Goal: Information Seeking & Learning: Learn about a topic

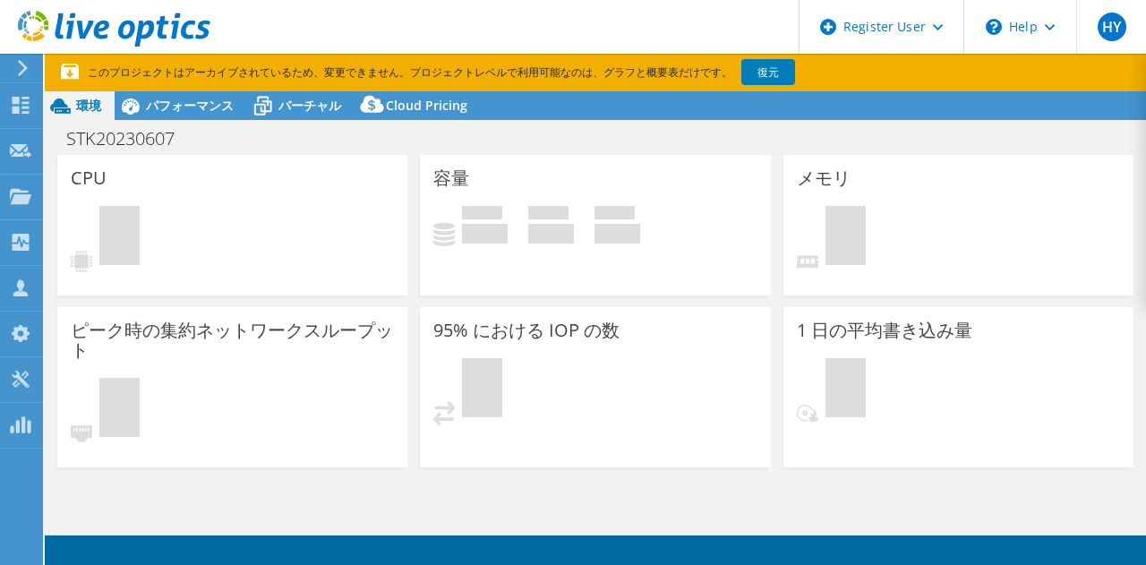
select select "[GEOGRAPHIC_DATA]"
select select "USD"
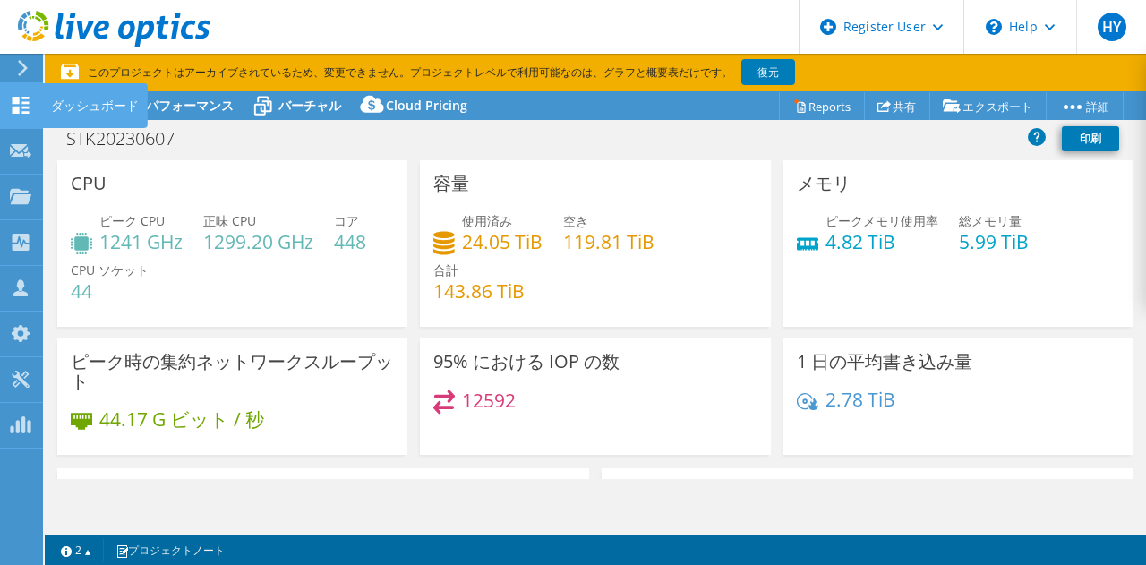
click at [13, 105] on icon at bounding box center [20, 105] width 21 height 17
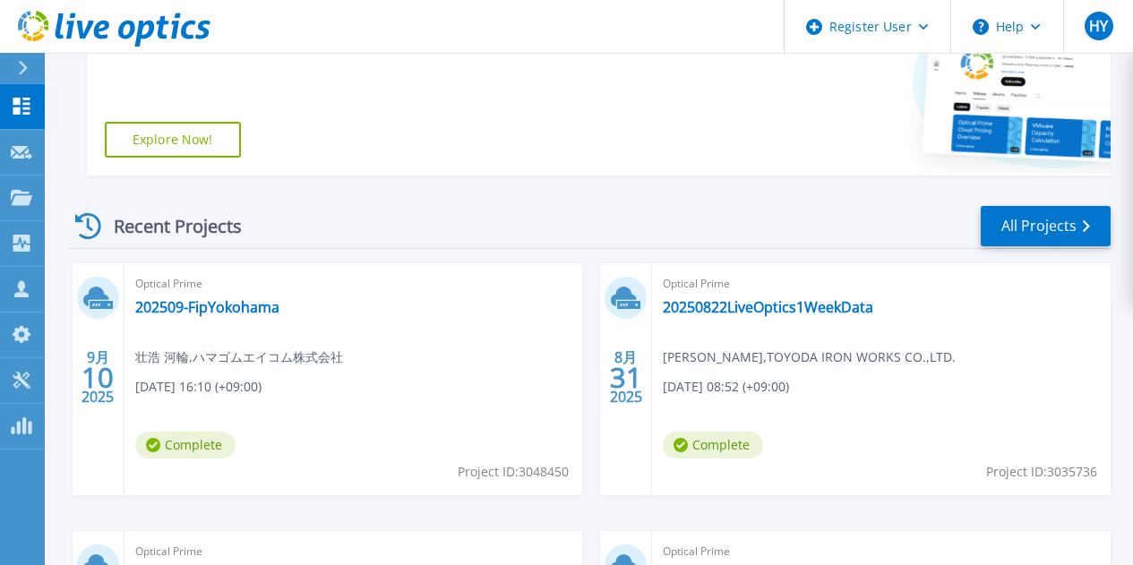
scroll to position [448, 0]
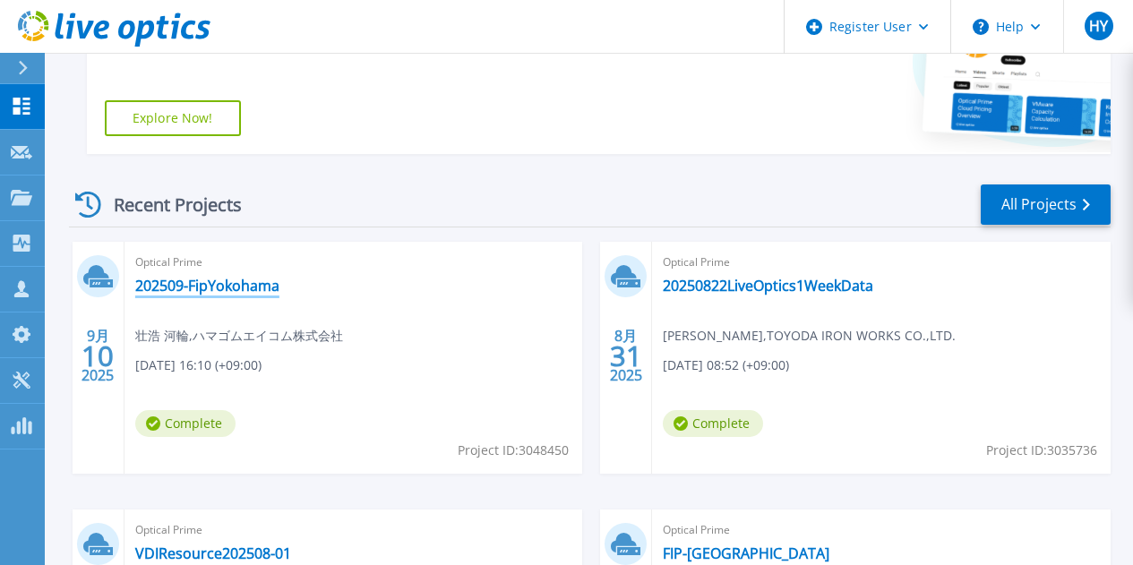
click at [236, 290] on link "202509-FipYokohama" at bounding box center [207, 286] width 144 height 18
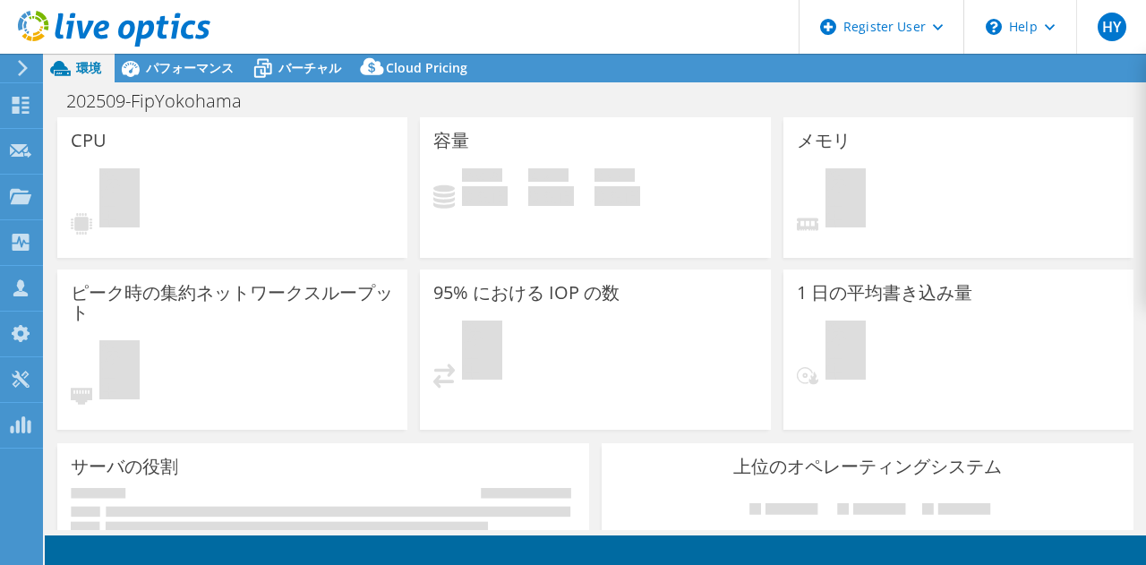
select select "[GEOGRAPHIC_DATA]"
select select "USD"
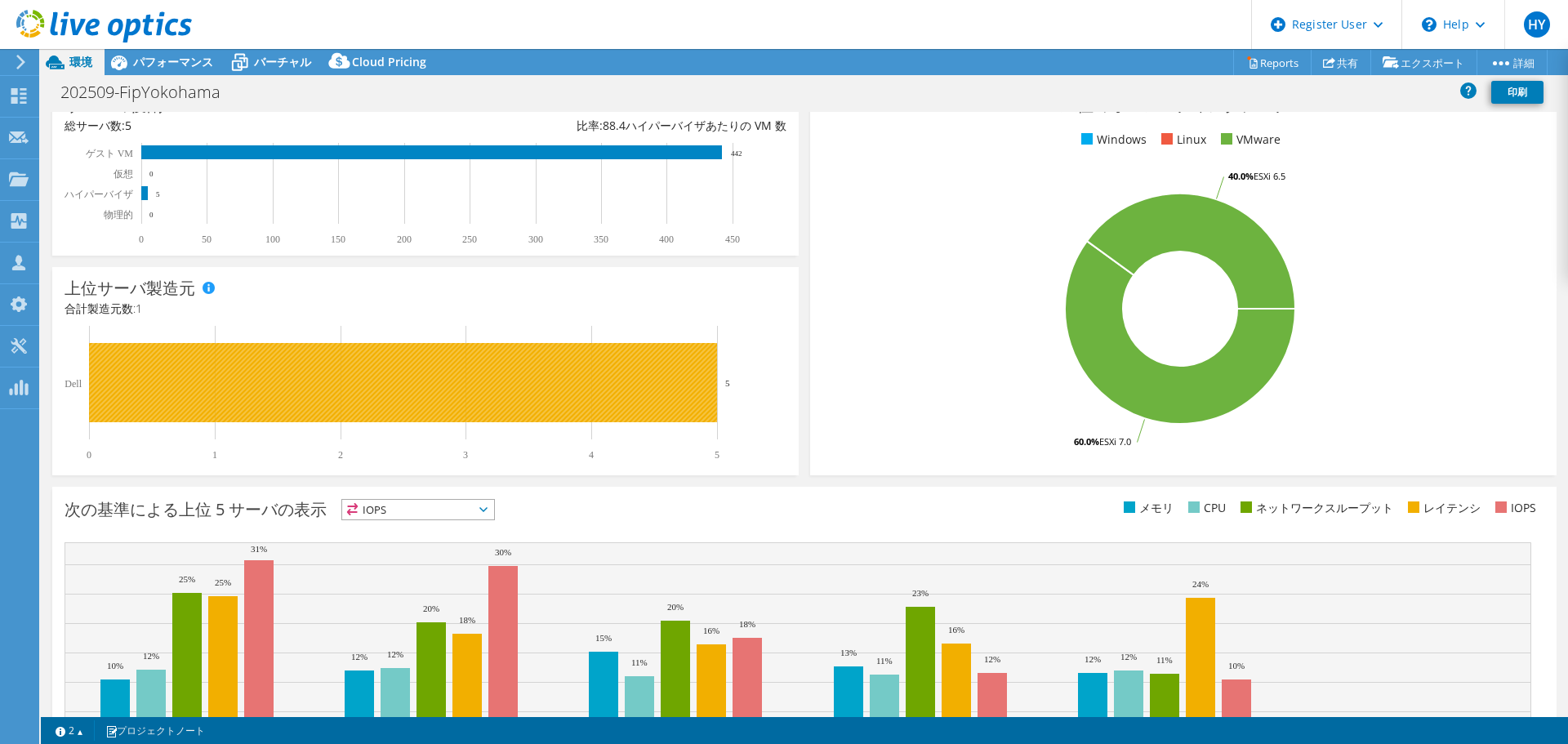
scroll to position [346, 0]
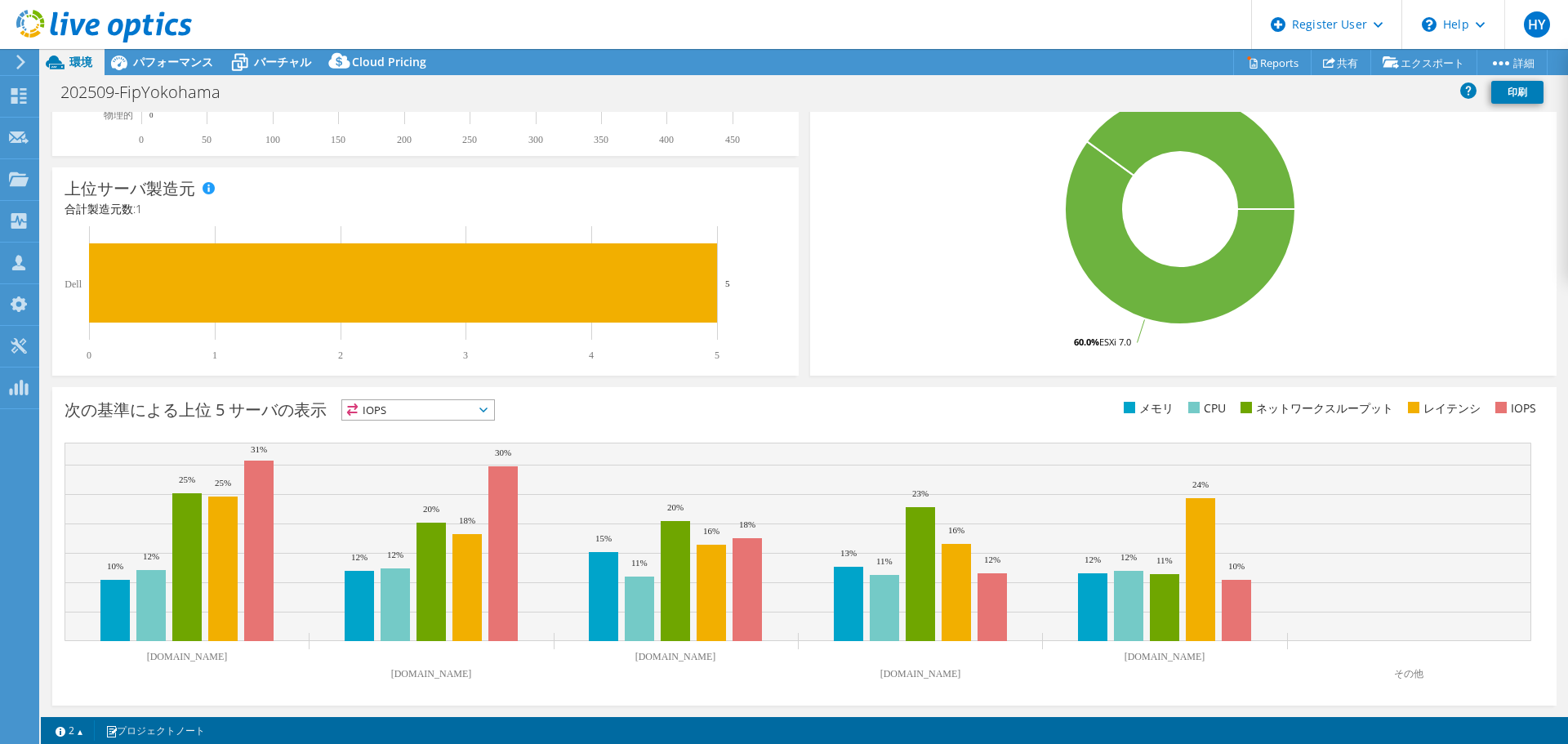
click at [494, 408] on span "IOPS" at bounding box center [418, 409] width 152 height 19
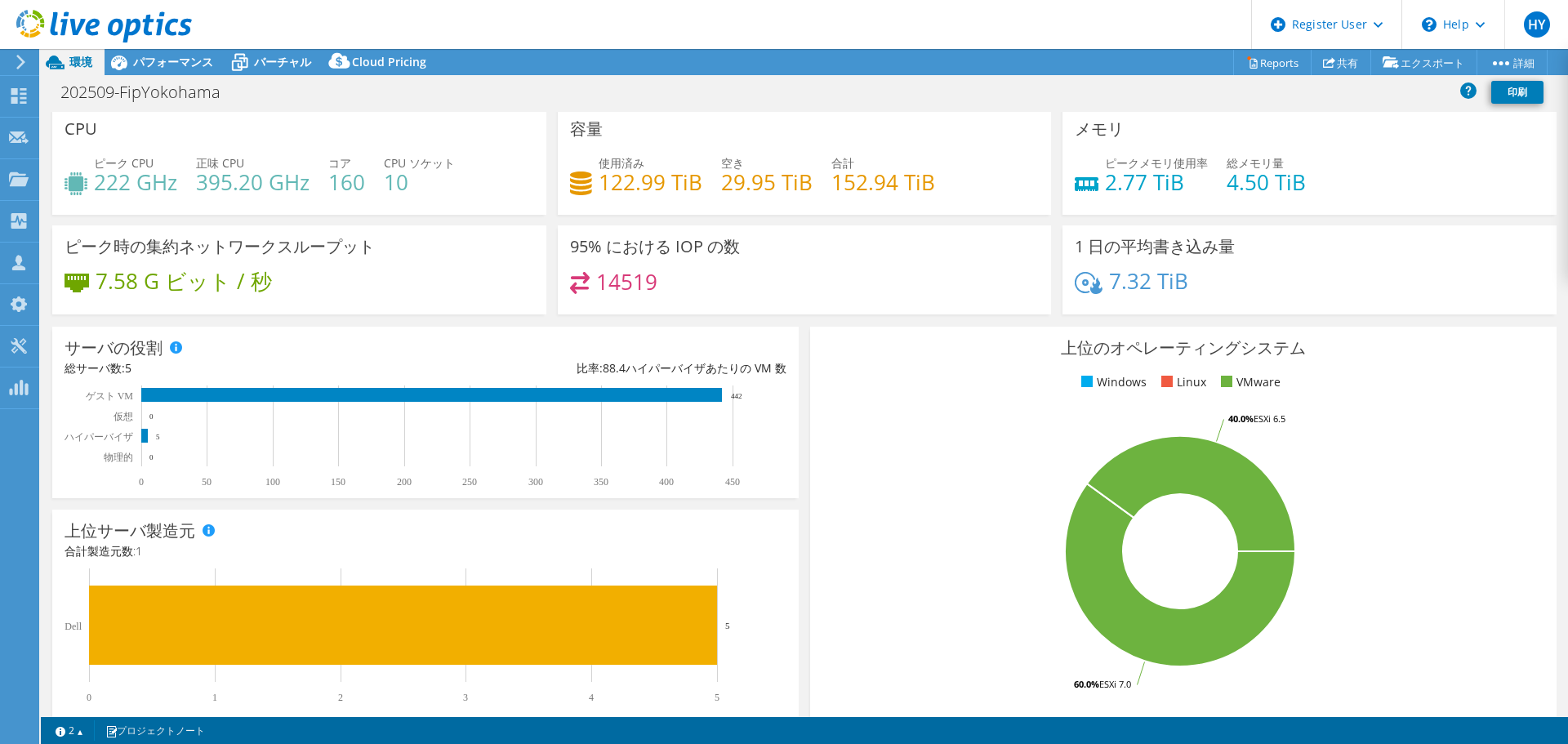
scroll to position [0, 0]
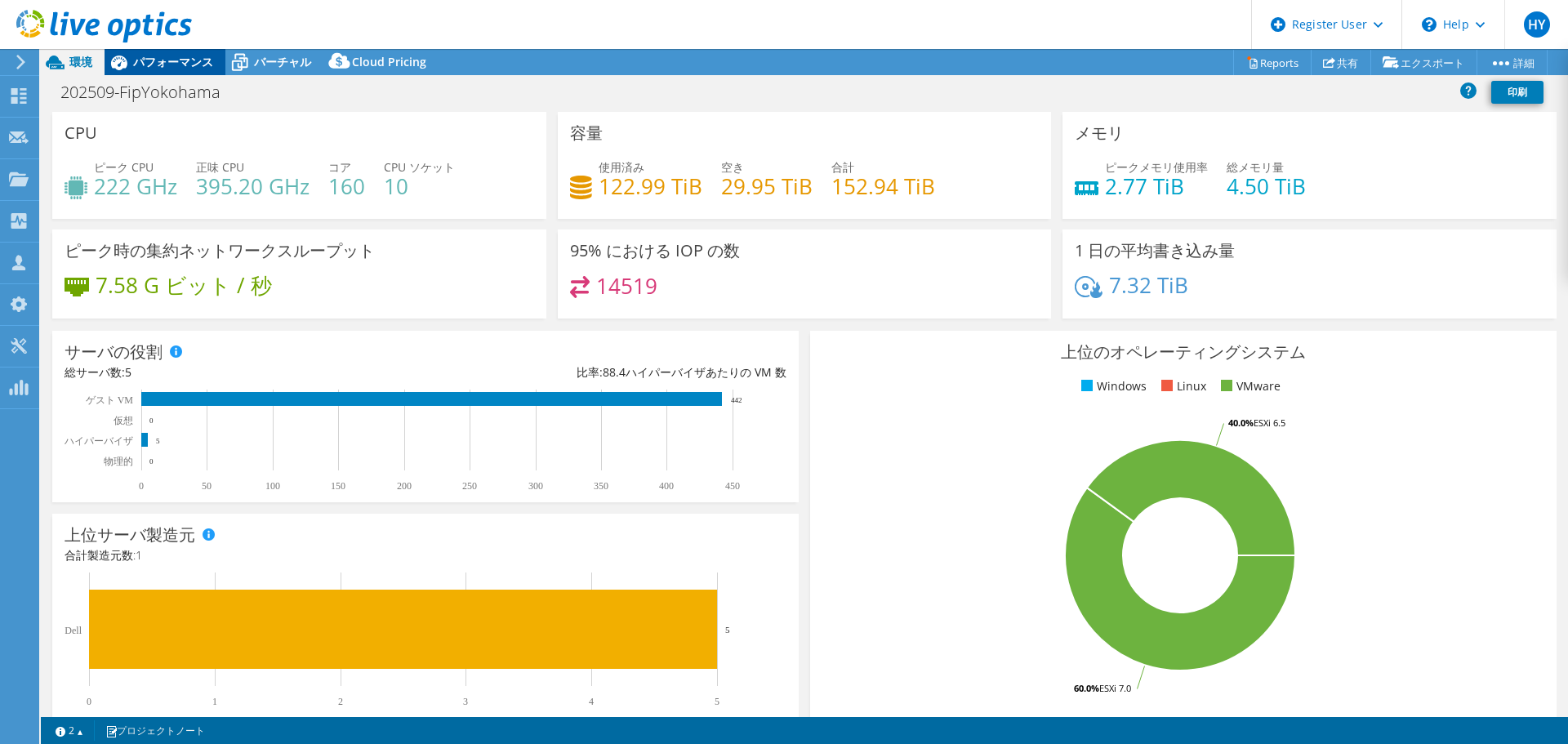
click at [161, 63] on span "パフォーマンス" at bounding box center [173, 61] width 80 height 16
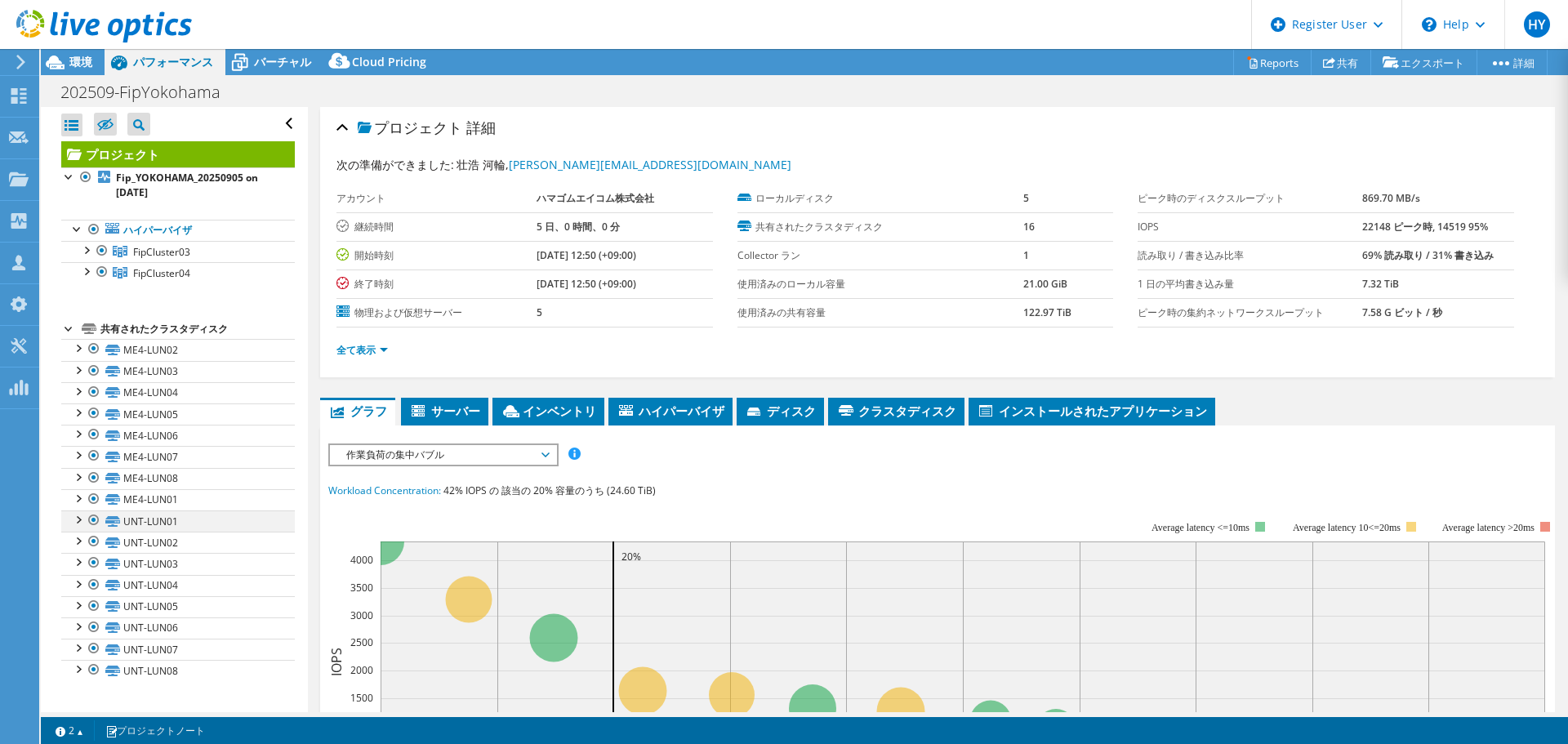
click at [90, 514] on div at bounding box center [94, 520] width 16 height 19
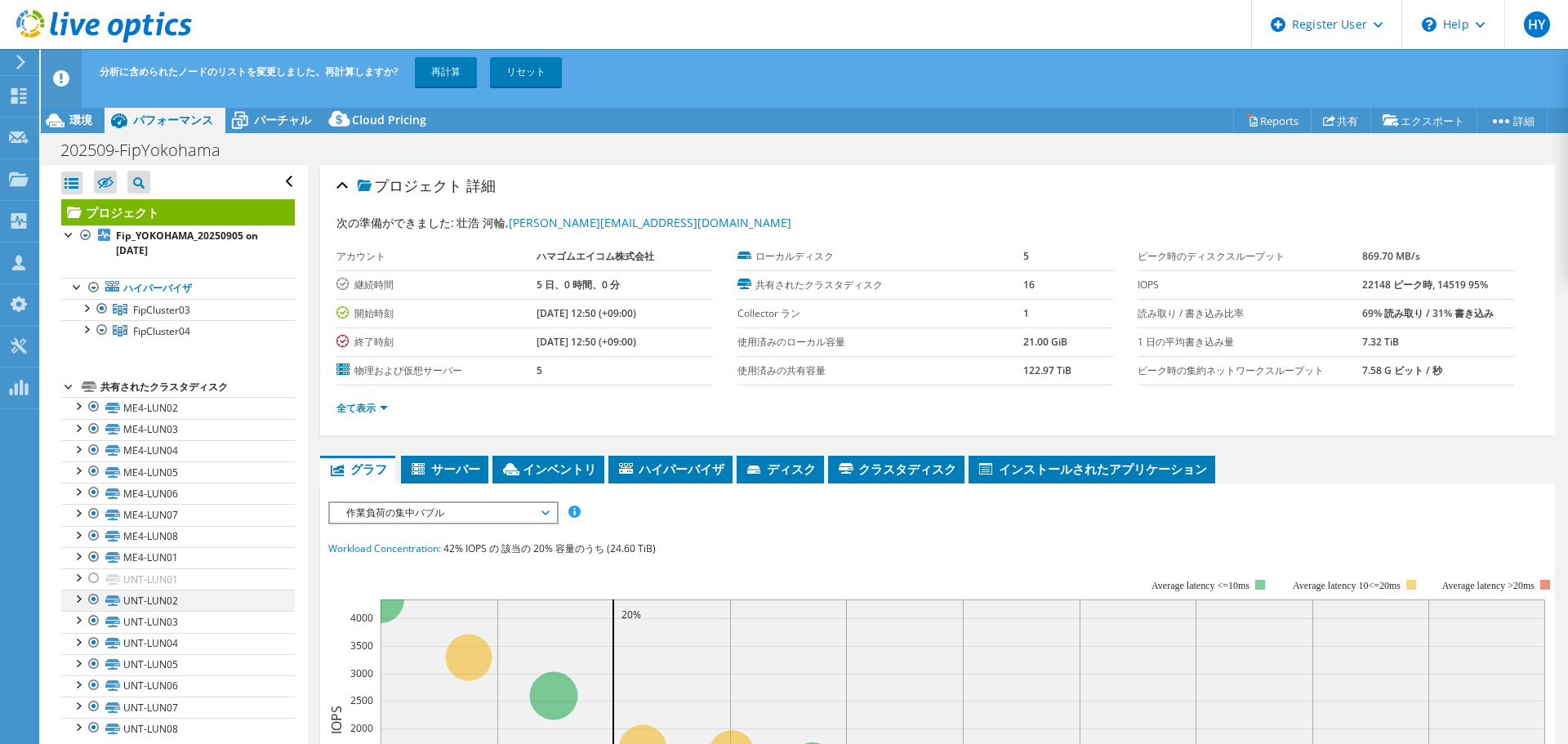
click at [90, 514] on div at bounding box center [94, 599] width 16 height 19
click at [96, 514] on div at bounding box center [94, 620] width 16 height 19
click at [90, 514] on div at bounding box center [94, 642] width 16 height 19
click at [89, 514] on div at bounding box center [94, 663] width 16 height 19
click at [91, 514] on div at bounding box center [94, 685] width 16 height 19
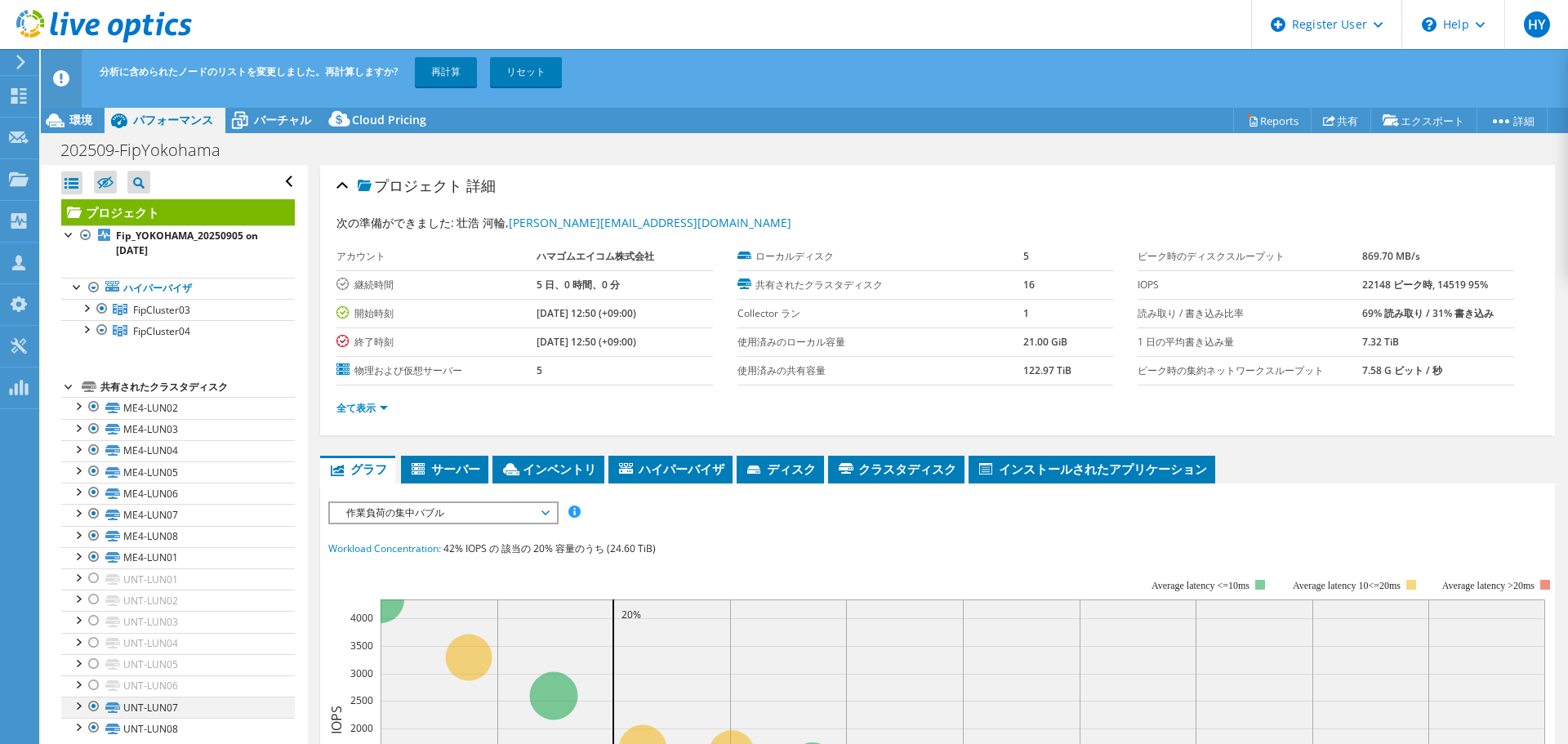
click at [88, 514] on div at bounding box center [94, 706] width 16 height 19
click at [89, 514] on div at bounding box center [94, 727] width 16 height 19
click at [85, 306] on div at bounding box center [86, 307] width 16 height 16
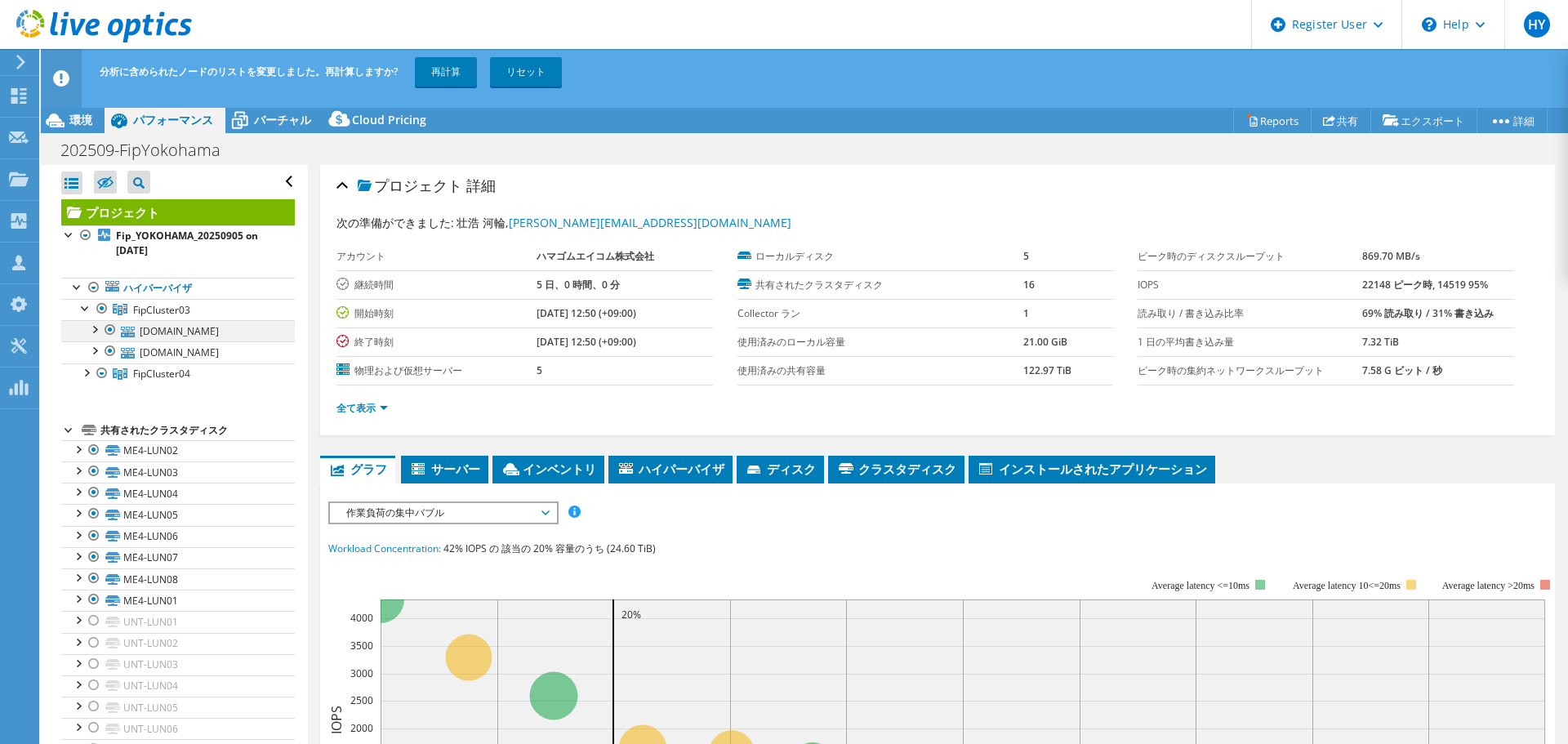
click at [94, 333] on div at bounding box center [94, 328] width 16 height 16
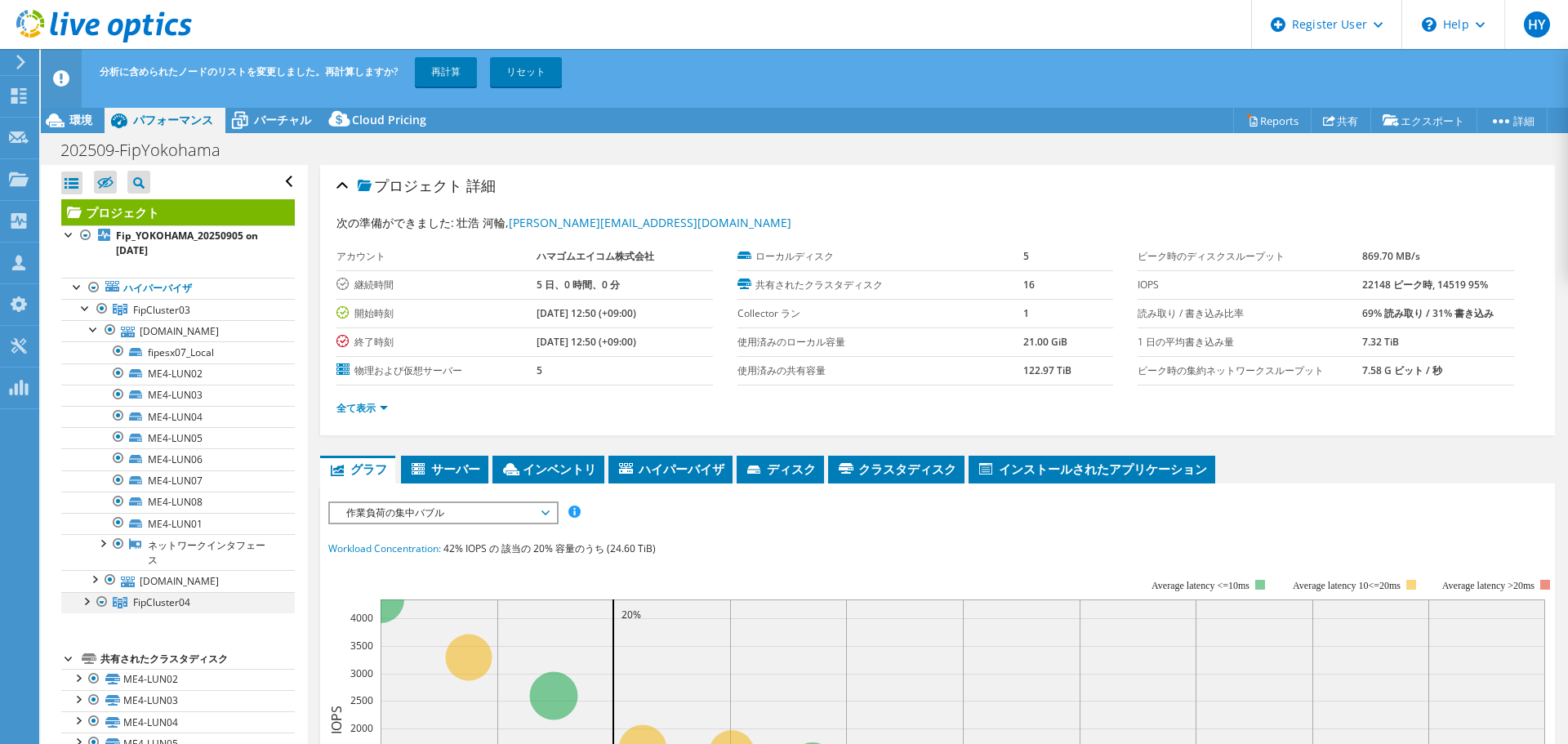
click at [106, 514] on div at bounding box center [102, 601] width 16 height 19
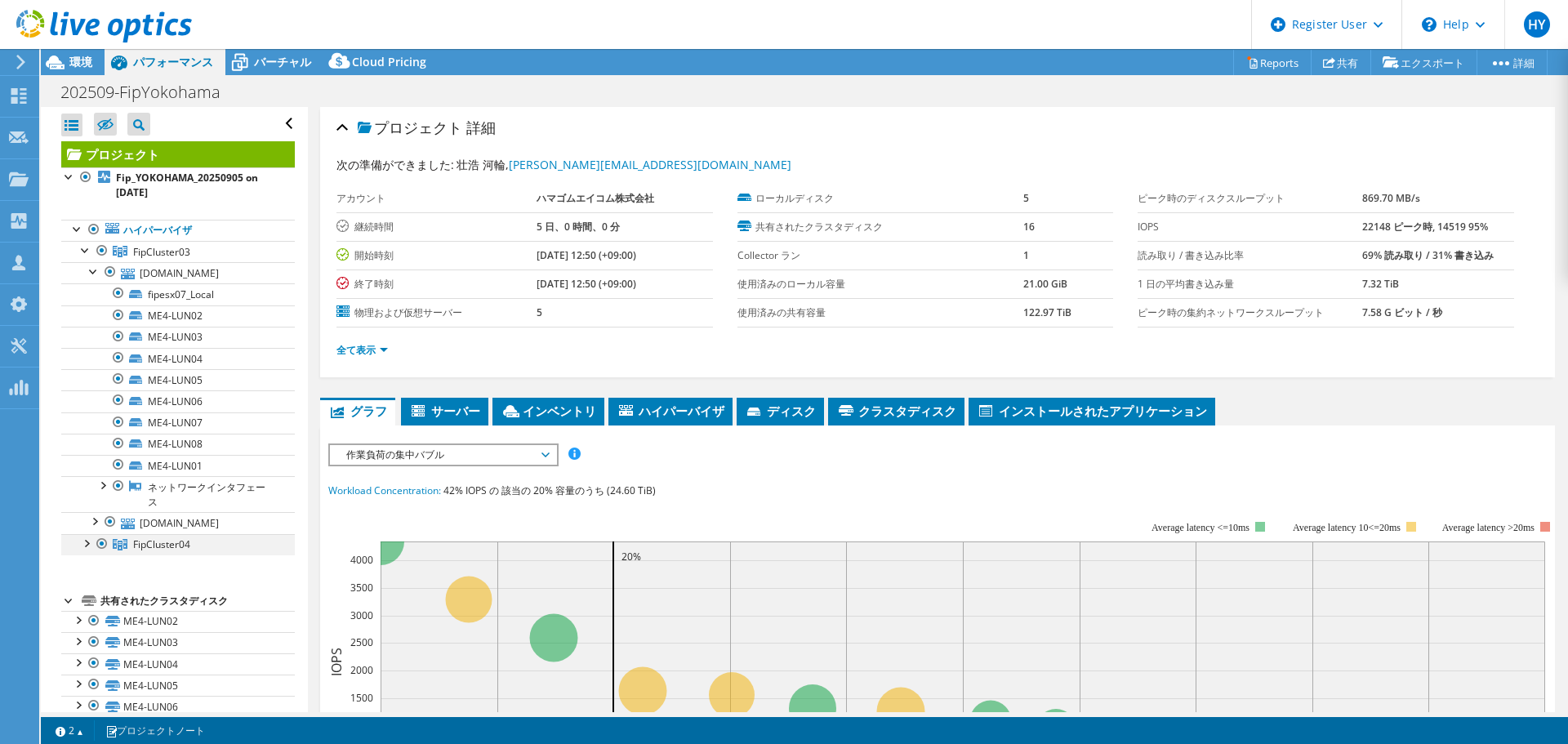
click at [101, 514] on div at bounding box center [102, 543] width 16 height 19
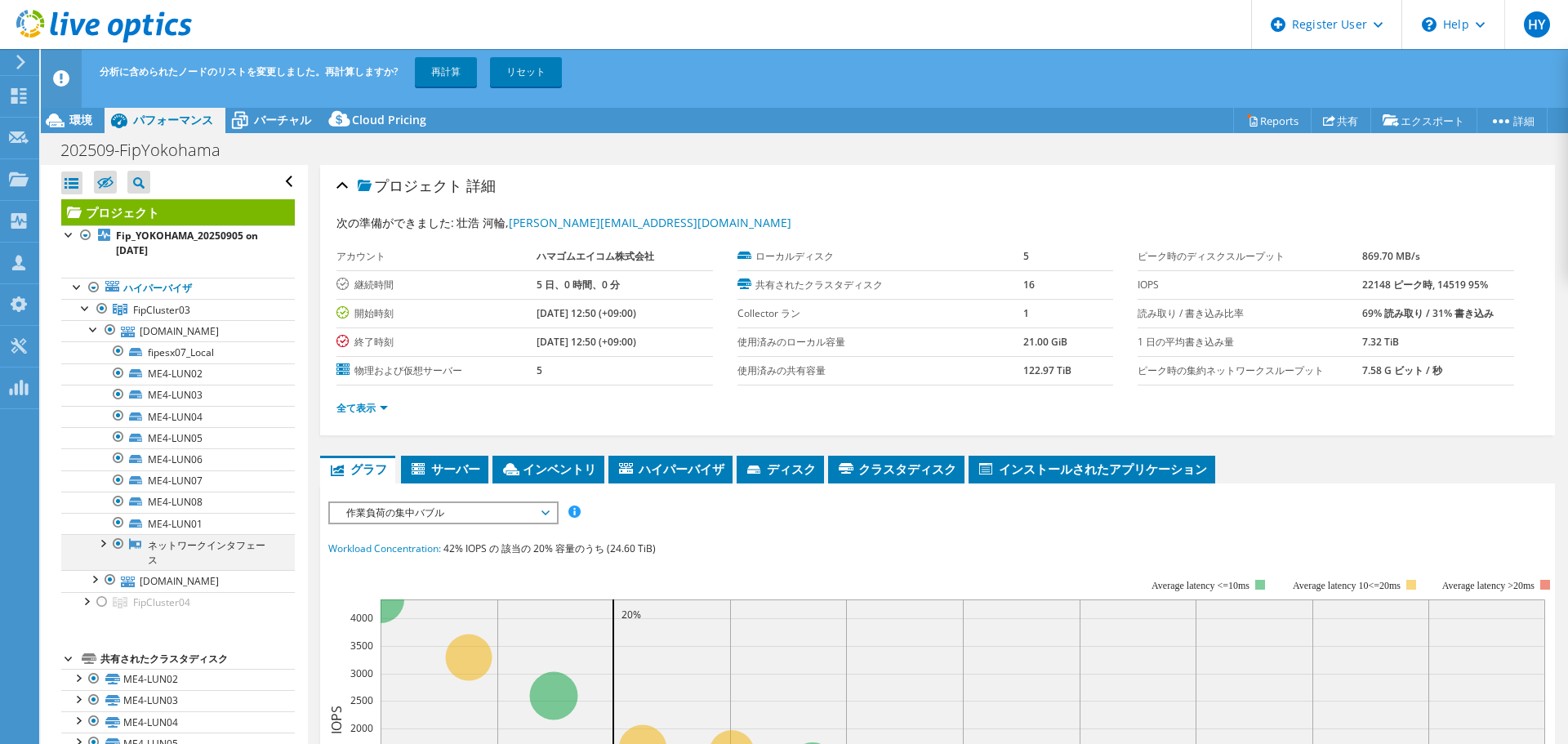
click at [103, 514] on div at bounding box center [102, 542] width 16 height 16
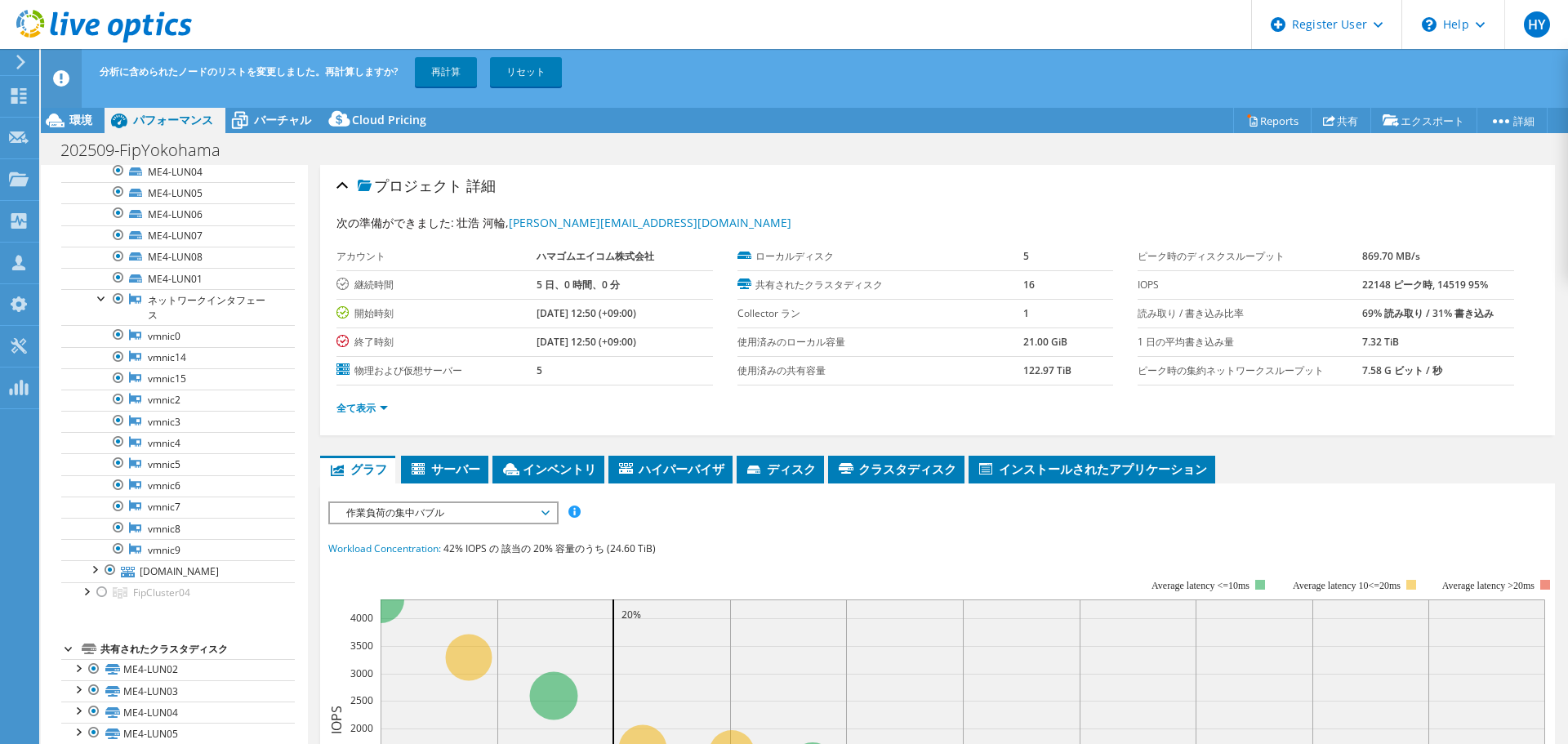
scroll to position [163, 0]
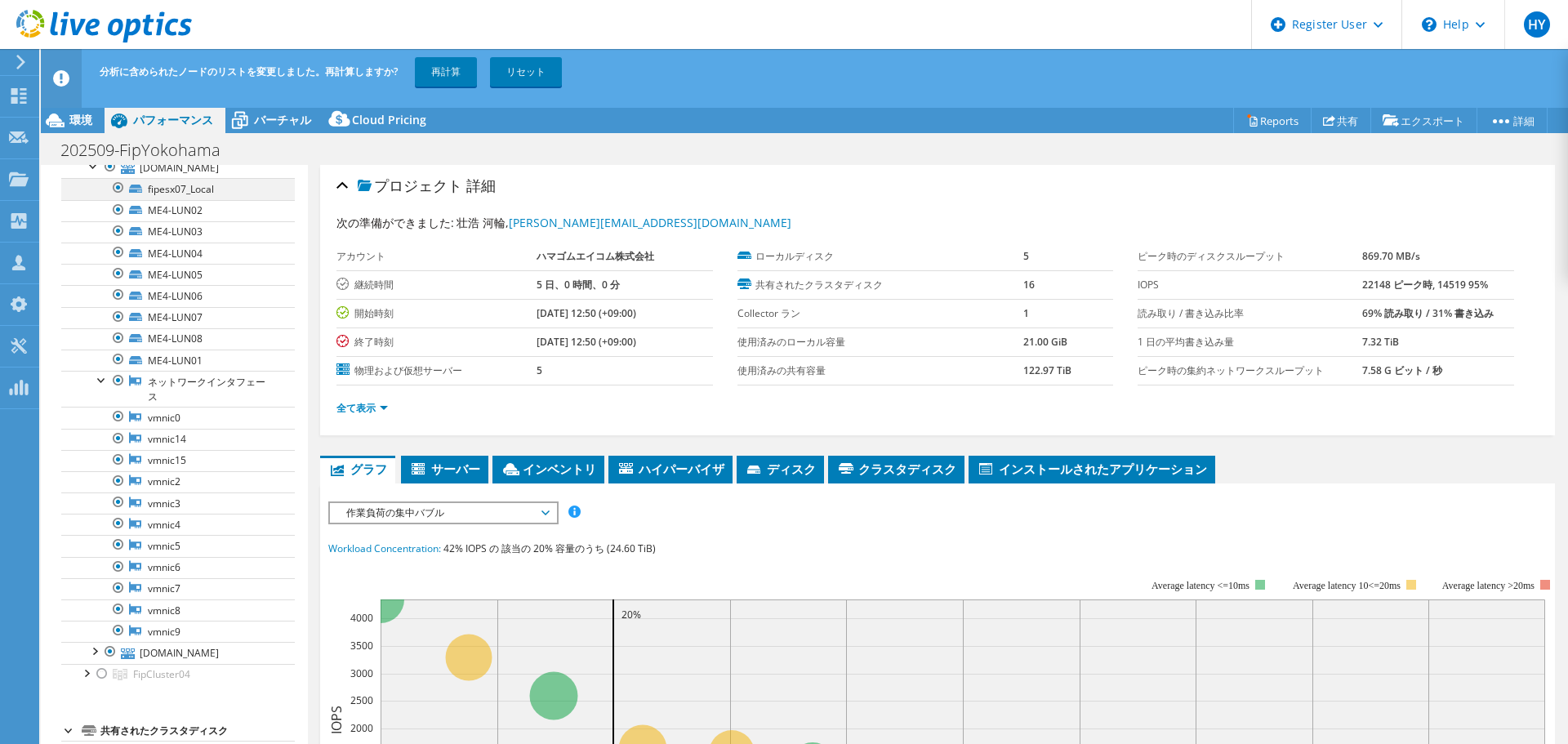
click at [117, 188] on div at bounding box center [119, 187] width 16 height 19
click at [86, 514] on div at bounding box center [94, 650] width 16 height 16
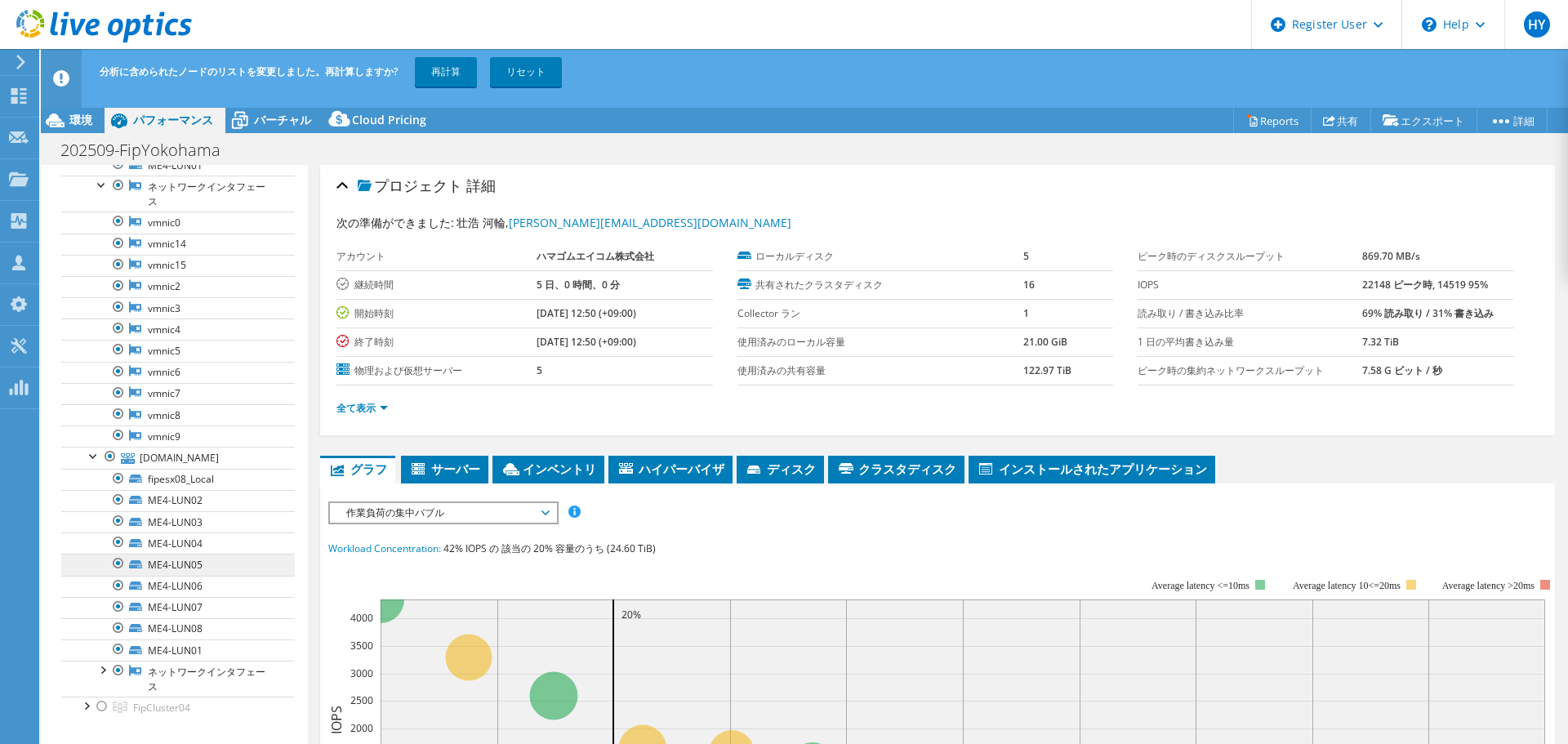
scroll to position [408, 0]
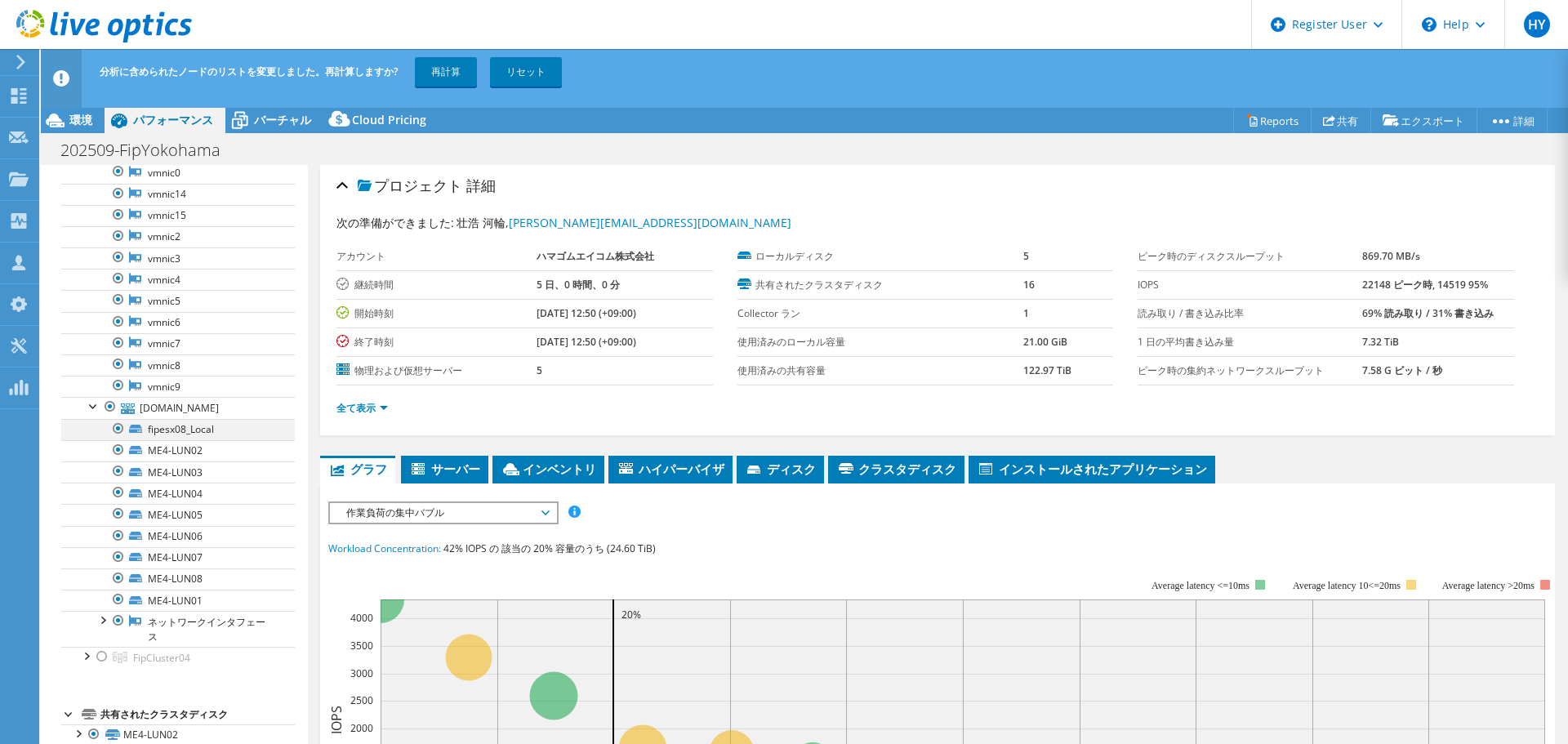
click at [119, 425] on div at bounding box center [119, 428] width 16 height 19
click at [454, 67] on link "再計算" at bounding box center [446, 72] width 62 height 29
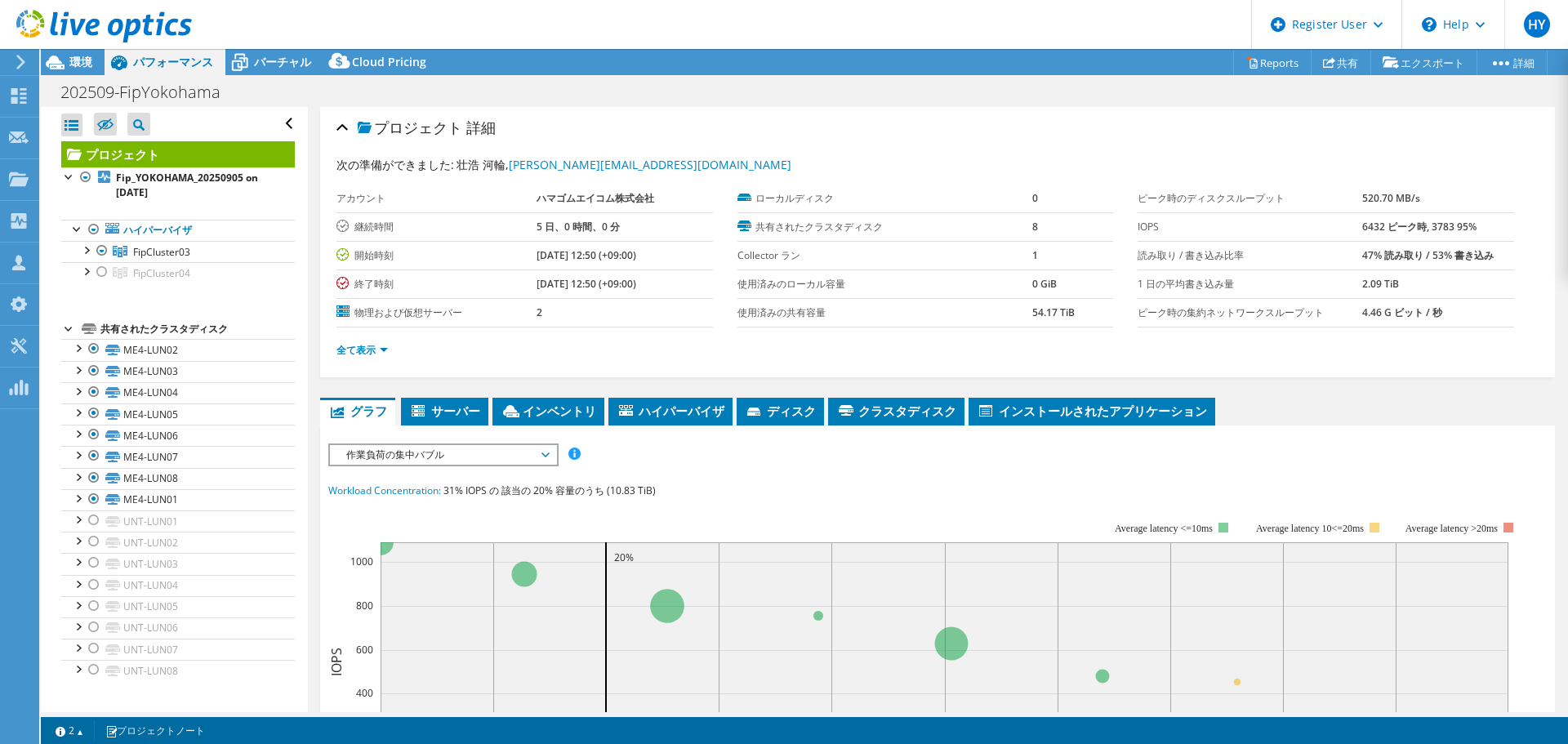
scroll to position [245, 0]
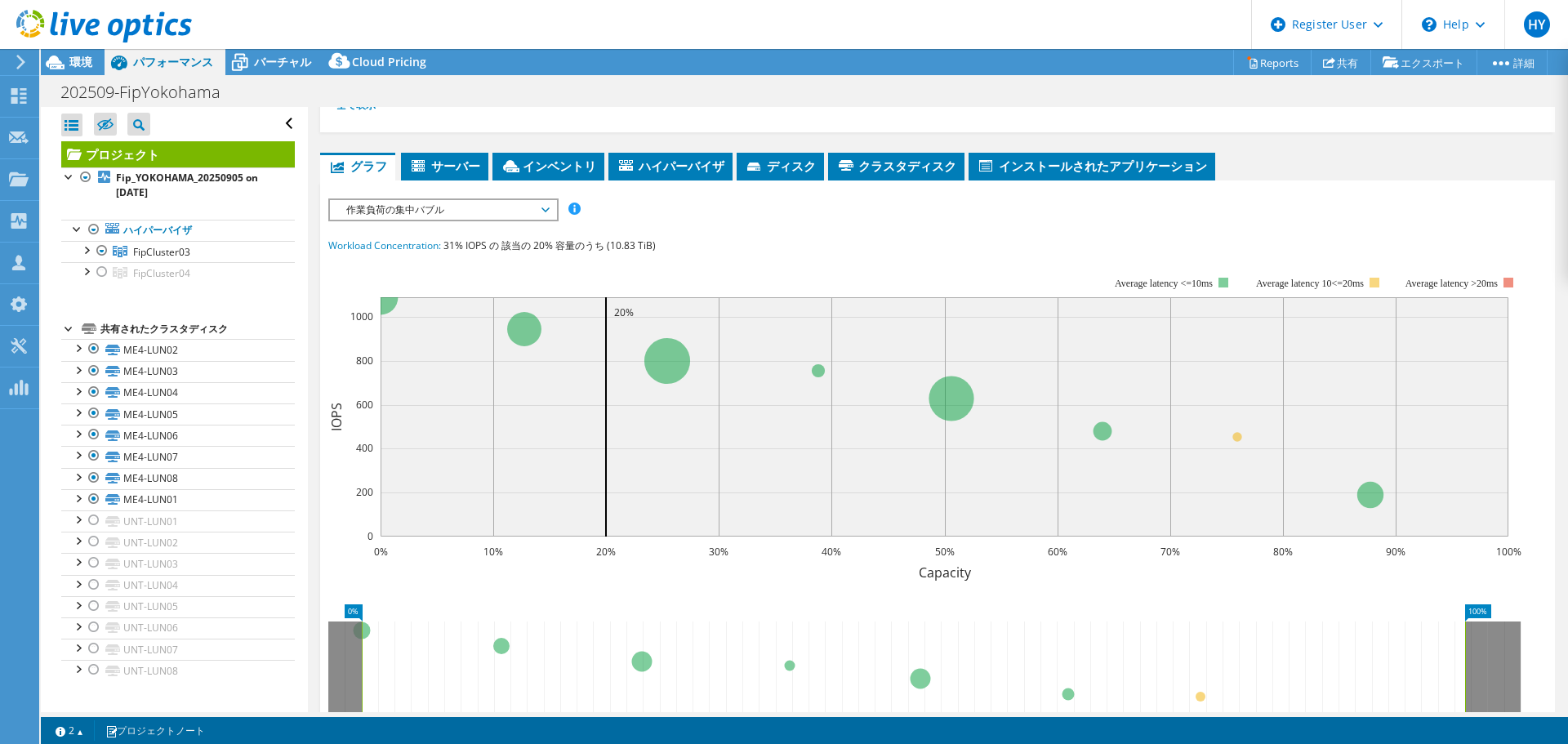
click at [485, 207] on span "作業負荷の集中バブル" at bounding box center [443, 209] width 210 height 19
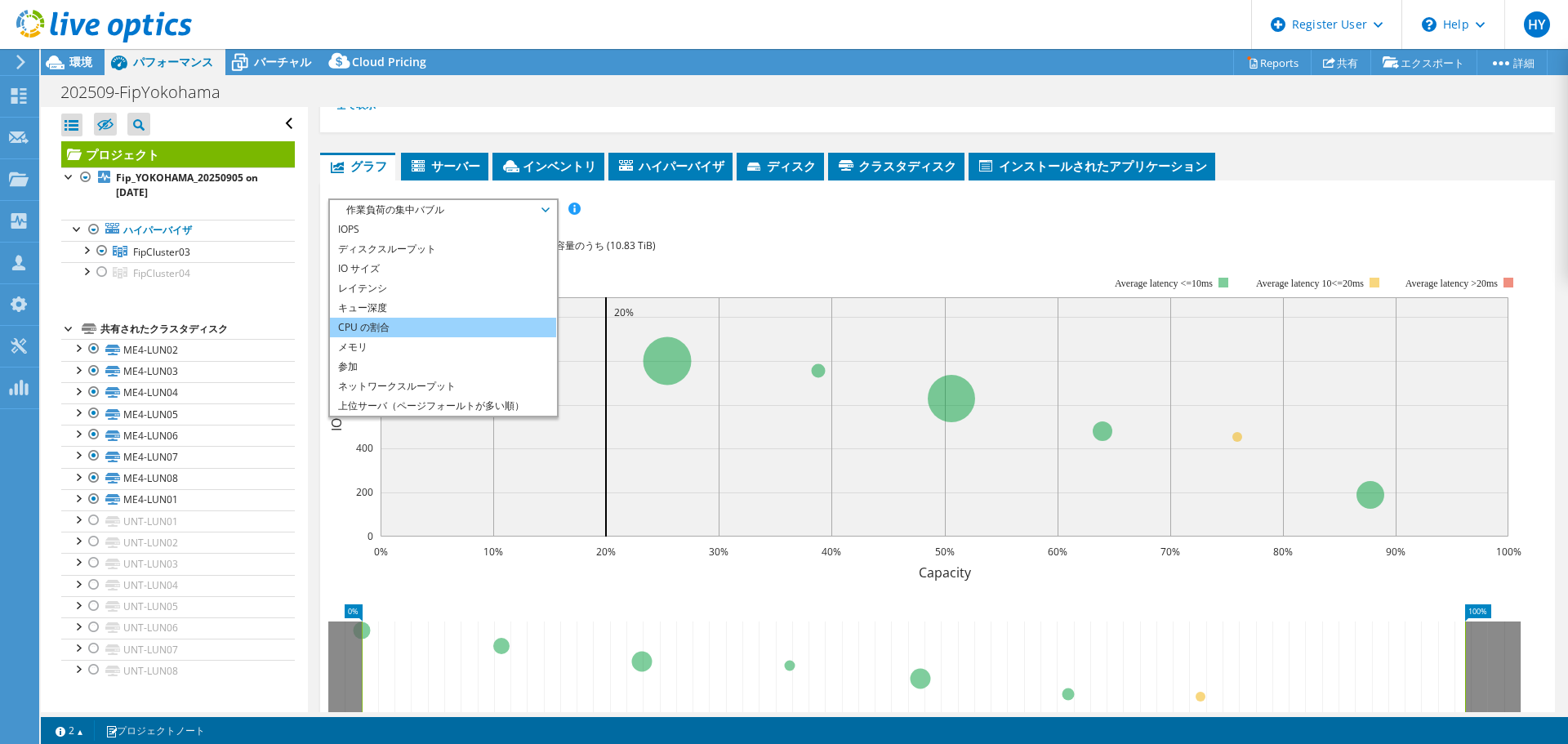
click at [480, 324] on li "CPU の割合" at bounding box center [443, 326] width 226 height 19
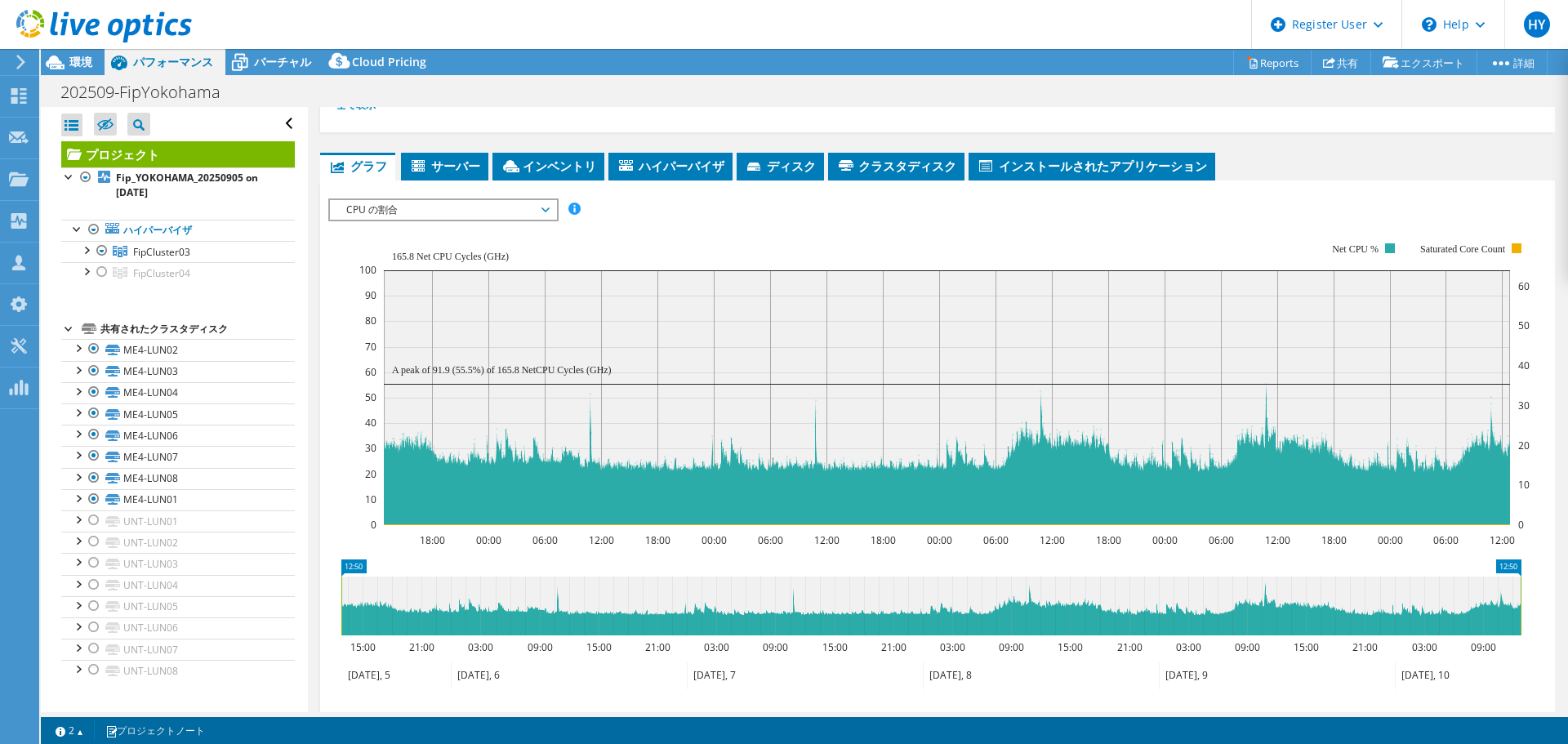
drag, startPoint x: 548, startPoint y: 205, endPoint x: 550, endPoint y: 215, distance: 10.2
click at [550, 215] on span "CPU の割合" at bounding box center [443, 209] width 226 height 19
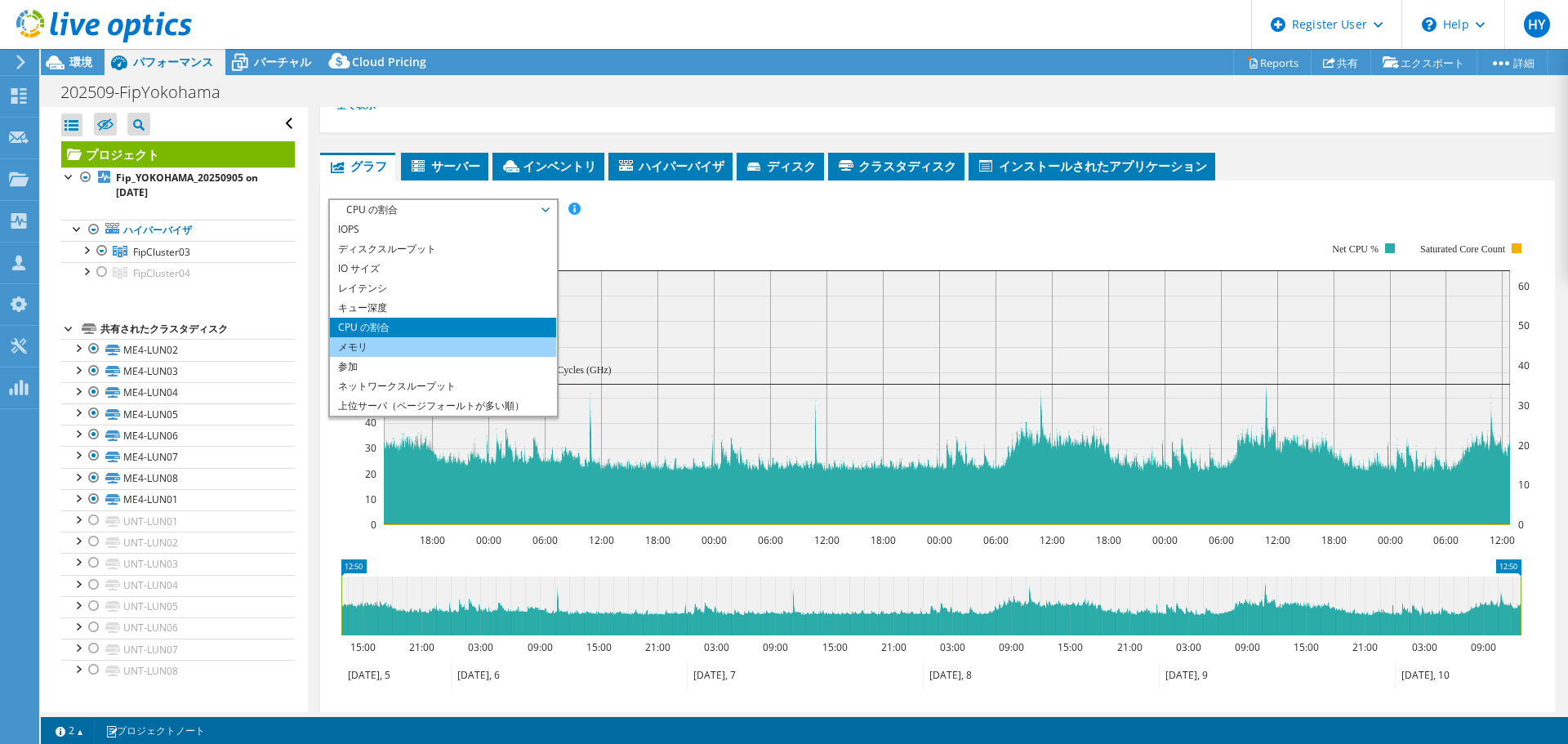
click at [418, 353] on li "メモリ" at bounding box center [443, 346] width 226 height 19
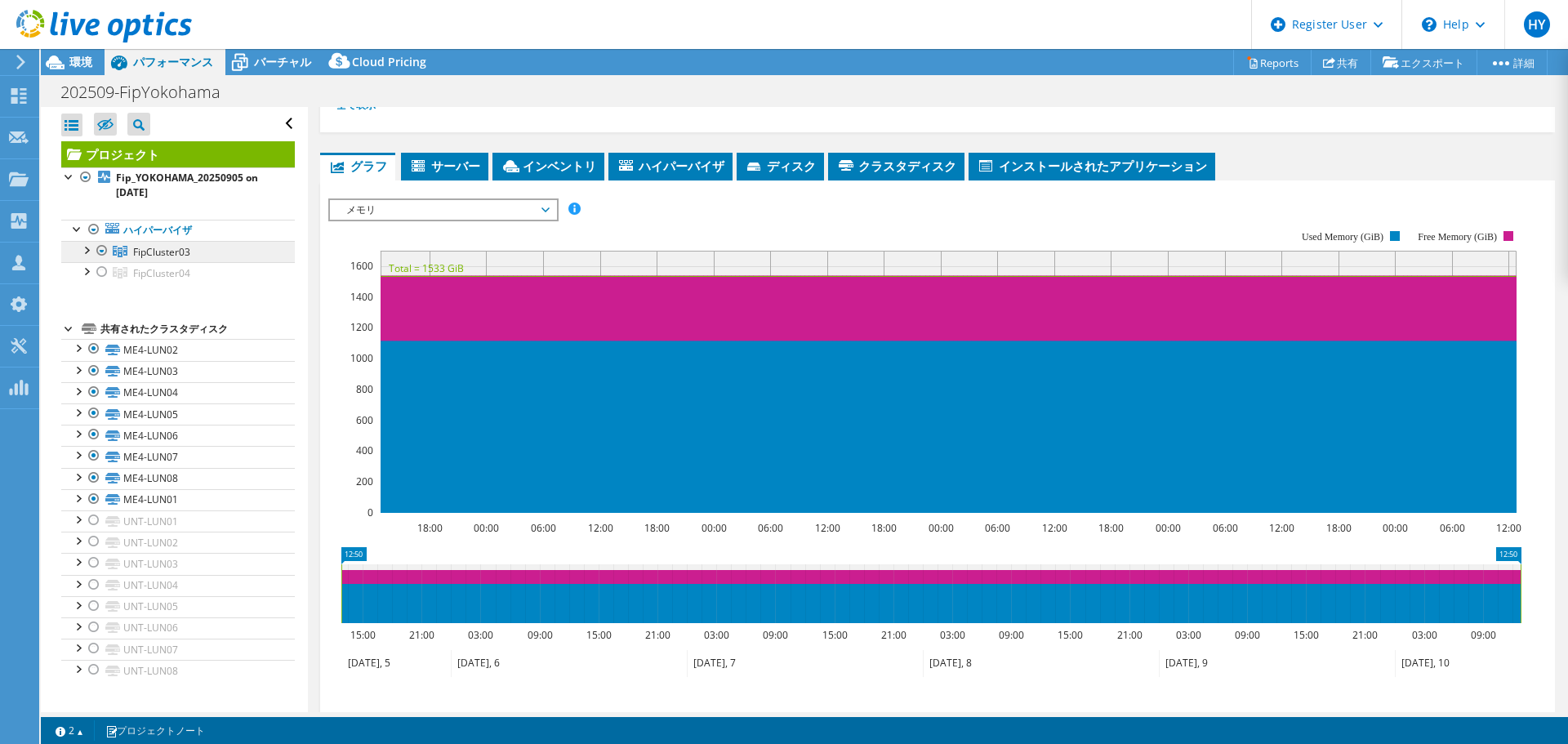
drag, startPoint x: 82, startPoint y: 246, endPoint x: 76, endPoint y: 262, distance: 17.1
click at [82, 246] on div at bounding box center [86, 249] width 16 height 16
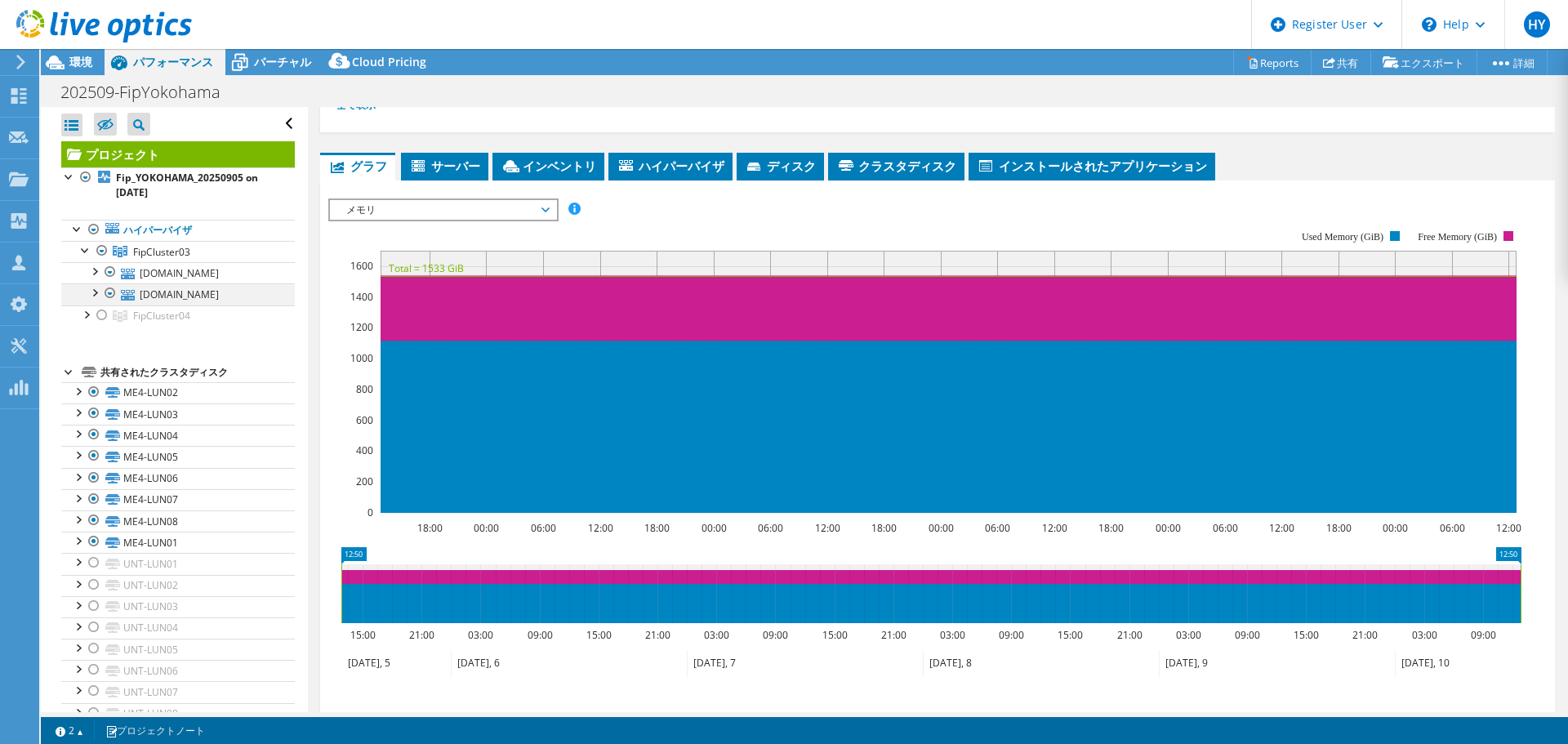
click at [88, 294] on div at bounding box center [94, 292] width 16 height 16
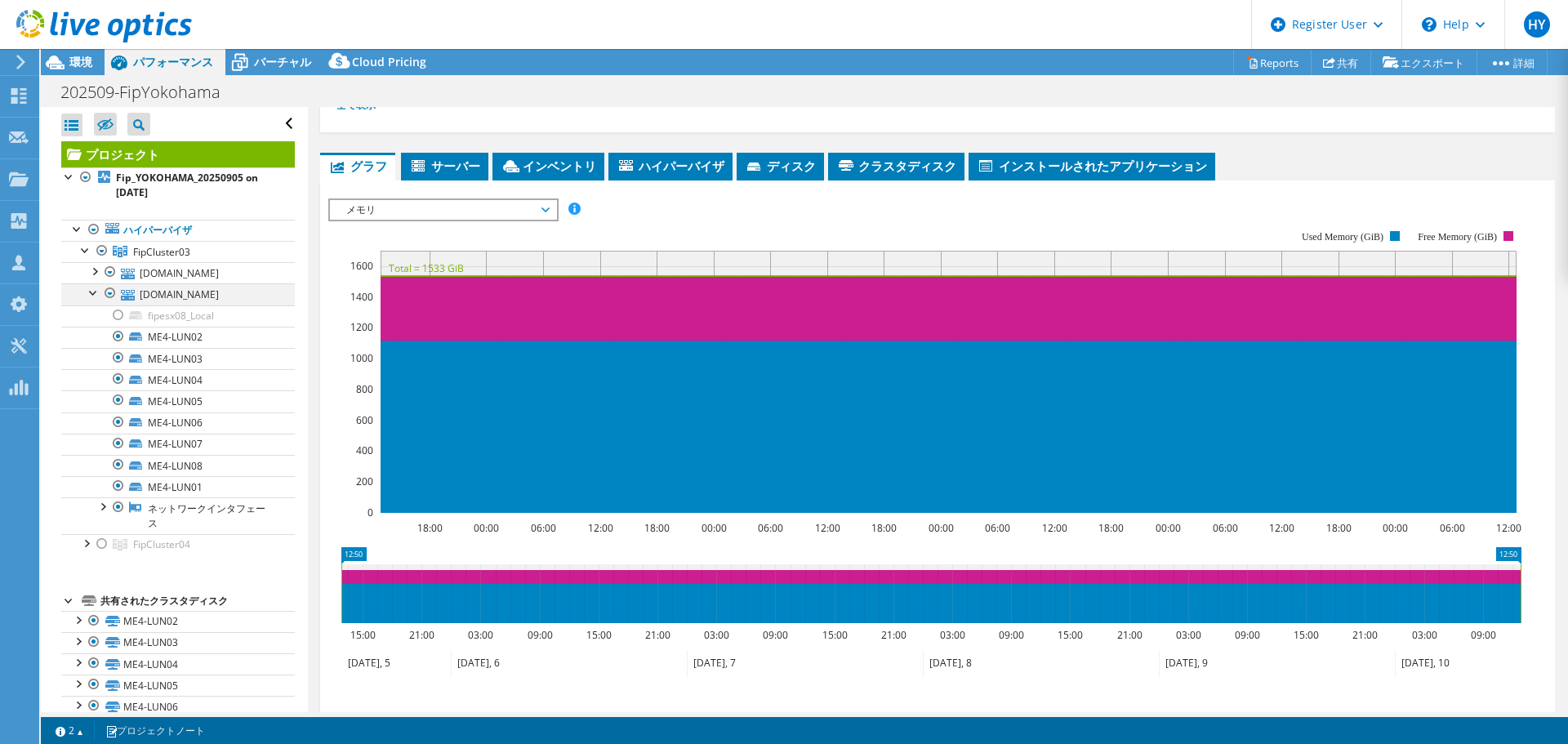
click at [107, 294] on div at bounding box center [110, 293] width 16 height 19
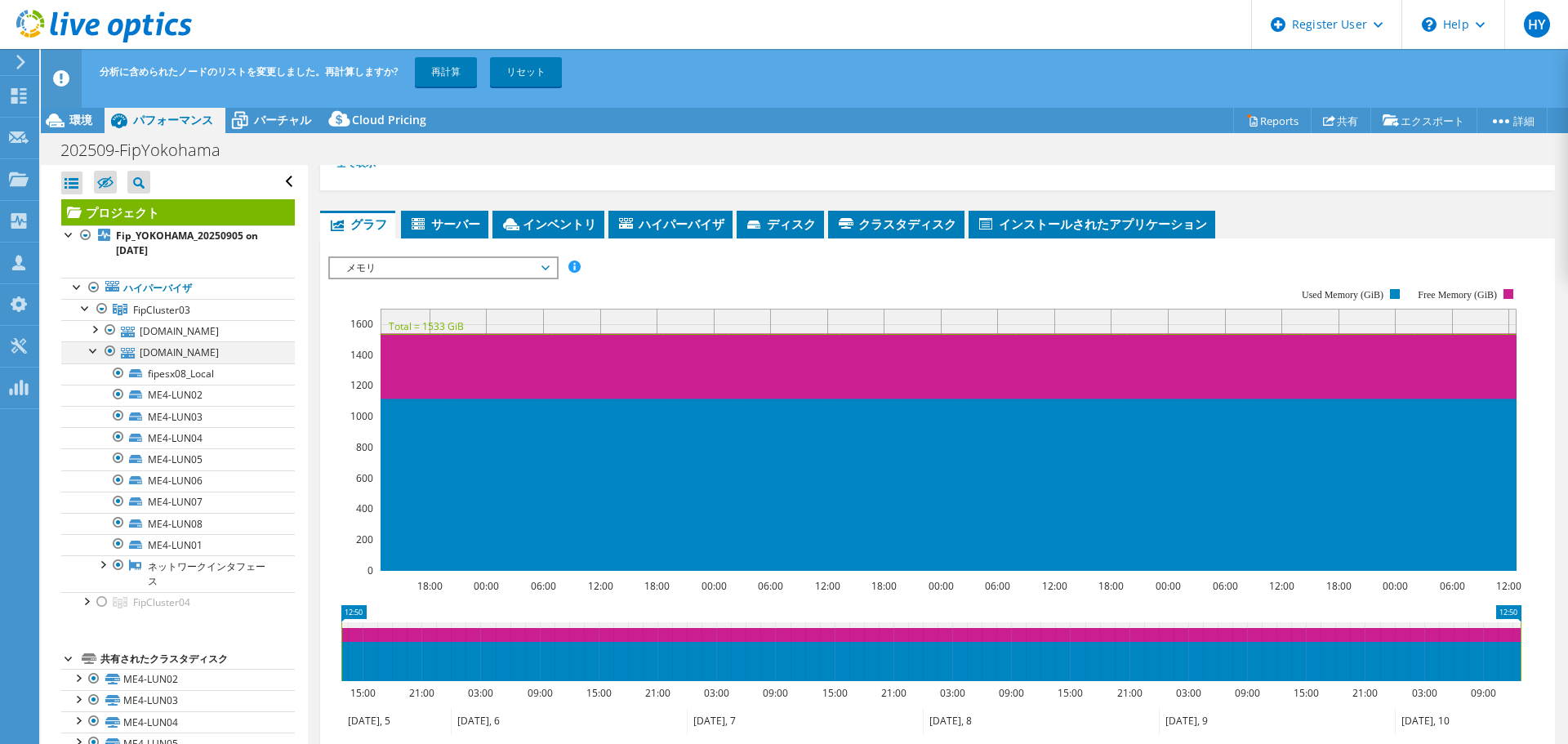
click at [110, 341] on ul "[DOMAIN_NAME] fipesx07_Local ME4-LUN02" at bounding box center [178, 455] width 234 height 271
click at [109, 349] on div at bounding box center [110, 350] width 16 height 19
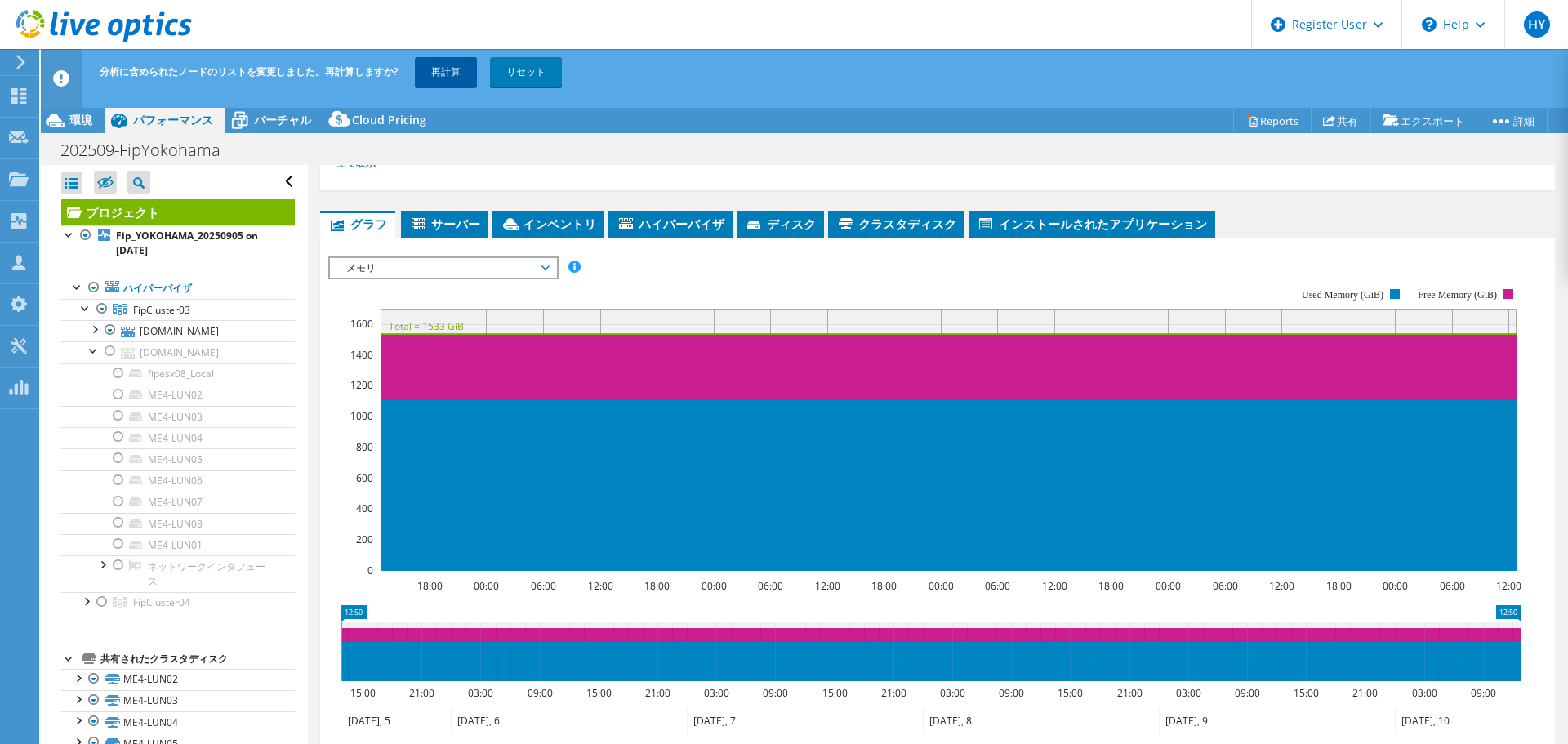
click at [436, 76] on link "再計算" at bounding box center [446, 72] width 62 height 29
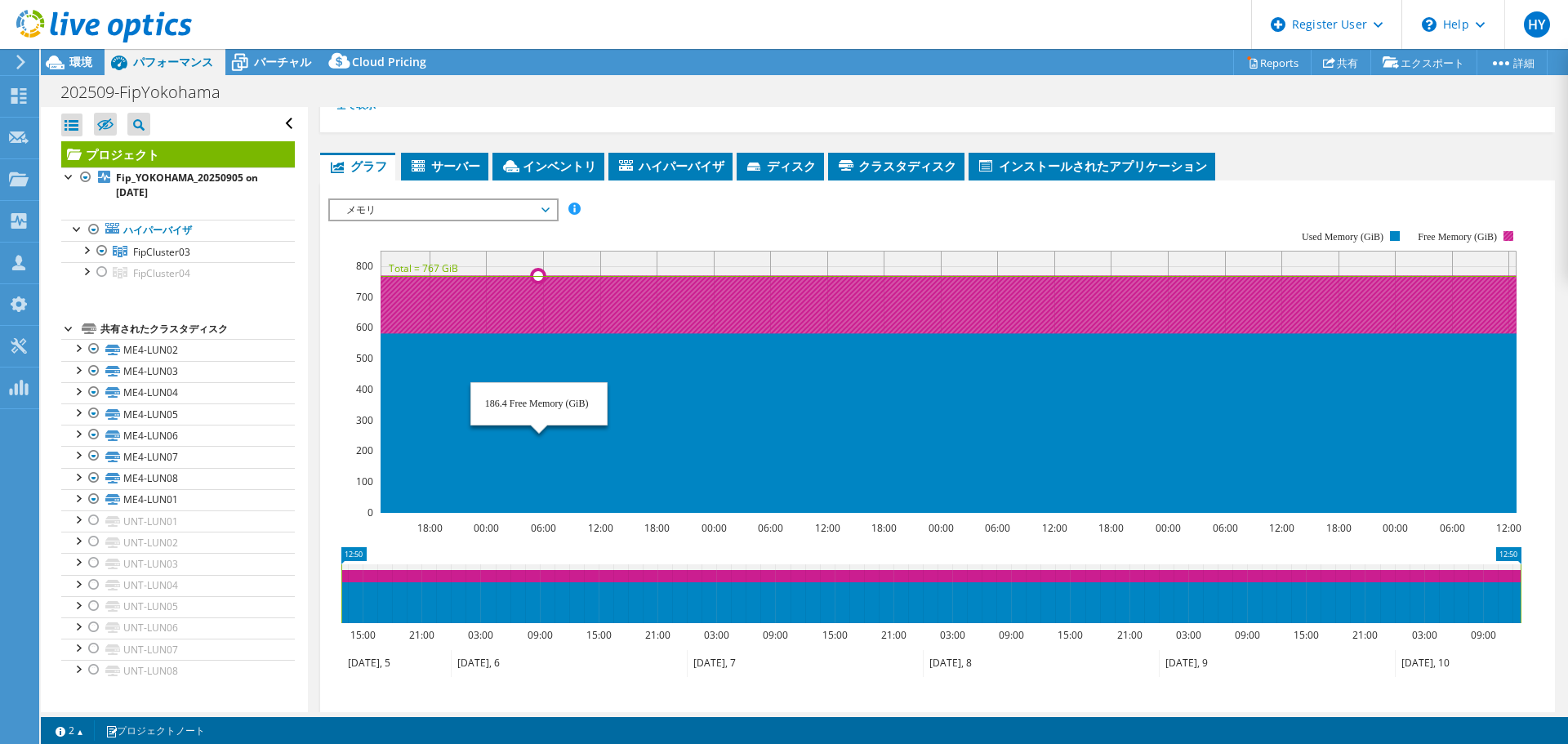
scroll to position [82, 0]
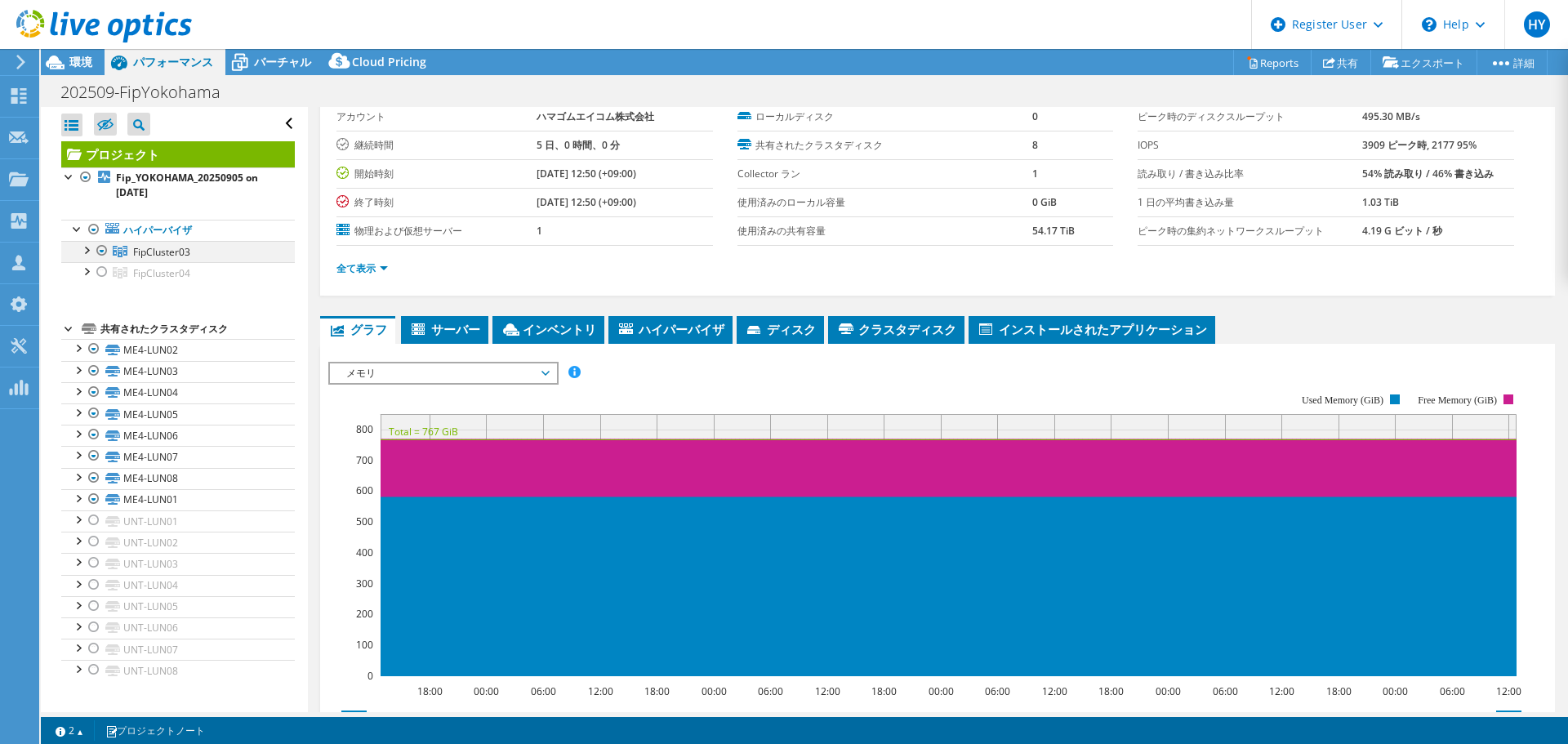
click at [85, 247] on div at bounding box center [86, 249] width 16 height 16
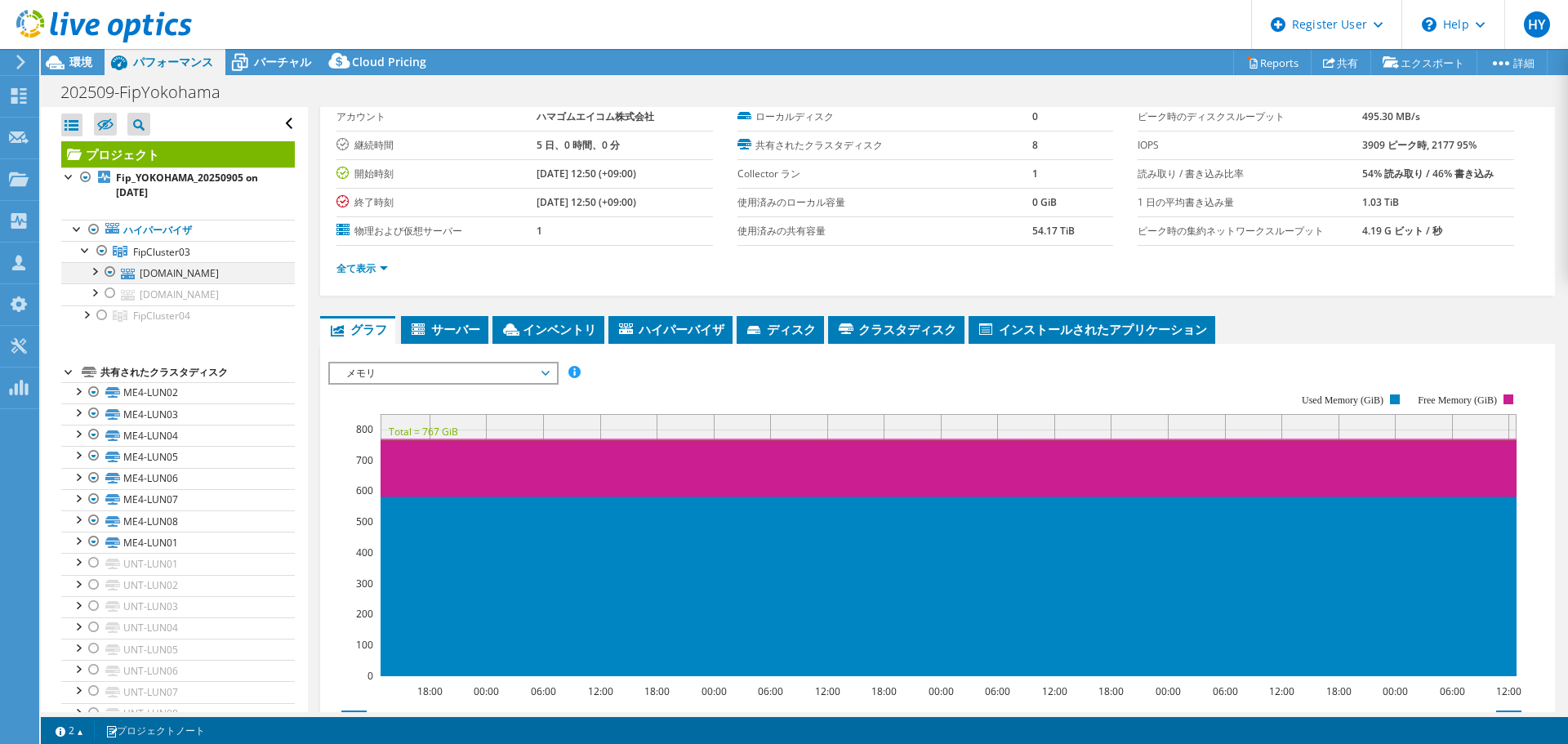
click at [113, 272] on div at bounding box center [110, 271] width 16 height 19
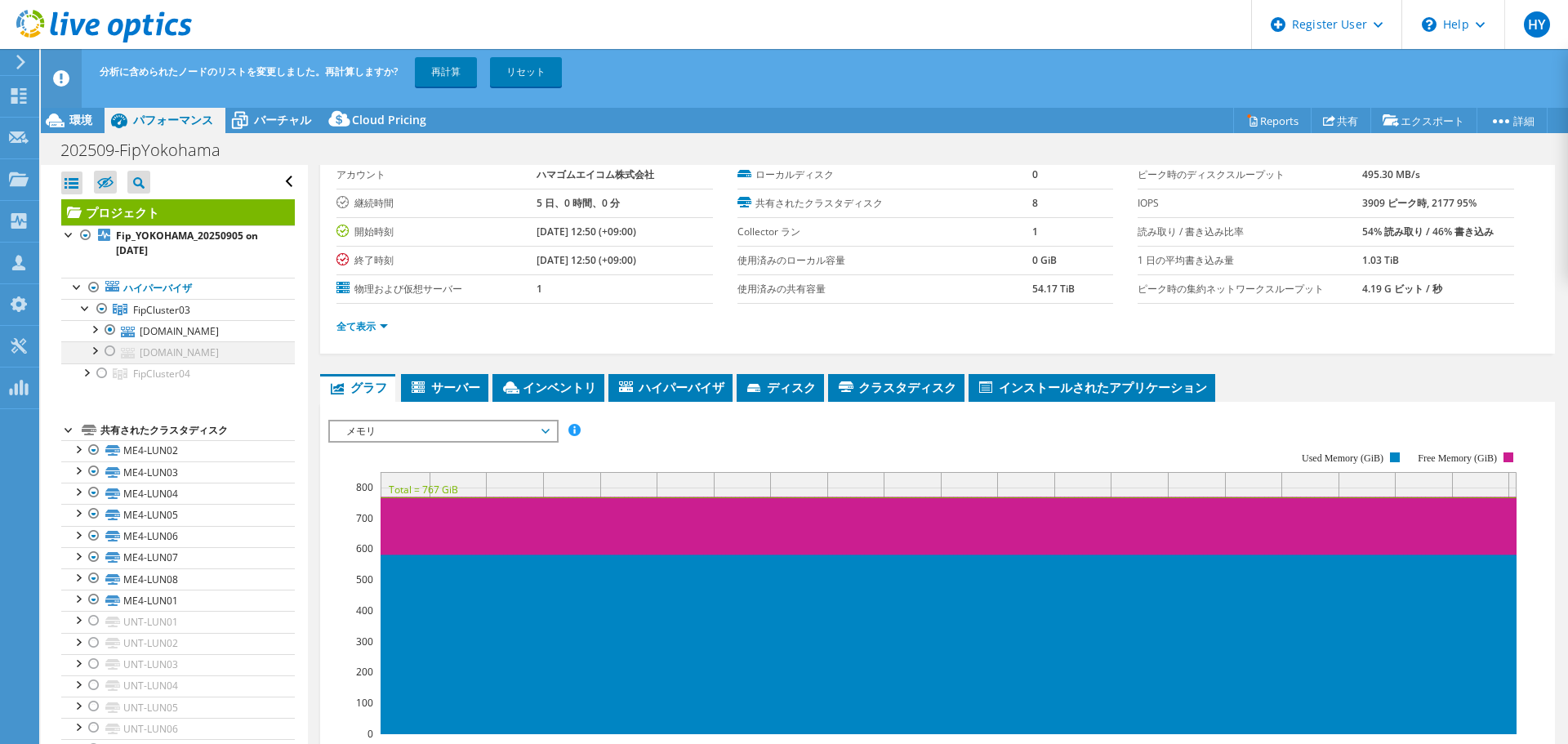
click at [106, 347] on div at bounding box center [110, 350] width 16 height 19
click at [111, 333] on div at bounding box center [110, 329] width 16 height 19
click at [452, 70] on link "再計算" at bounding box center [446, 72] width 62 height 29
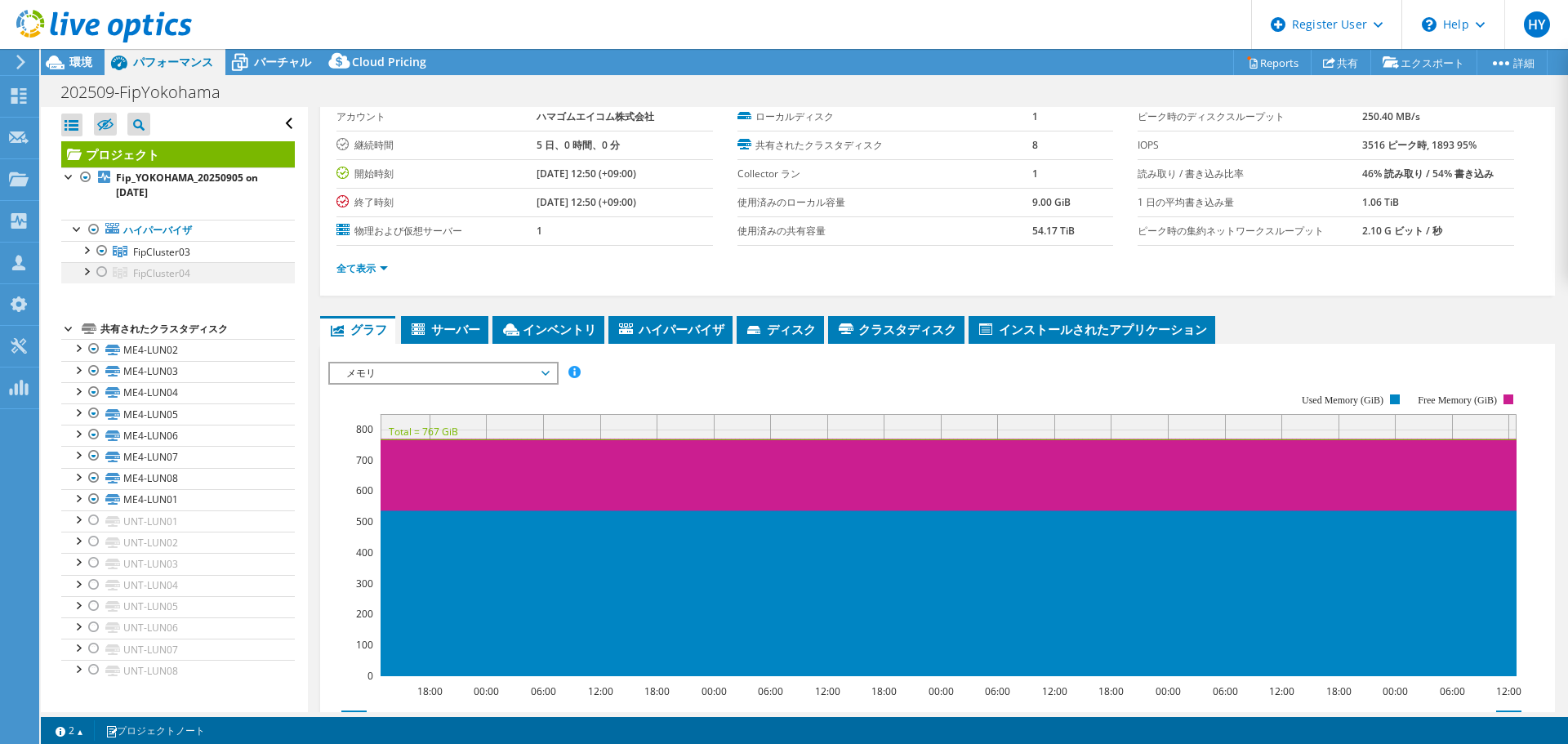
click at [96, 273] on div at bounding box center [102, 271] width 16 height 19
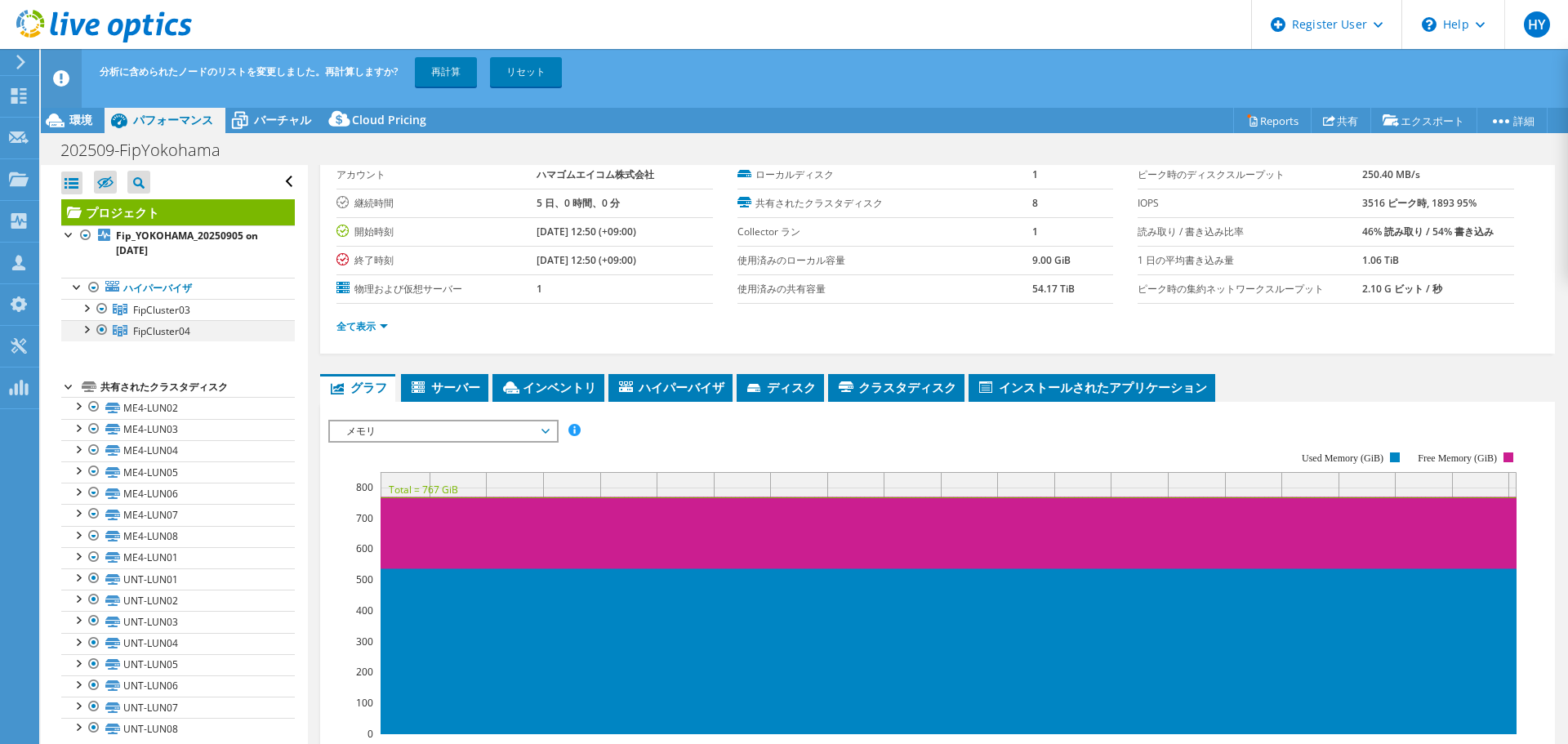
click at [83, 328] on div at bounding box center [86, 328] width 16 height 16
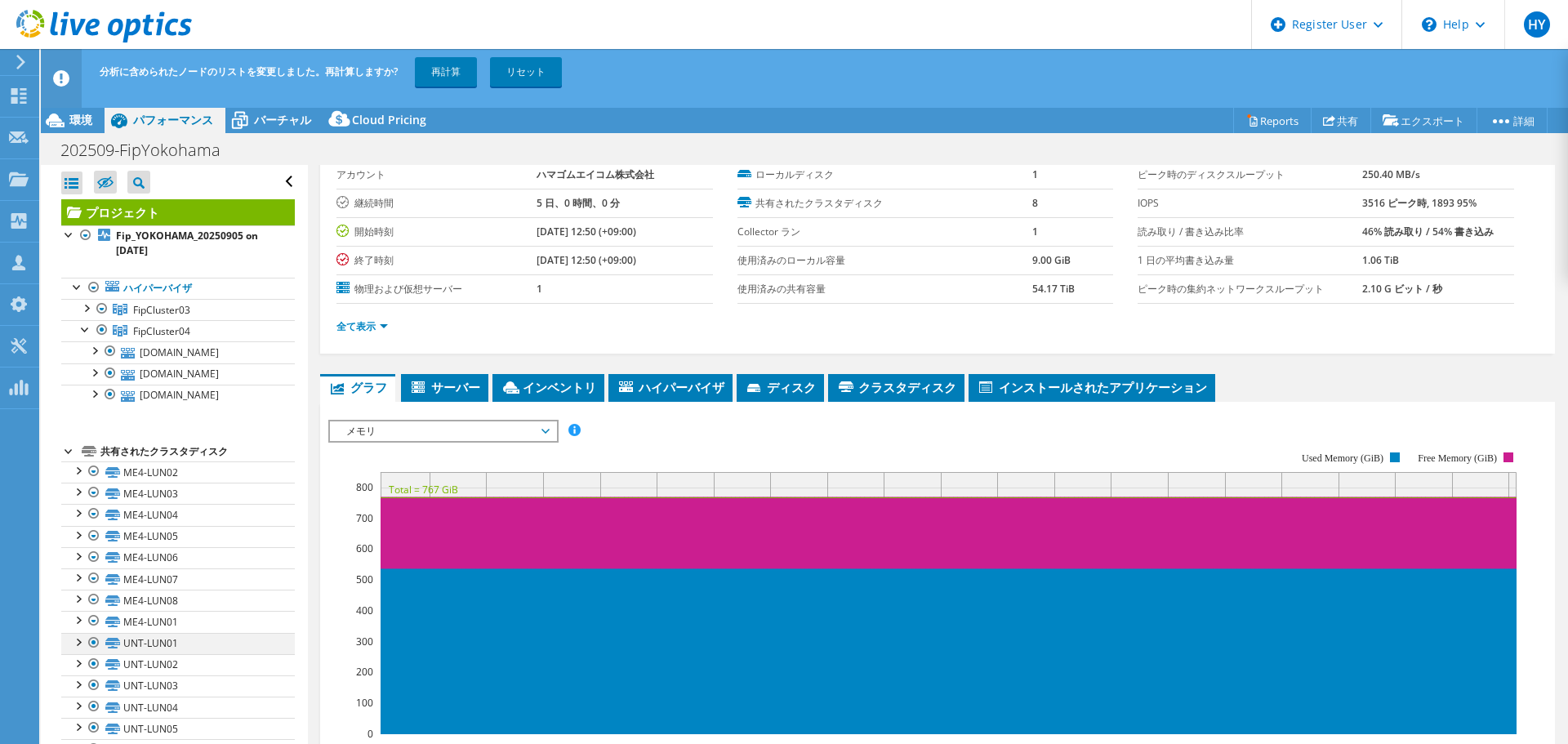
click at [89, 514] on div at bounding box center [94, 642] width 16 height 19
click at [91, 514] on div at bounding box center [94, 663] width 16 height 19
click at [97, 514] on div at bounding box center [94, 685] width 16 height 19
click at [90, 514] on div at bounding box center [94, 706] width 16 height 19
click at [96, 514] on div at bounding box center [94, 727] width 16 height 19
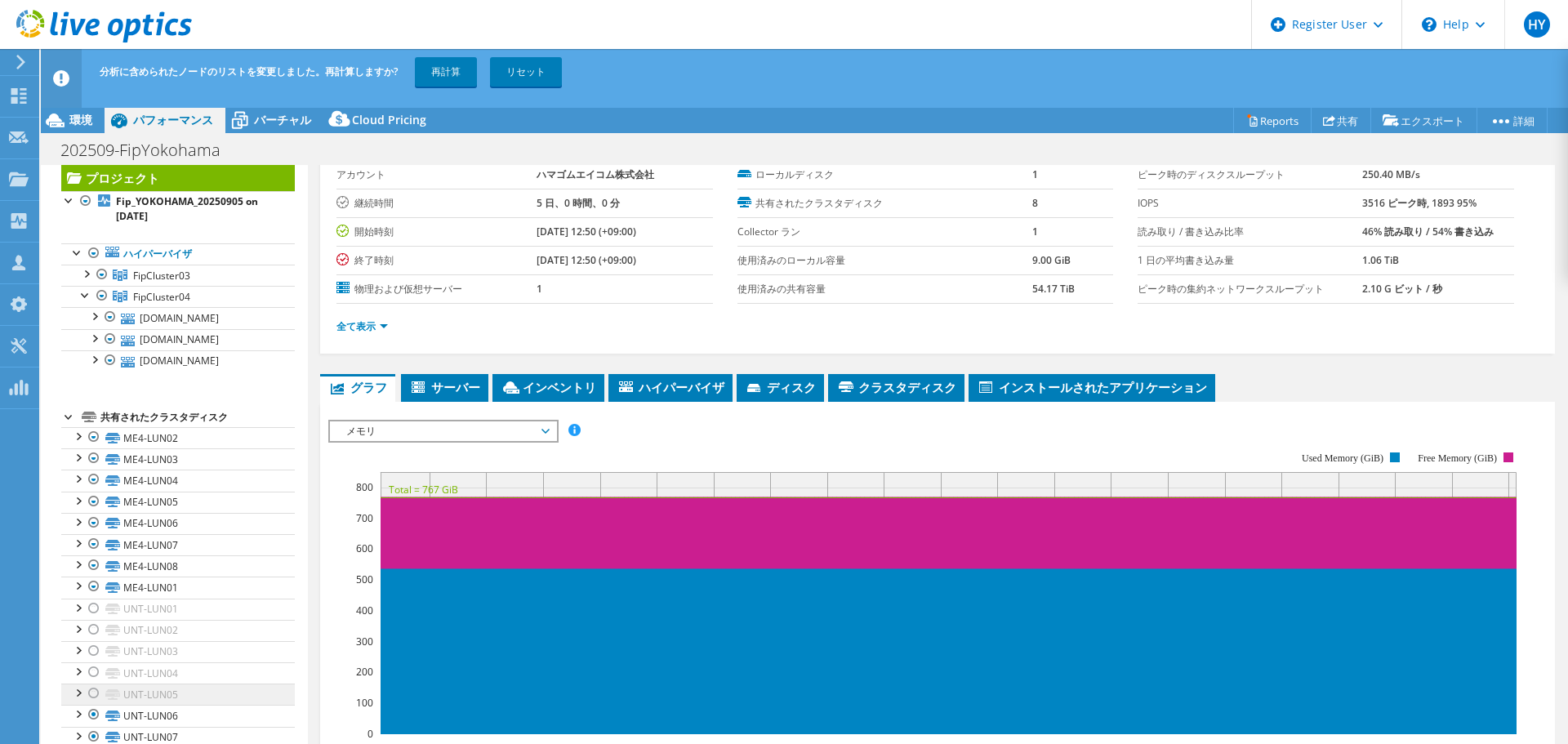
scroll to position [53, 0]
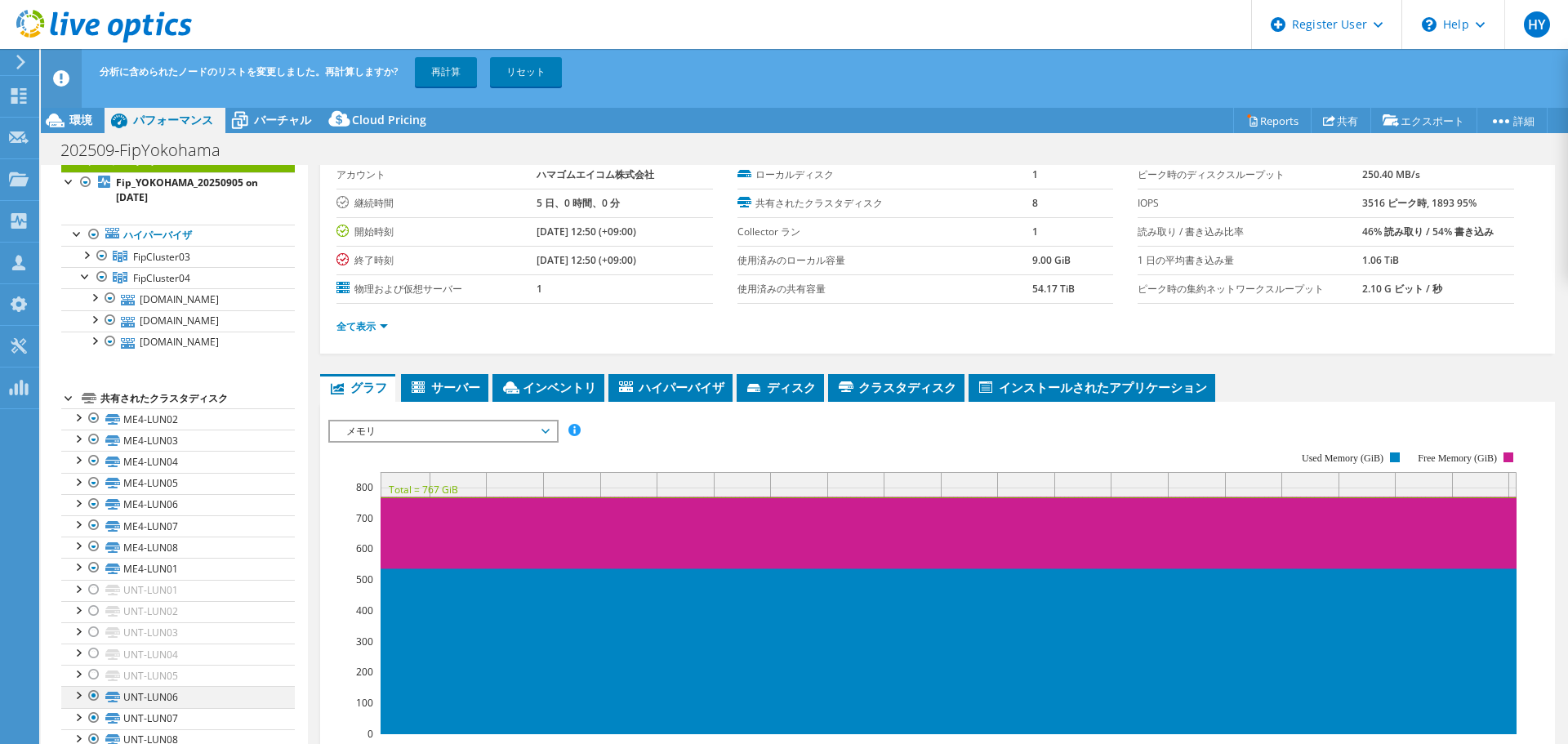
click at [96, 514] on div at bounding box center [94, 695] width 16 height 19
click at [82, 514] on div at bounding box center [78, 716] width 16 height 16
click at [96, 514] on div at bounding box center [94, 717] width 16 height 19
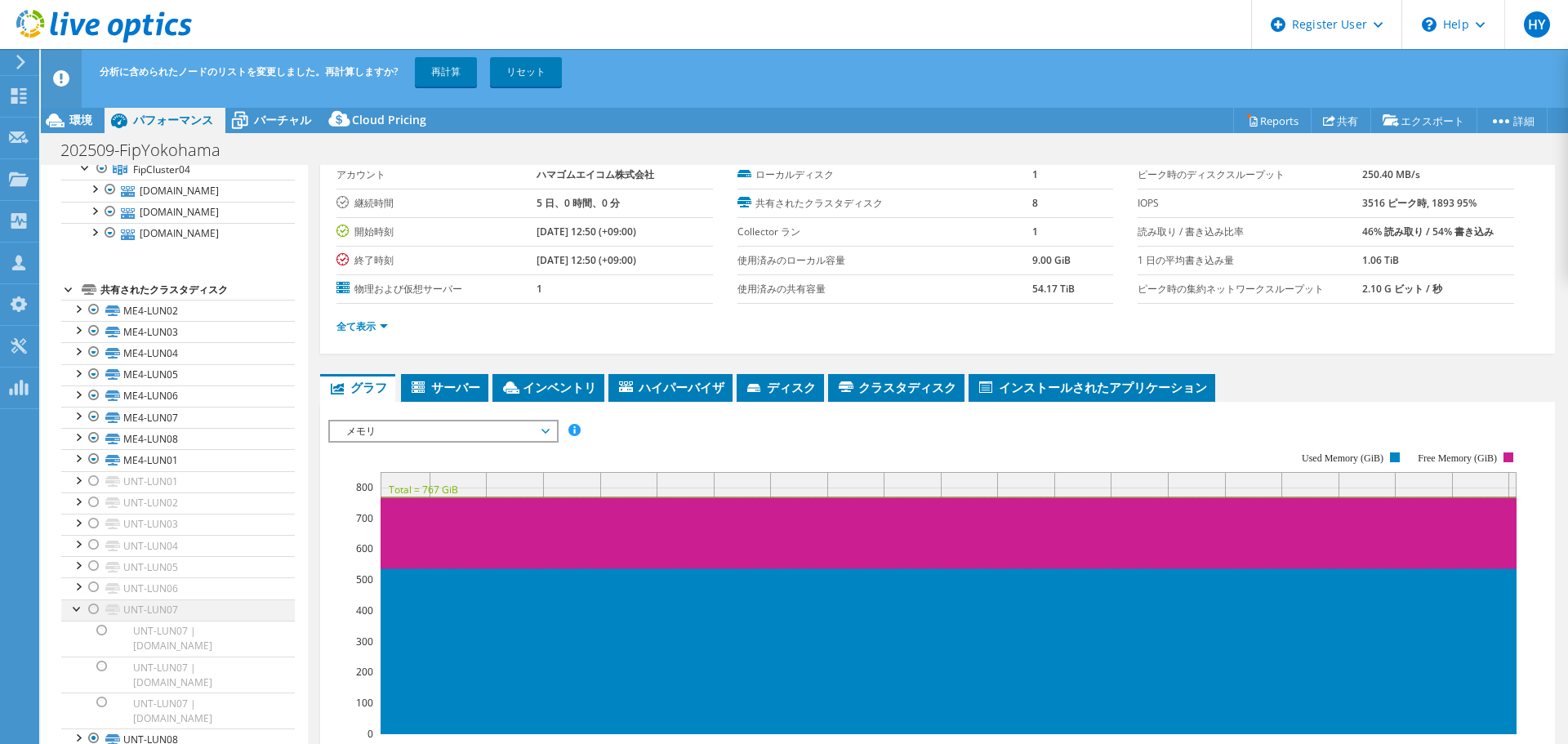
click at [71, 514] on div at bounding box center [78, 607] width 16 height 16
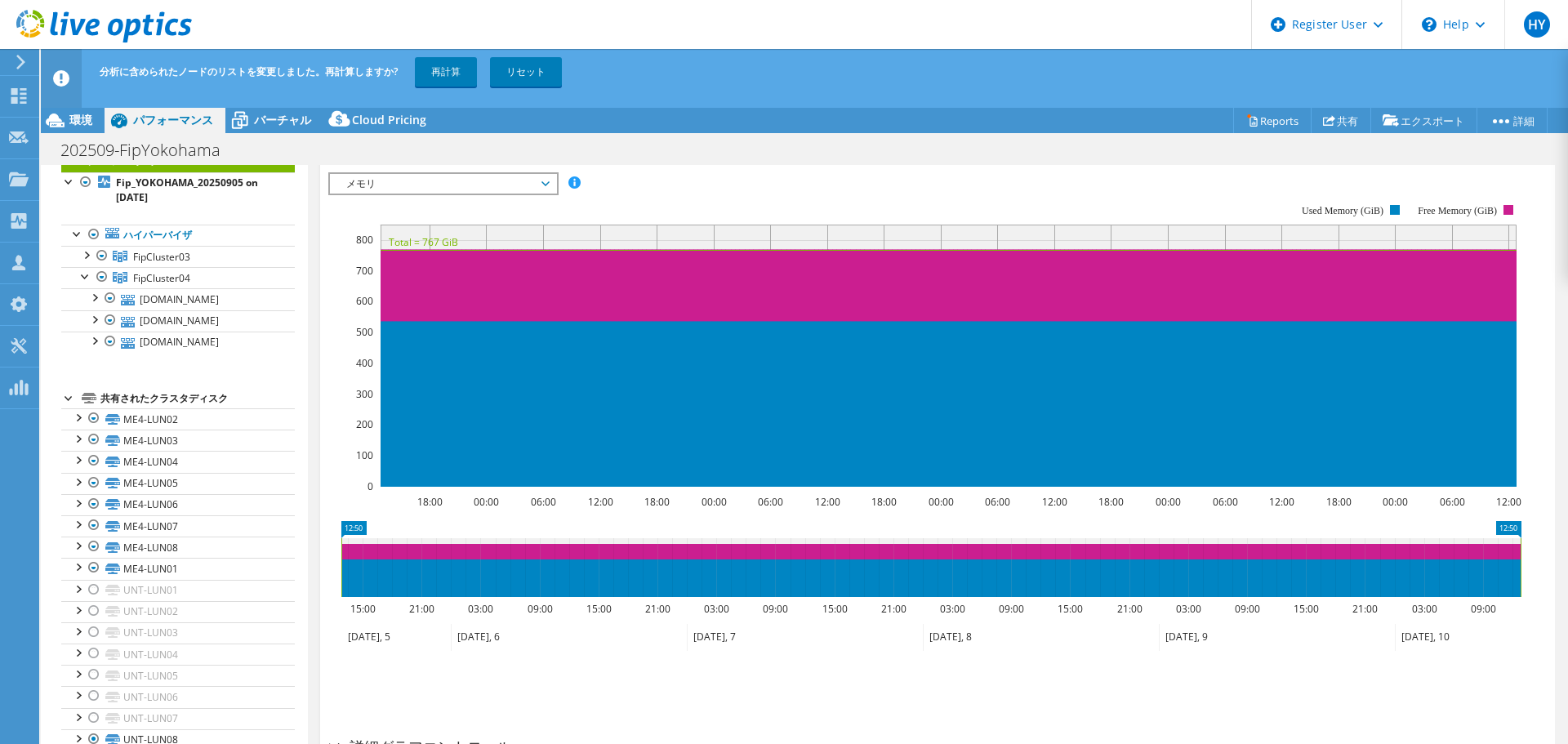
scroll to position [402, 0]
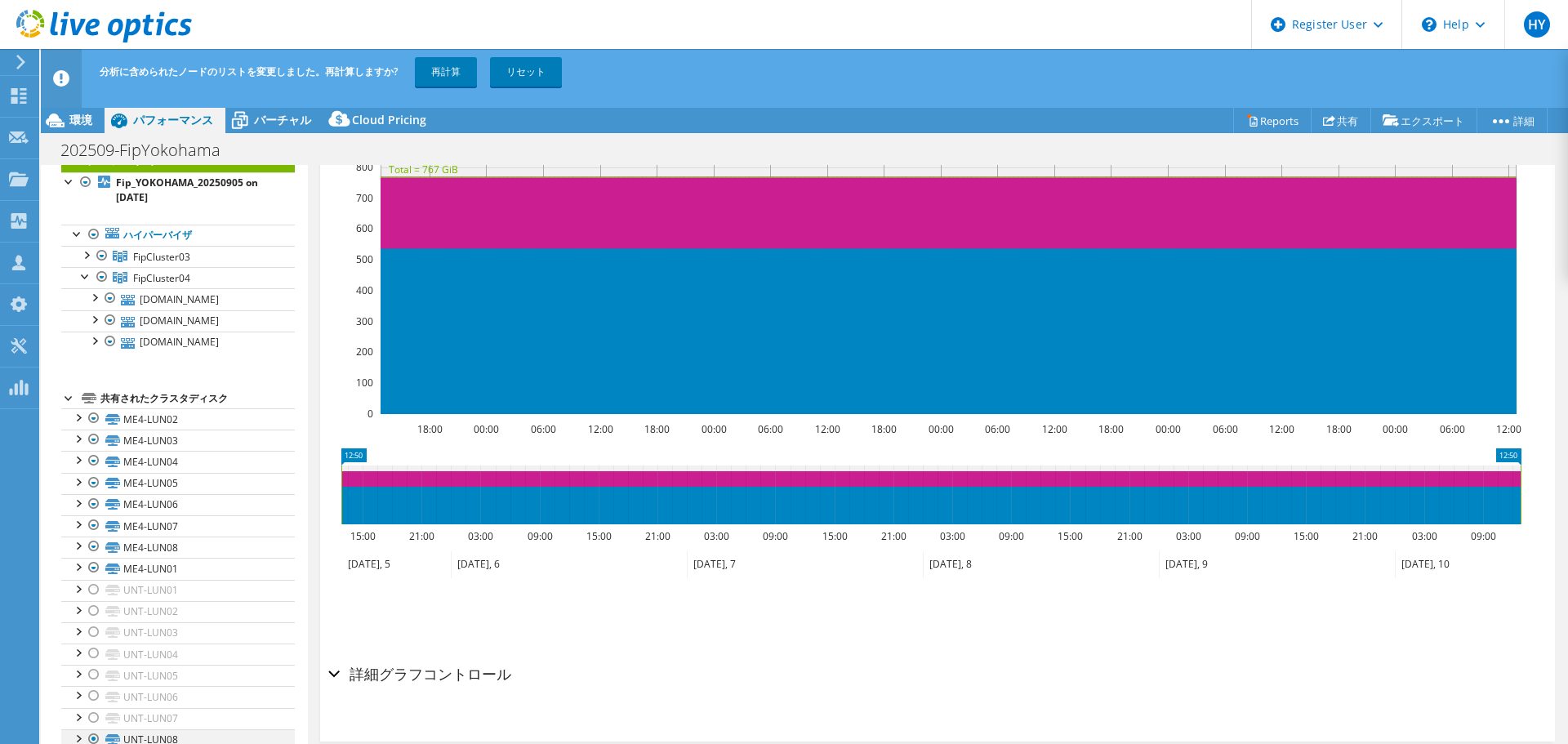
click at [94, 514] on div at bounding box center [94, 739] width 16 height 19
click at [439, 76] on link "再計算" at bounding box center [446, 72] width 62 height 29
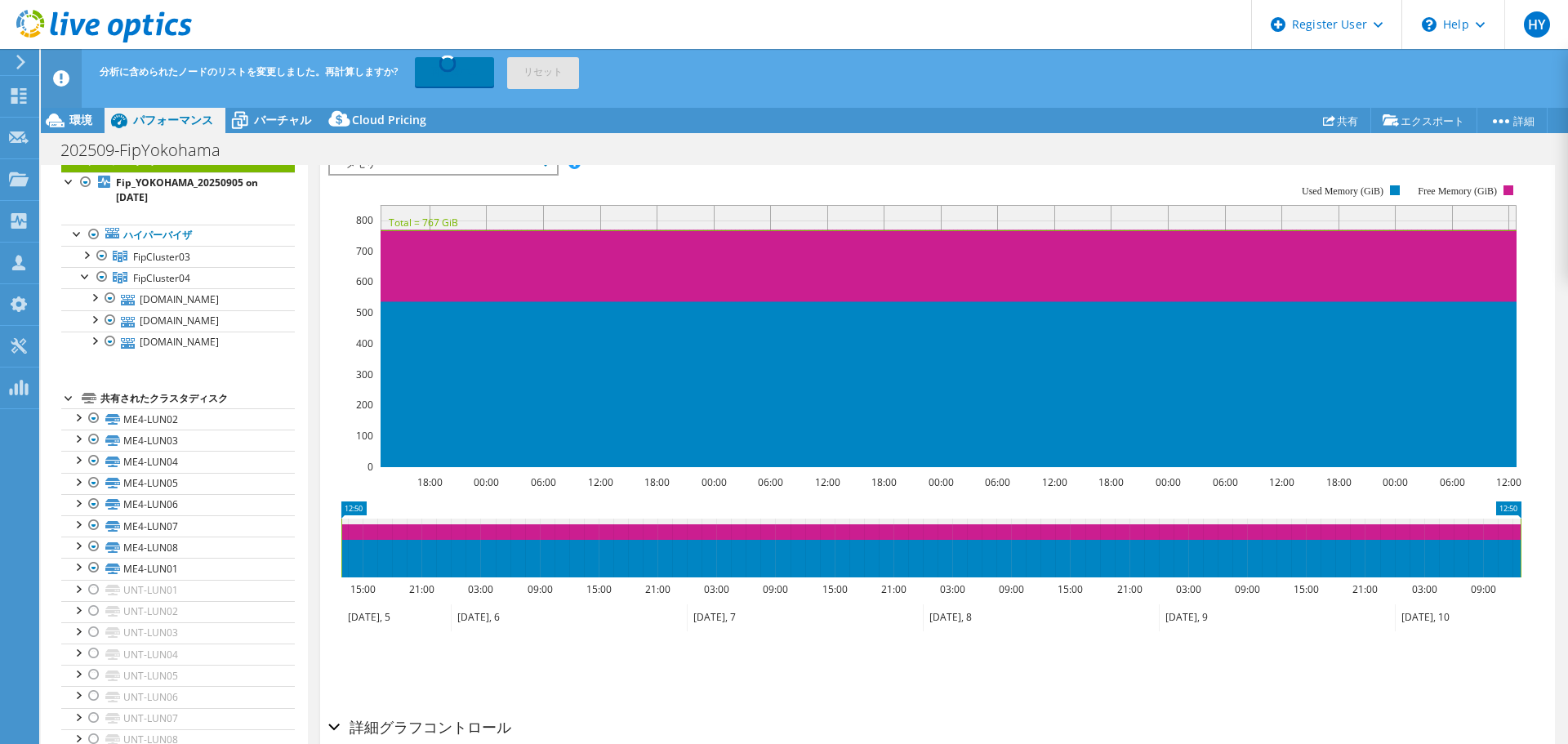
scroll to position [238, 0]
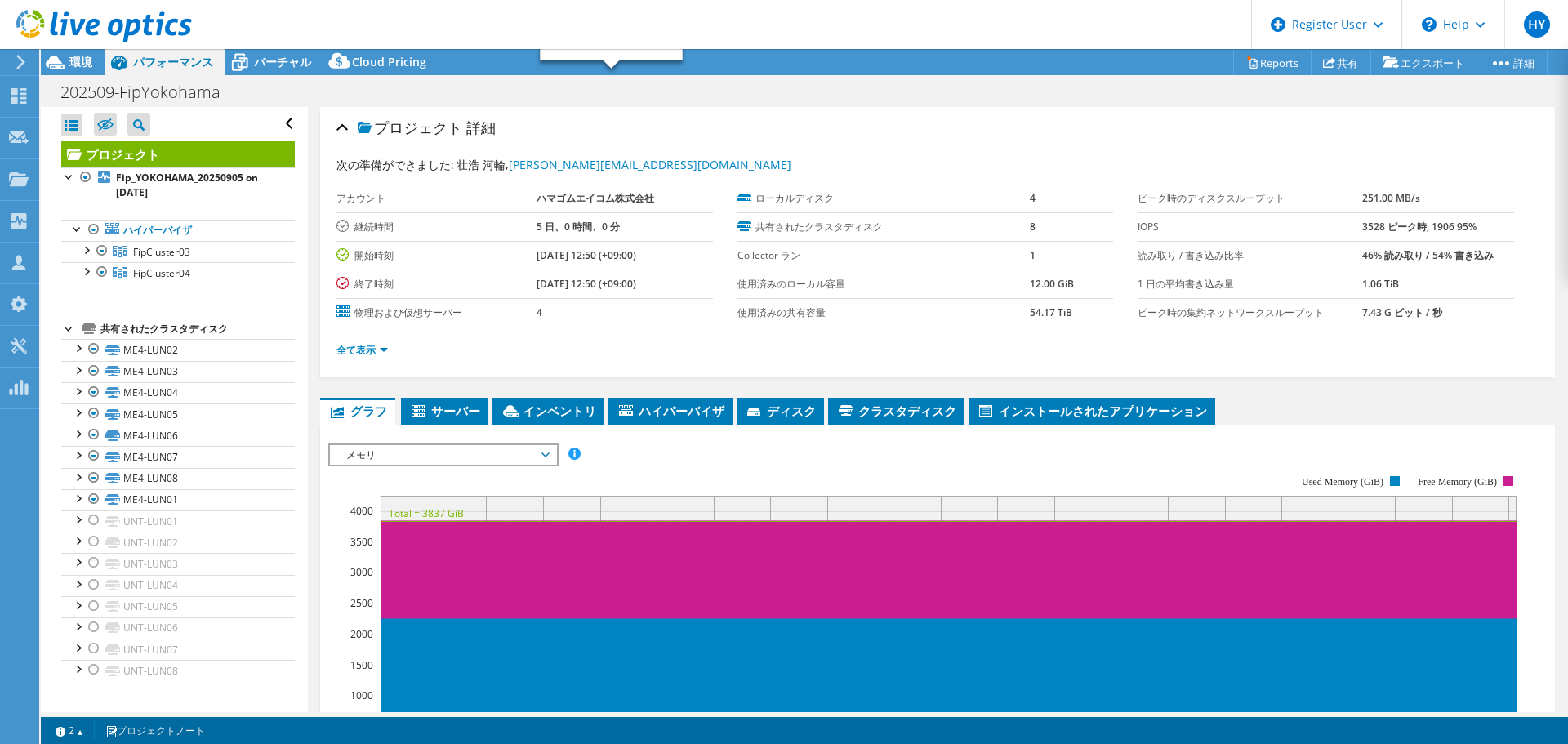
select select "[GEOGRAPHIC_DATA]"
select select "USD"
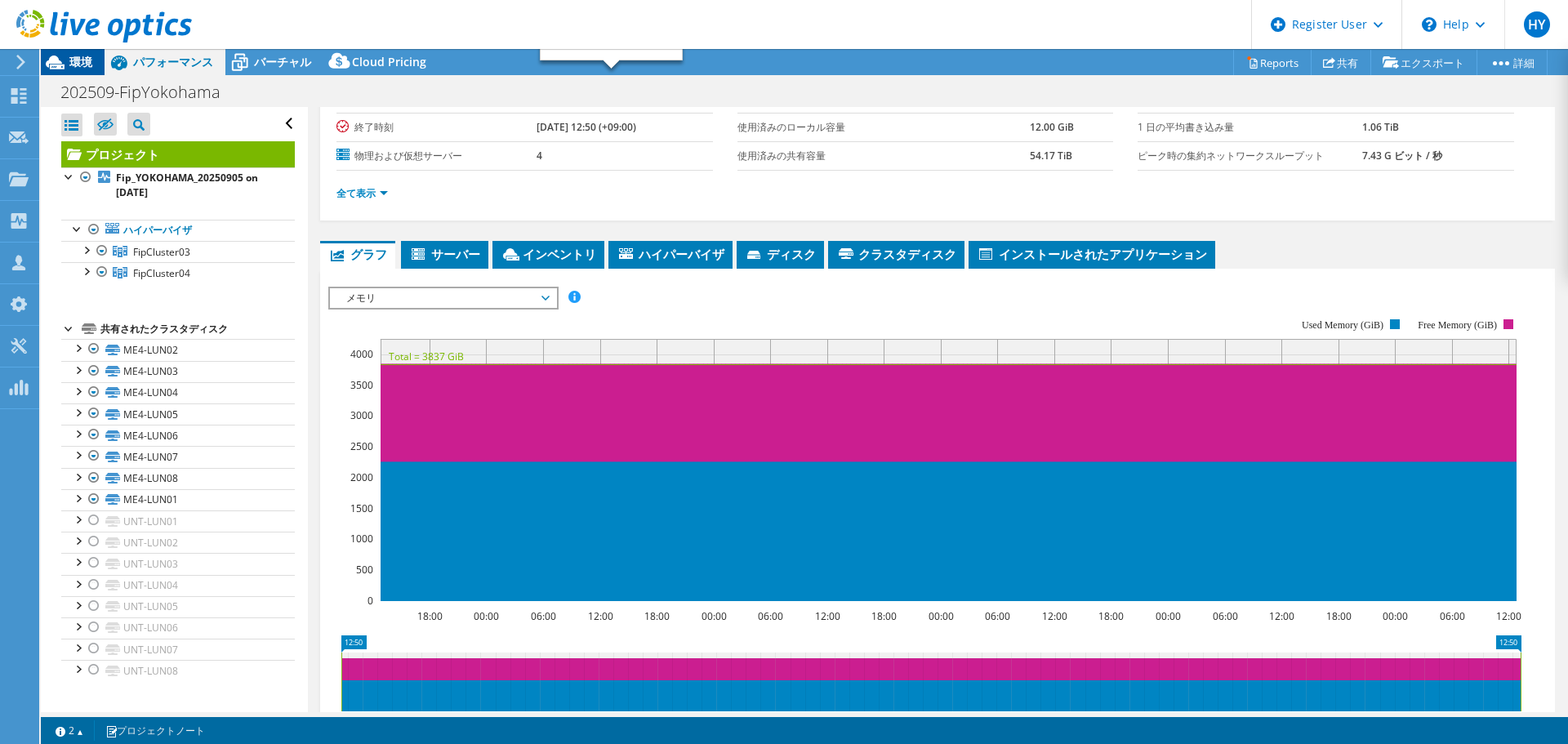
click at [77, 64] on span "環境" at bounding box center [80, 61] width 23 height 16
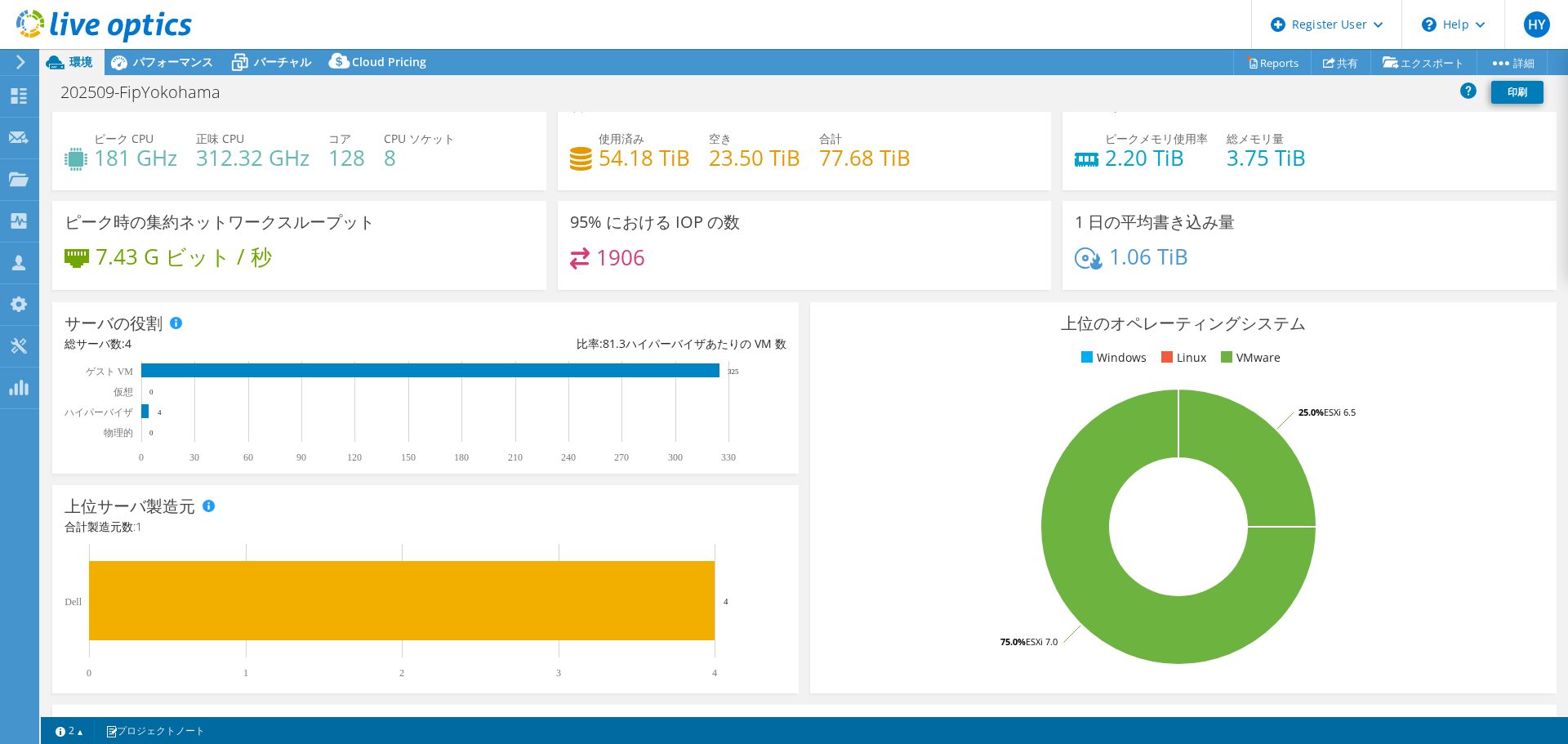
scroll to position [0, 0]
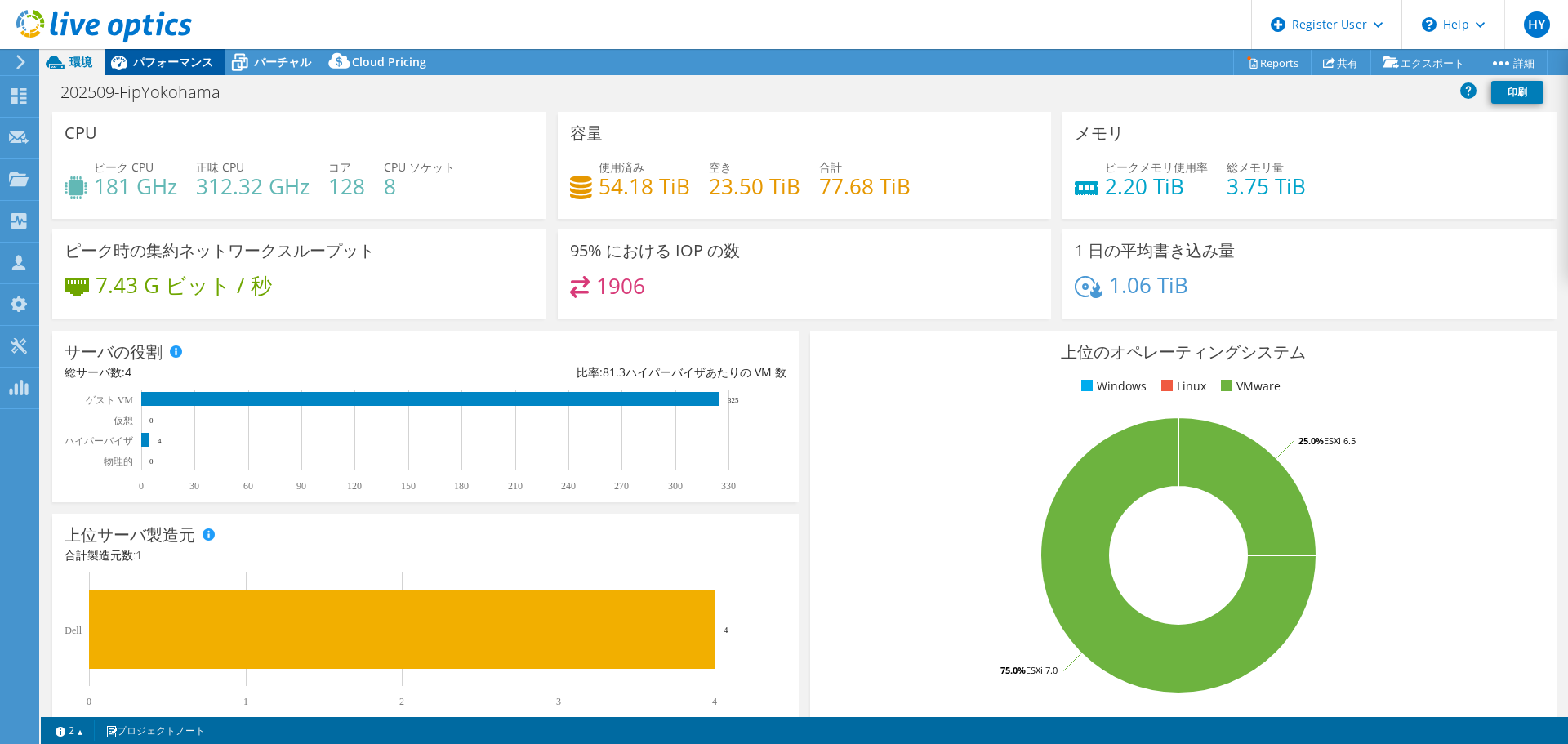
click at [179, 59] on span "パフォーマンス" at bounding box center [173, 61] width 80 height 16
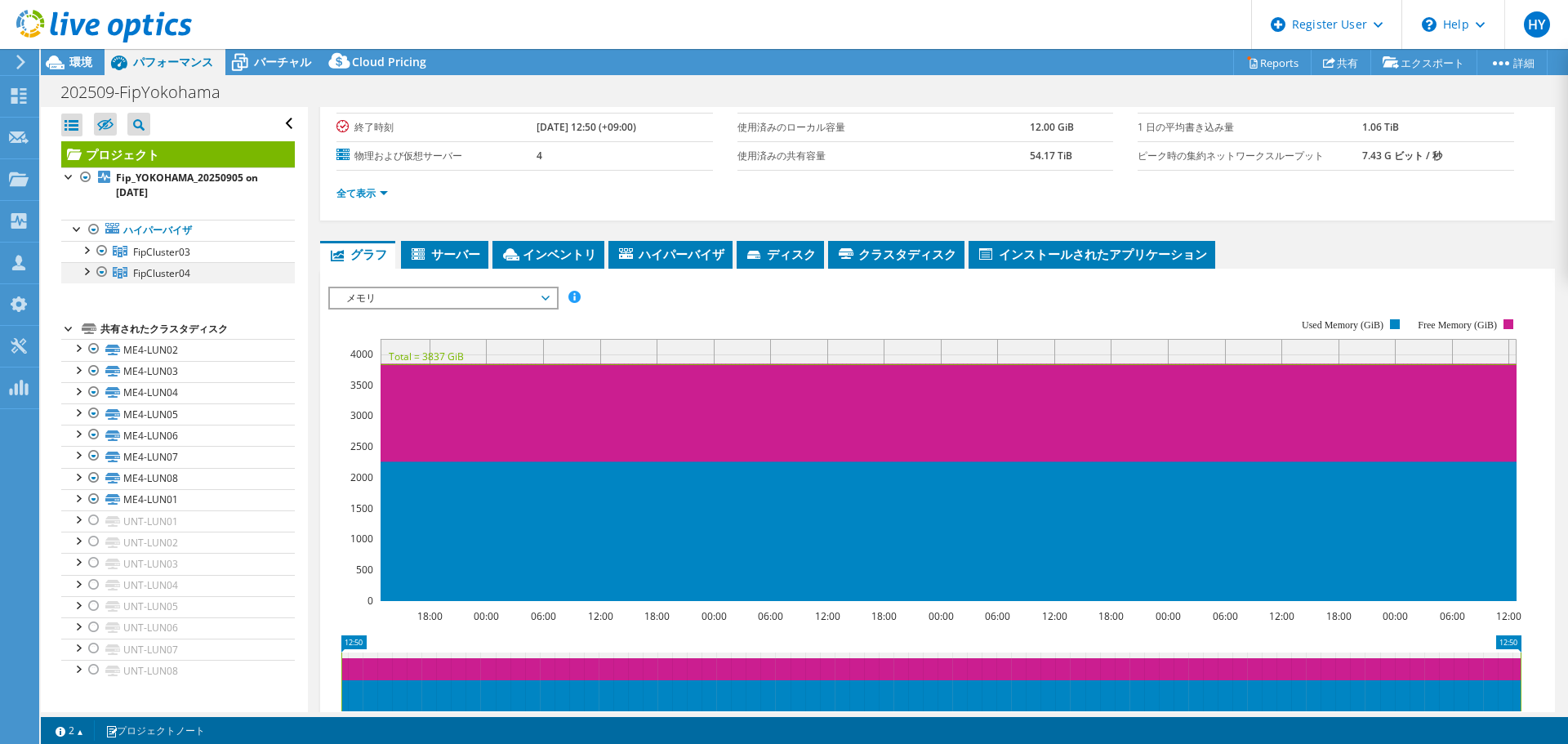
click at [82, 265] on div at bounding box center [86, 270] width 16 height 16
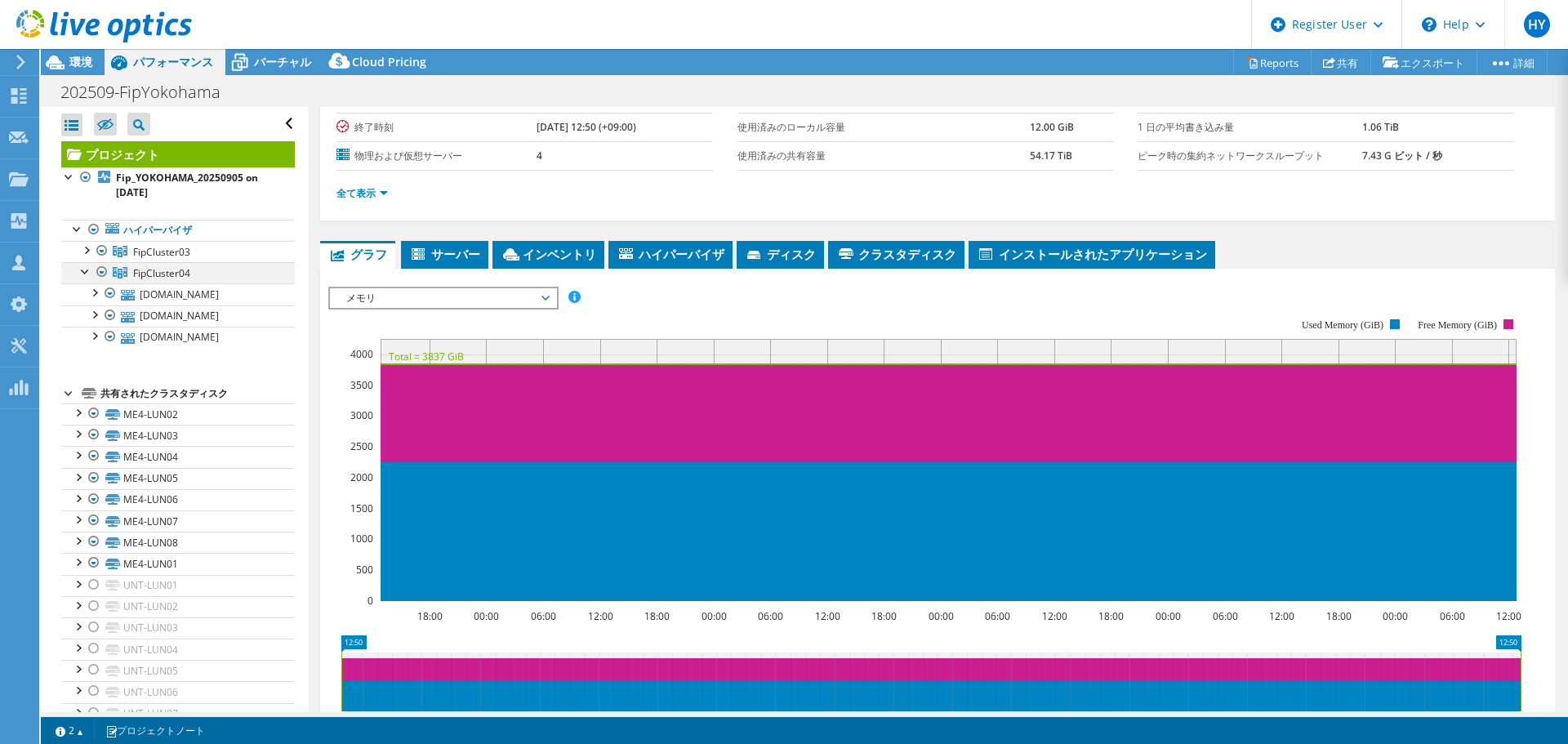
click at [101, 265] on div at bounding box center [102, 271] width 16 height 19
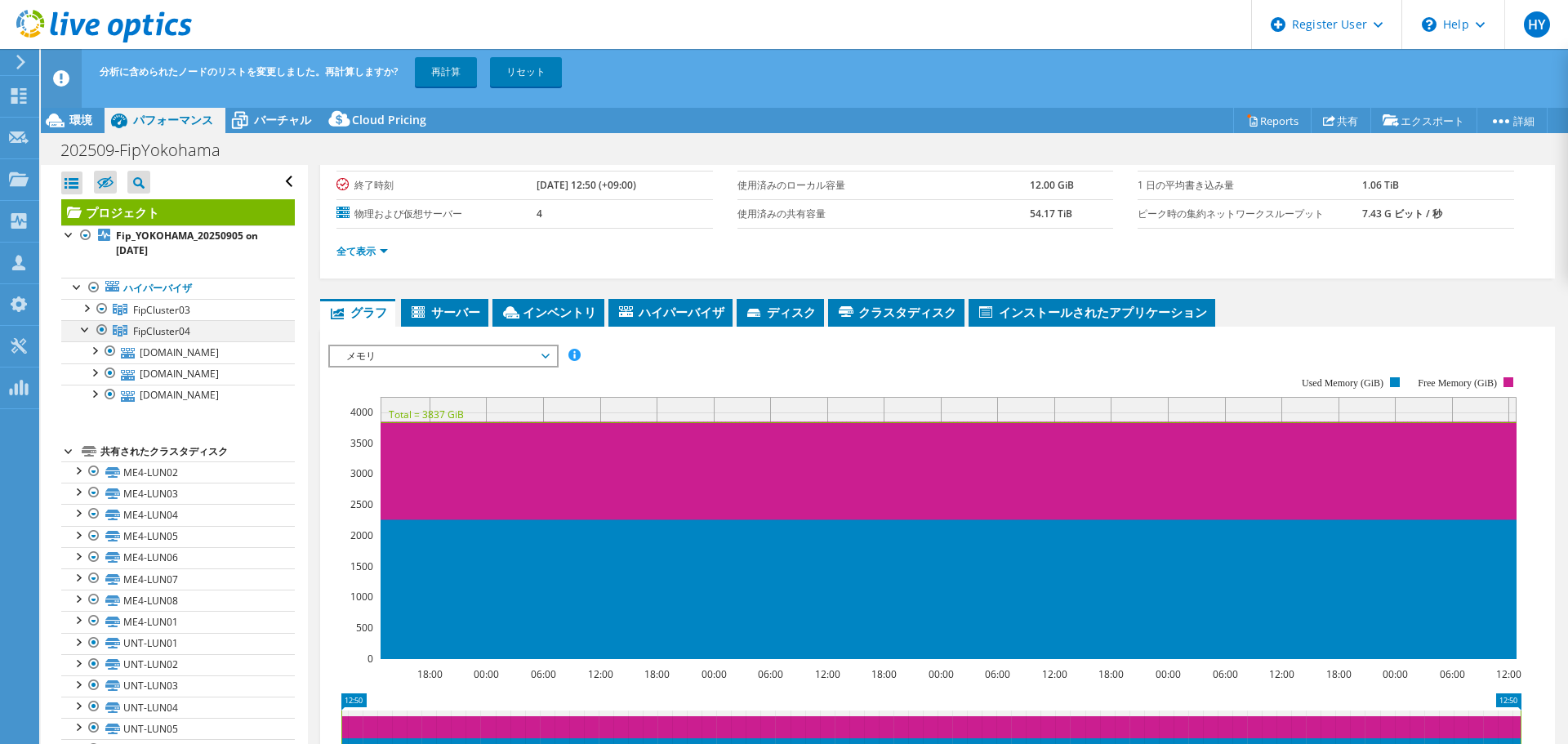
click at [102, 325] on div at bounding box center [102, 329] width 16 height 19
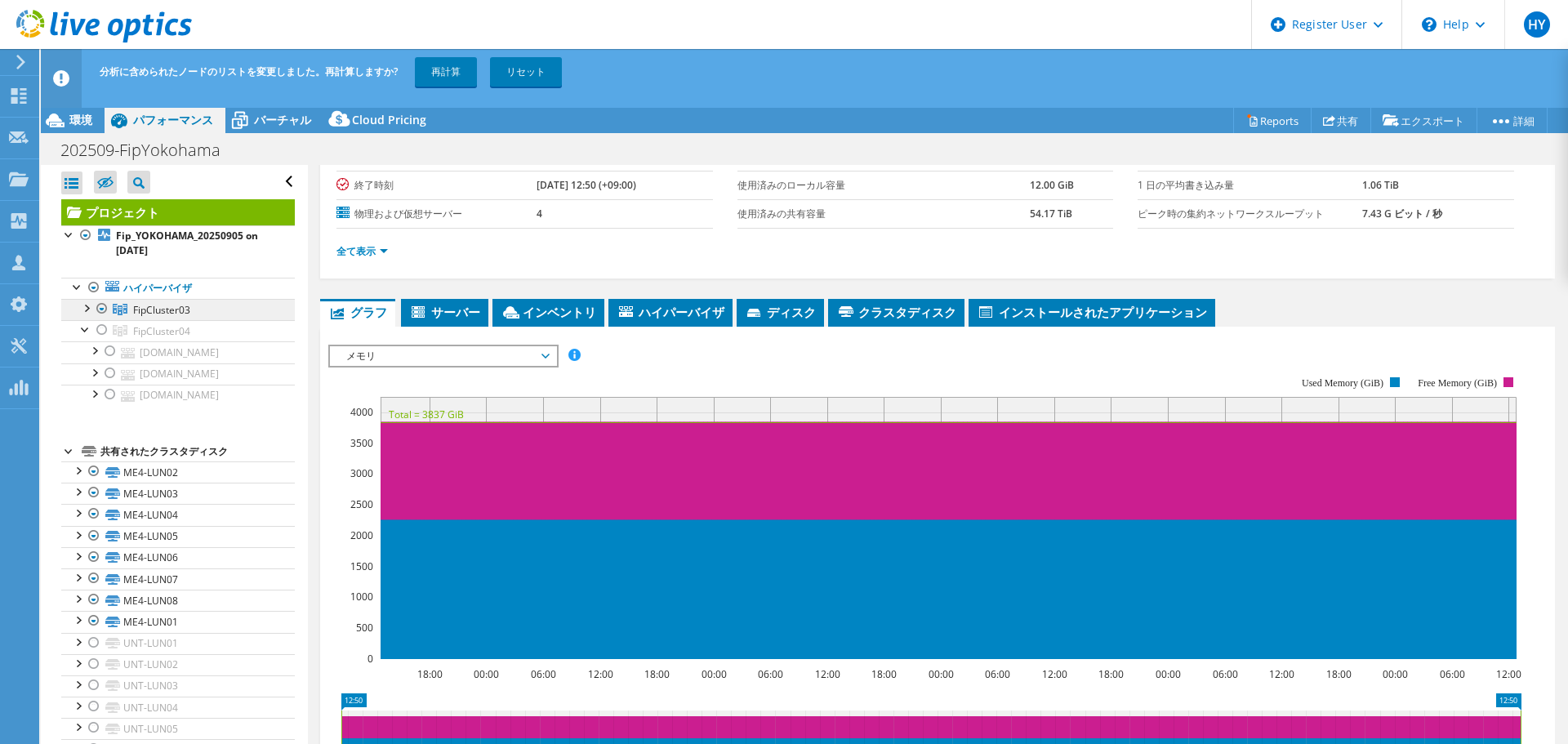
click at [77, 305] on link "FipCluster03" at bounding box center [178, 309] width 234 height 21
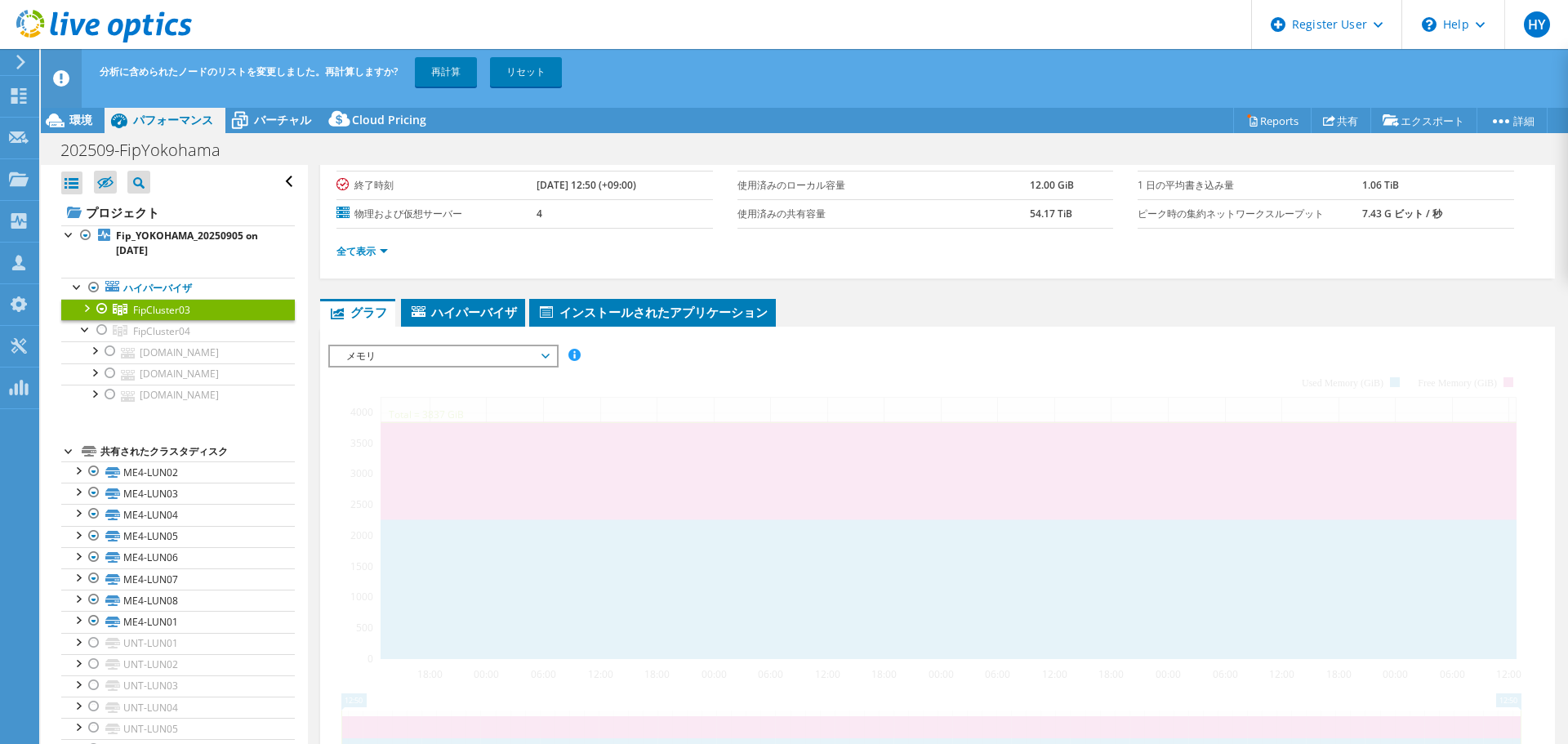
click at [88, 308] on div at bounding box center [86, 307] width 16 height 16
click at [86, 305] on div at bounding box center [86, 307] width 16 height 16
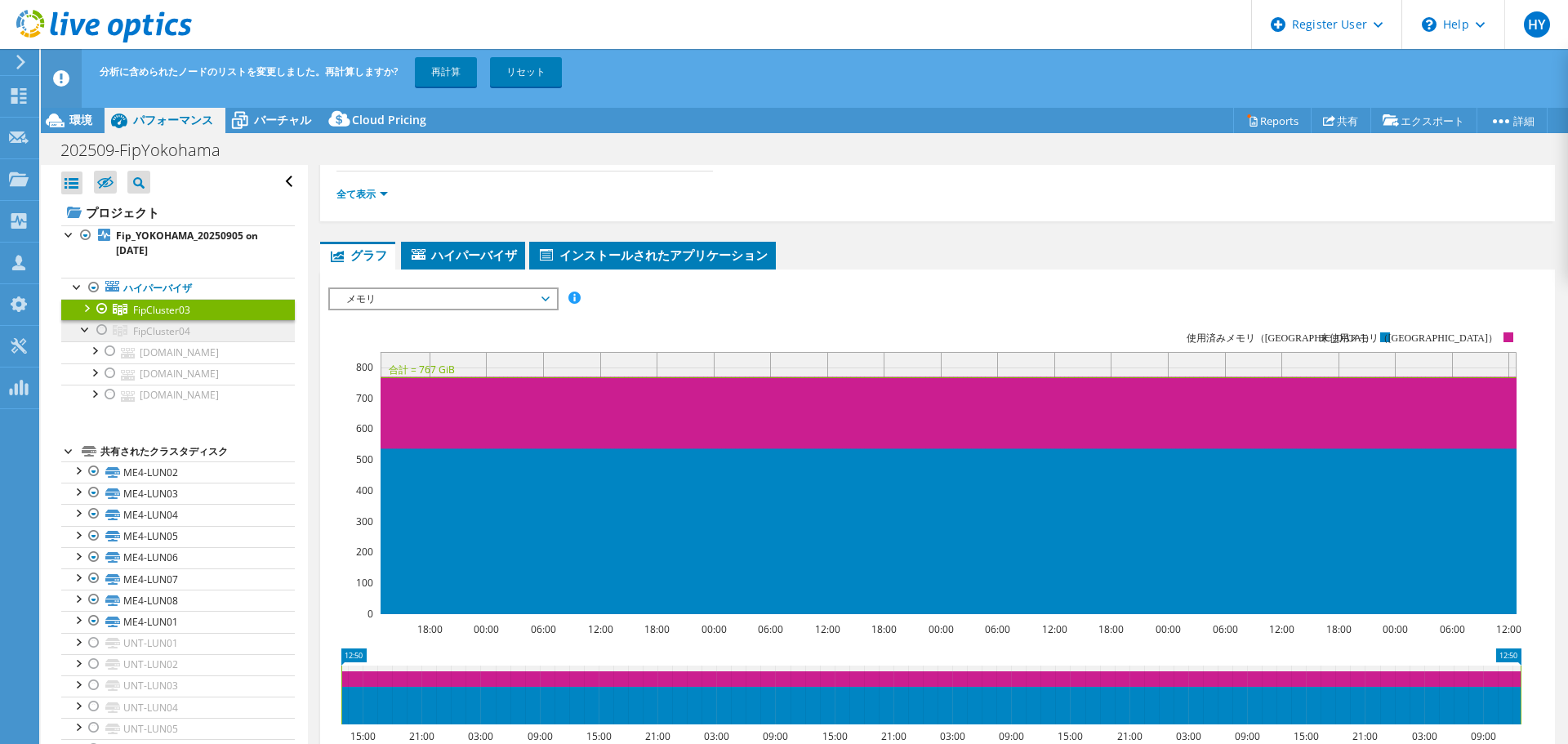
click at [76, 326] on link "FipCluster04" at bounding box center [178, 330] width 234 height 21
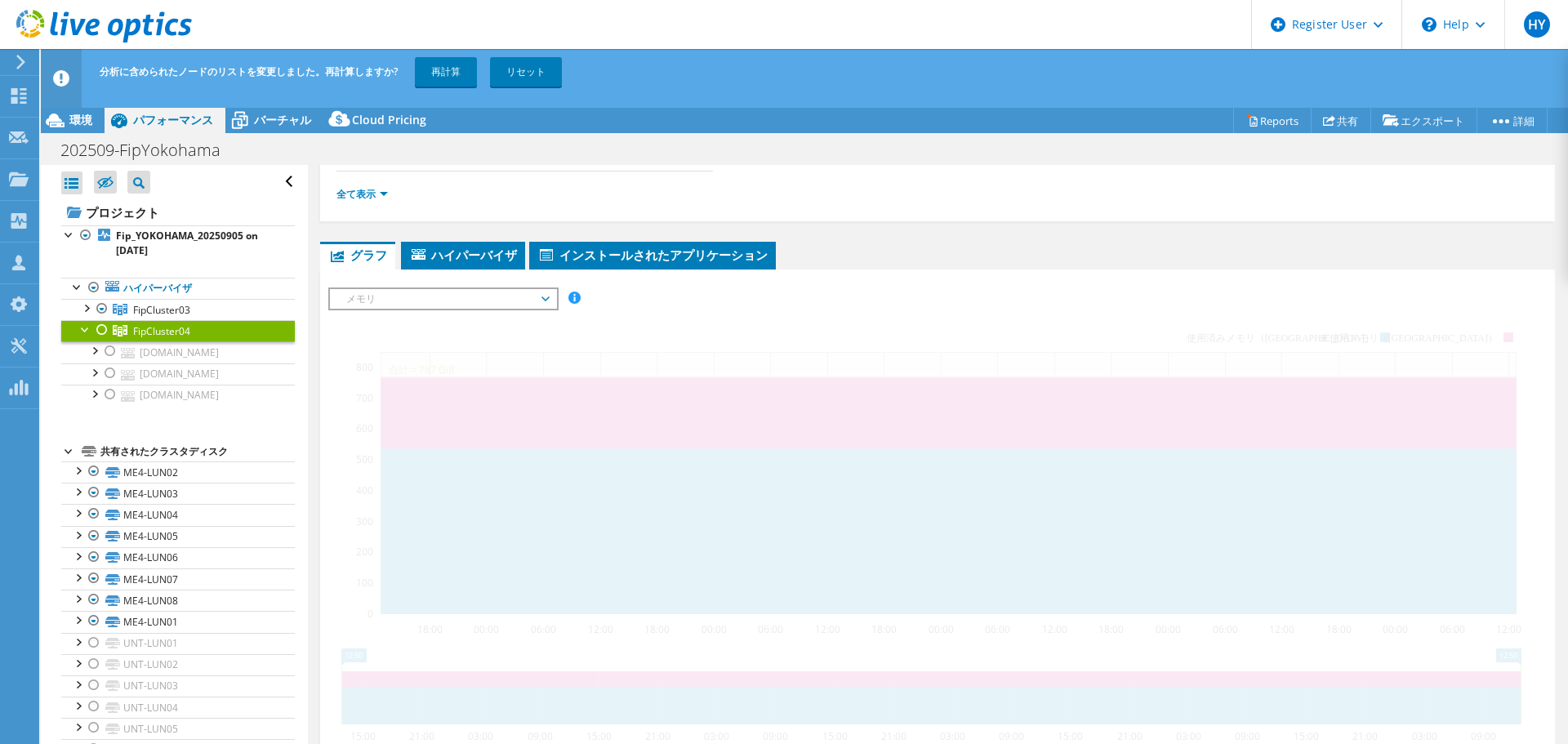
click at [82, 326] on div at bounding box center [86, 328] width 16 height 16
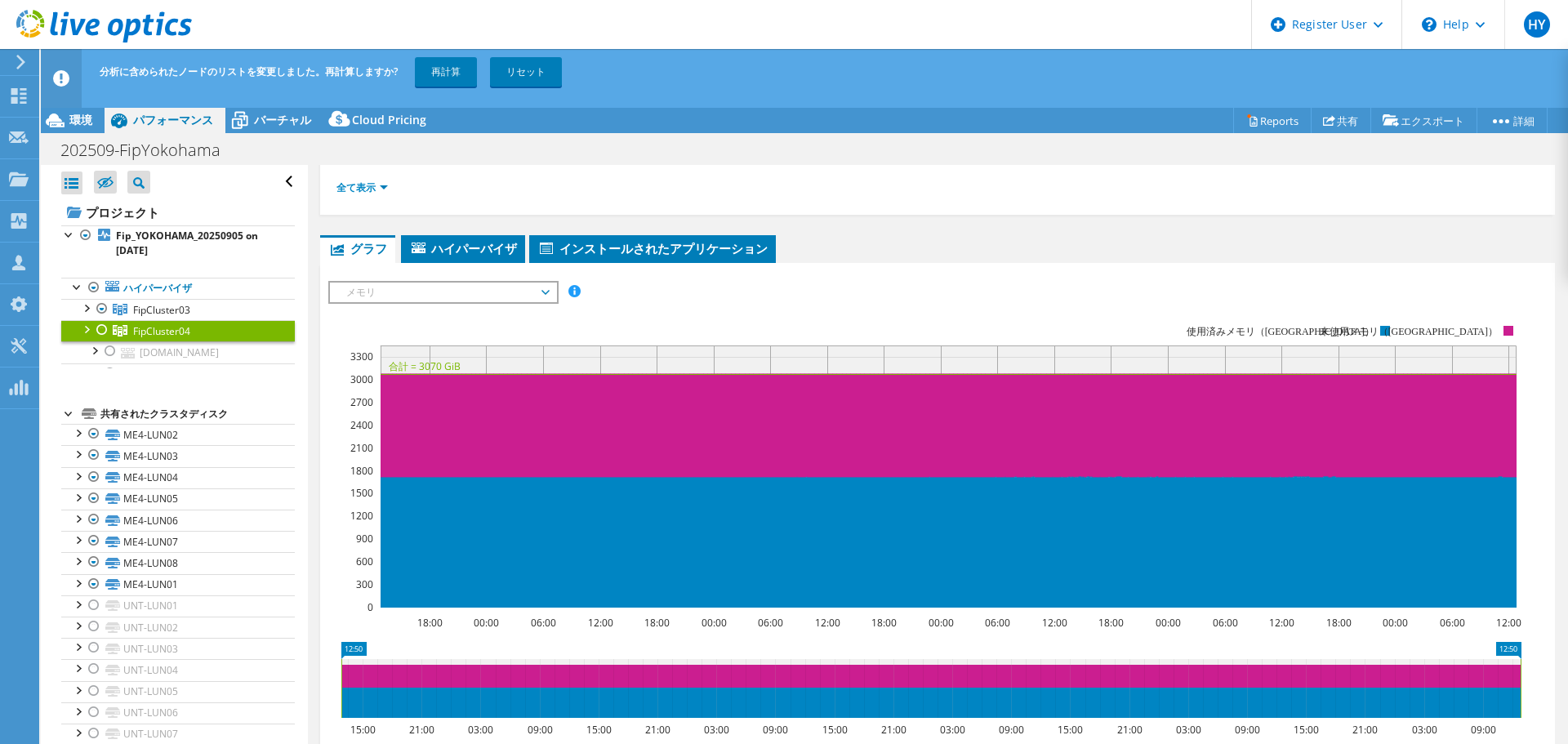
click at [87, 328] on div at bounding box center [86, 328] width 16 height 16
click at [86, 329] on div at bounding box center [86, 328] width 16 height 16
click at [89, 310] on div at bounding box center [86, 307] width 16 height 16
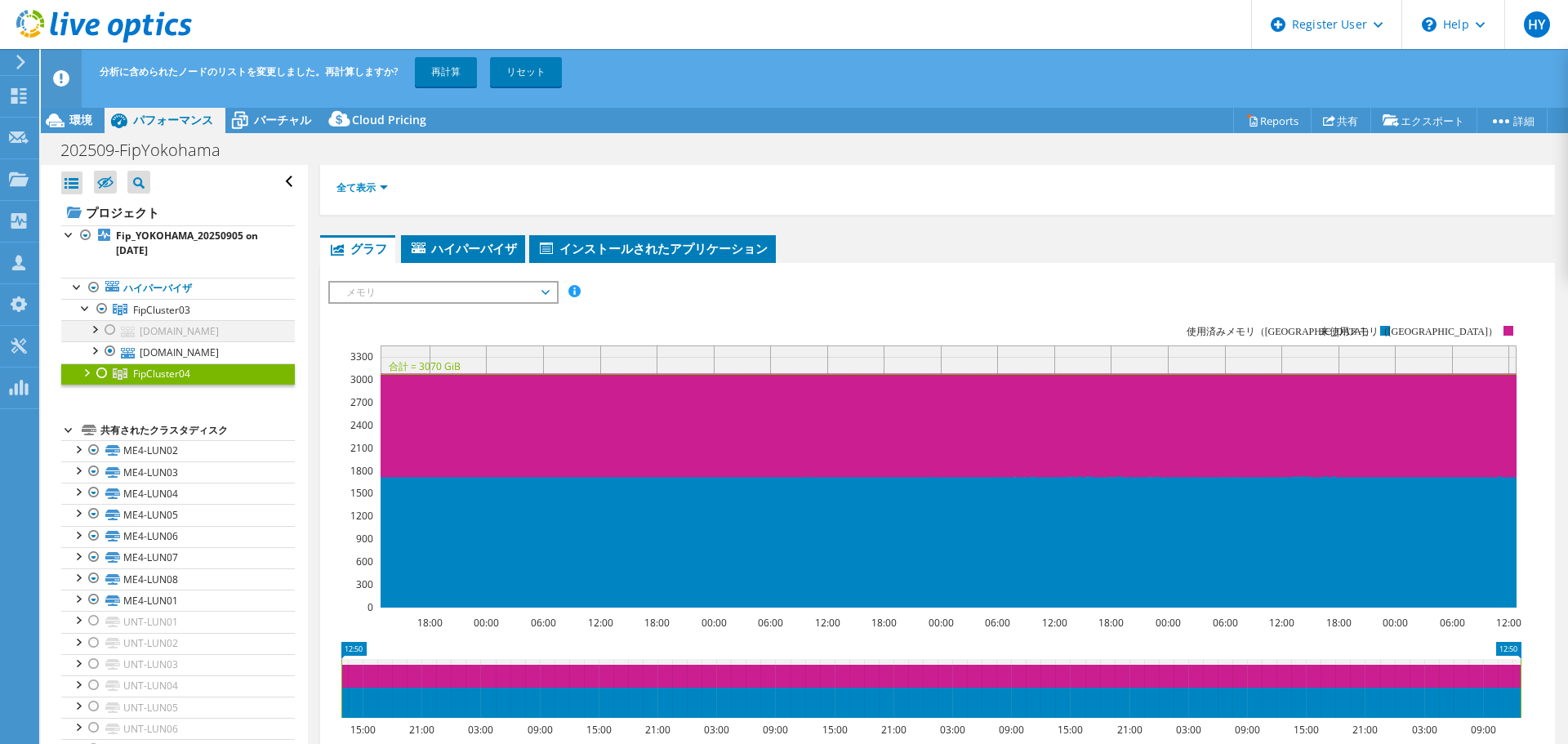
click at [110, 325] on div at bounding box center [110, 329] width 16 height 19
click at [93, 349] on div at bounding box center [94, 349] width 16 height 16
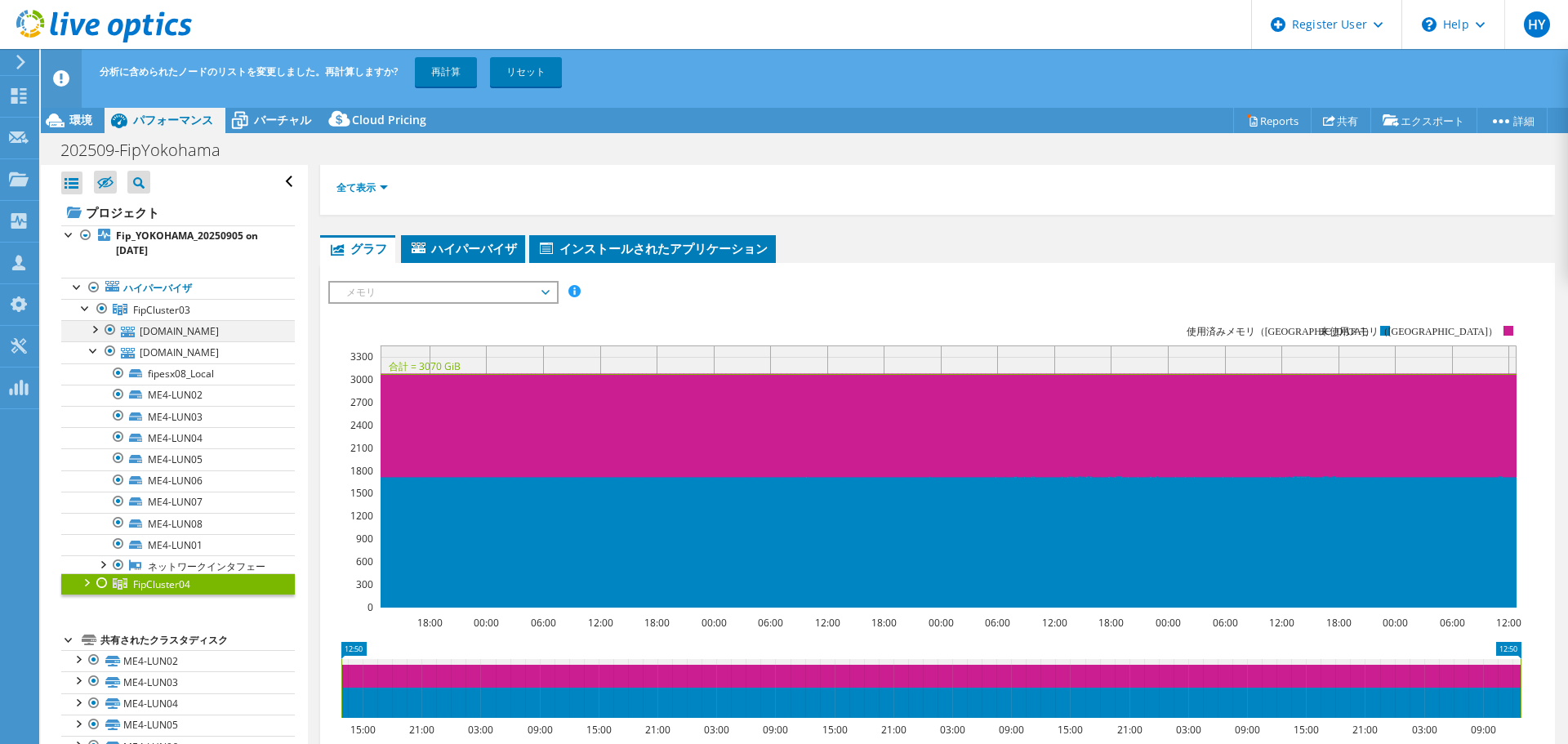
click at [94, 328] on div at bounding box center [94, 328] width 16 height 16
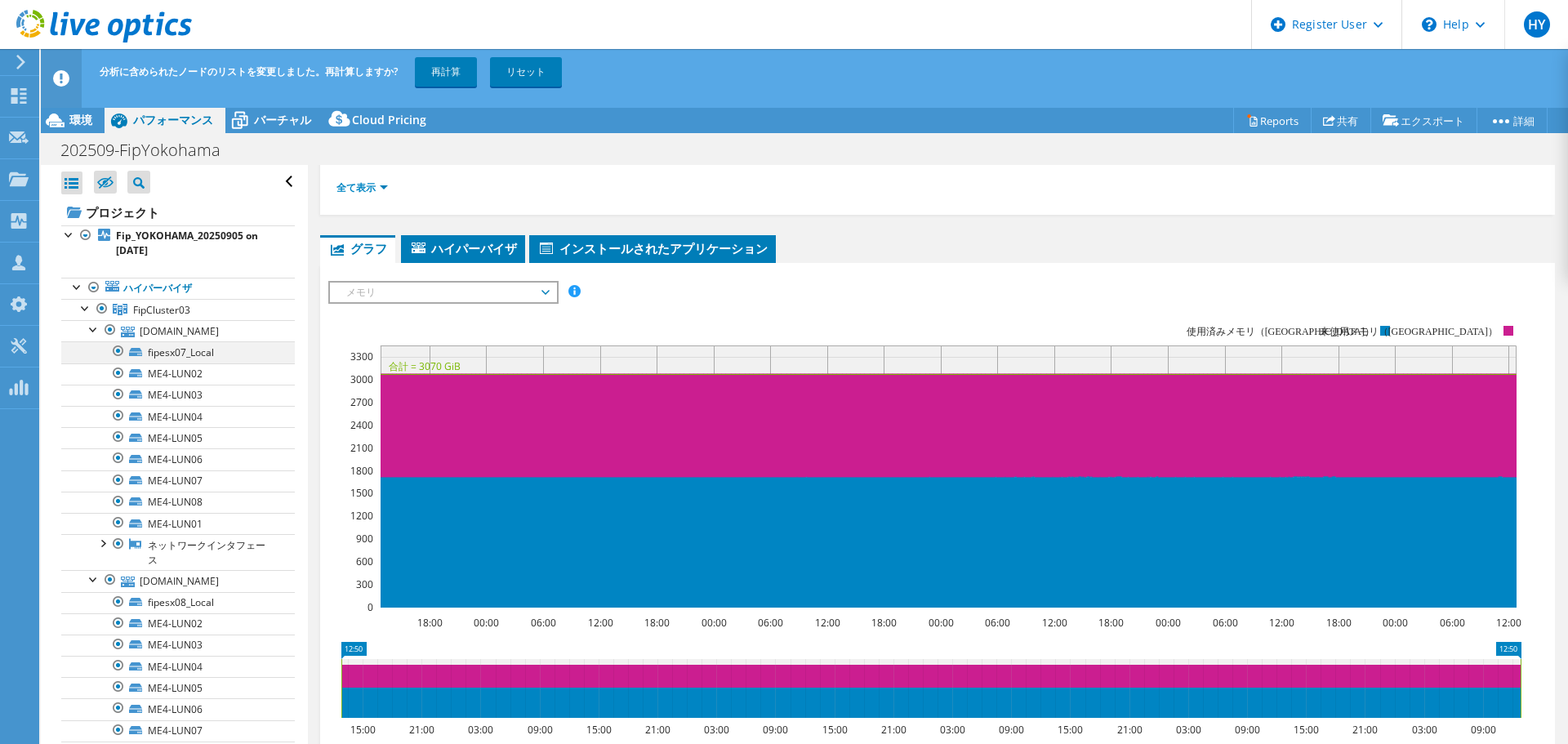
click at [121, 346] on div at bounding box center [119, 350] width 16 height 19
click at [183, 600] on link "fipesx08_Local" at bounding box center [178, 602] width 234 height 21
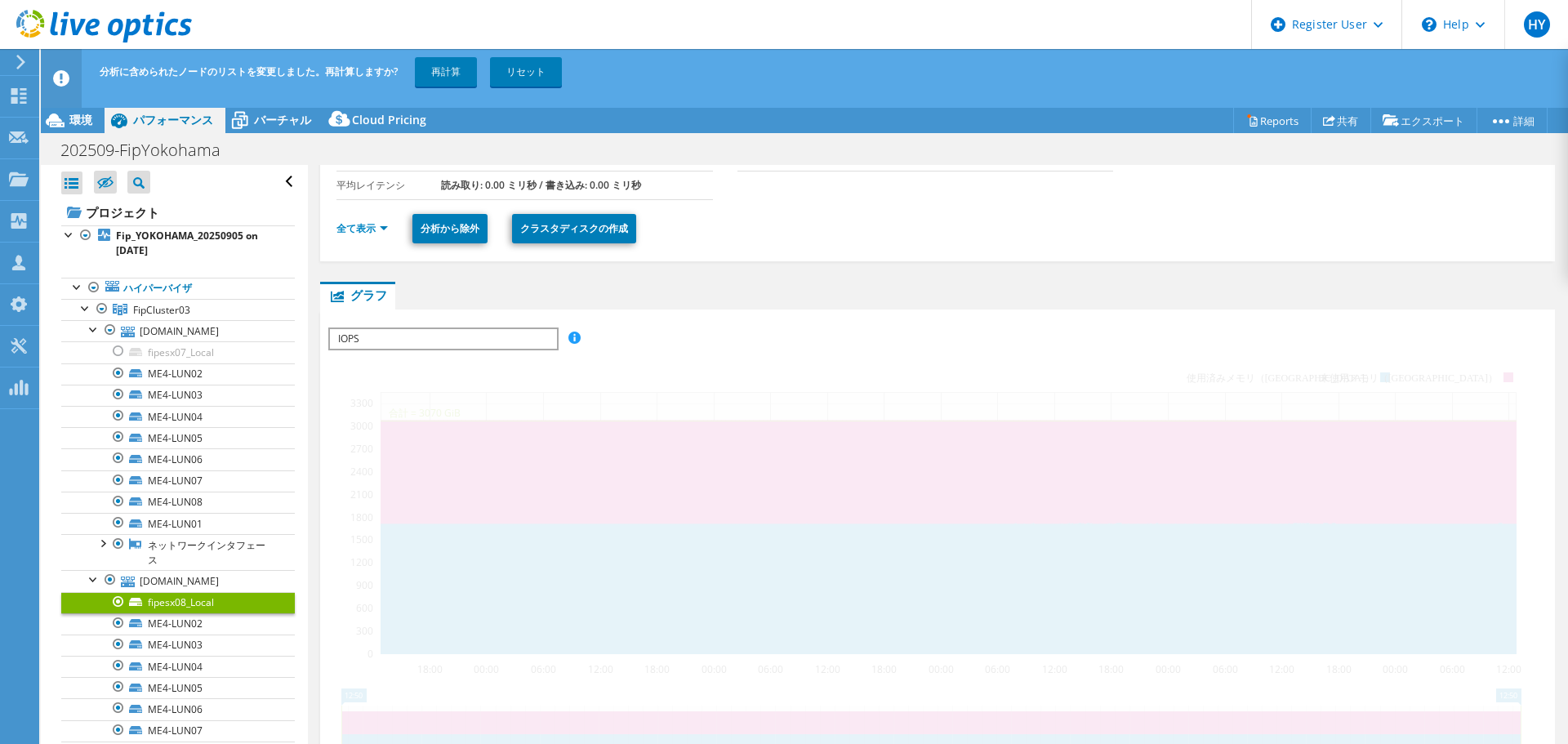
click at [119, 597] on div at bounding box center [119, 601] width 16 height 19
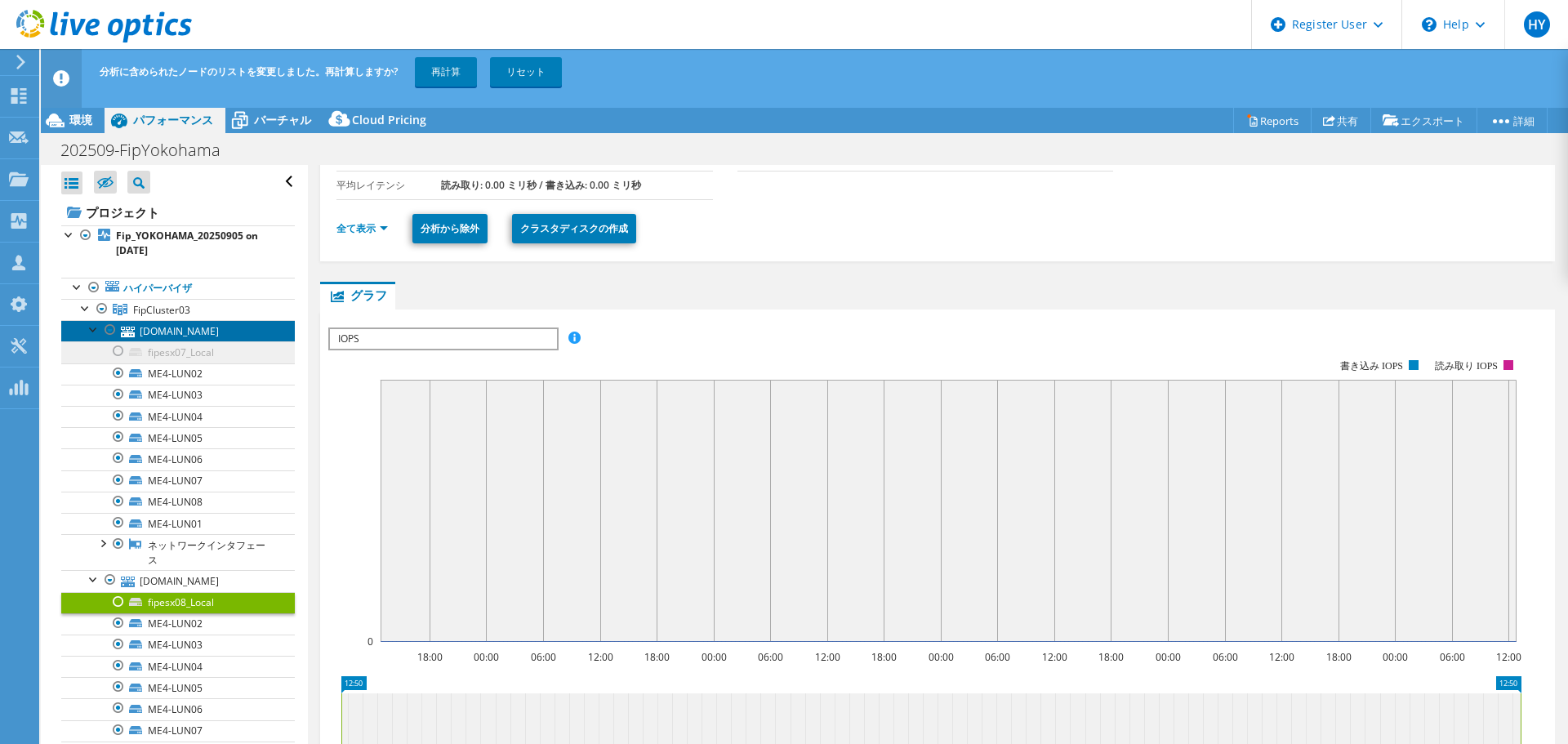
click at [85, 326] on link "[DOMAIN_NAME]" at bounding box center [178, 330] width 234 height 21
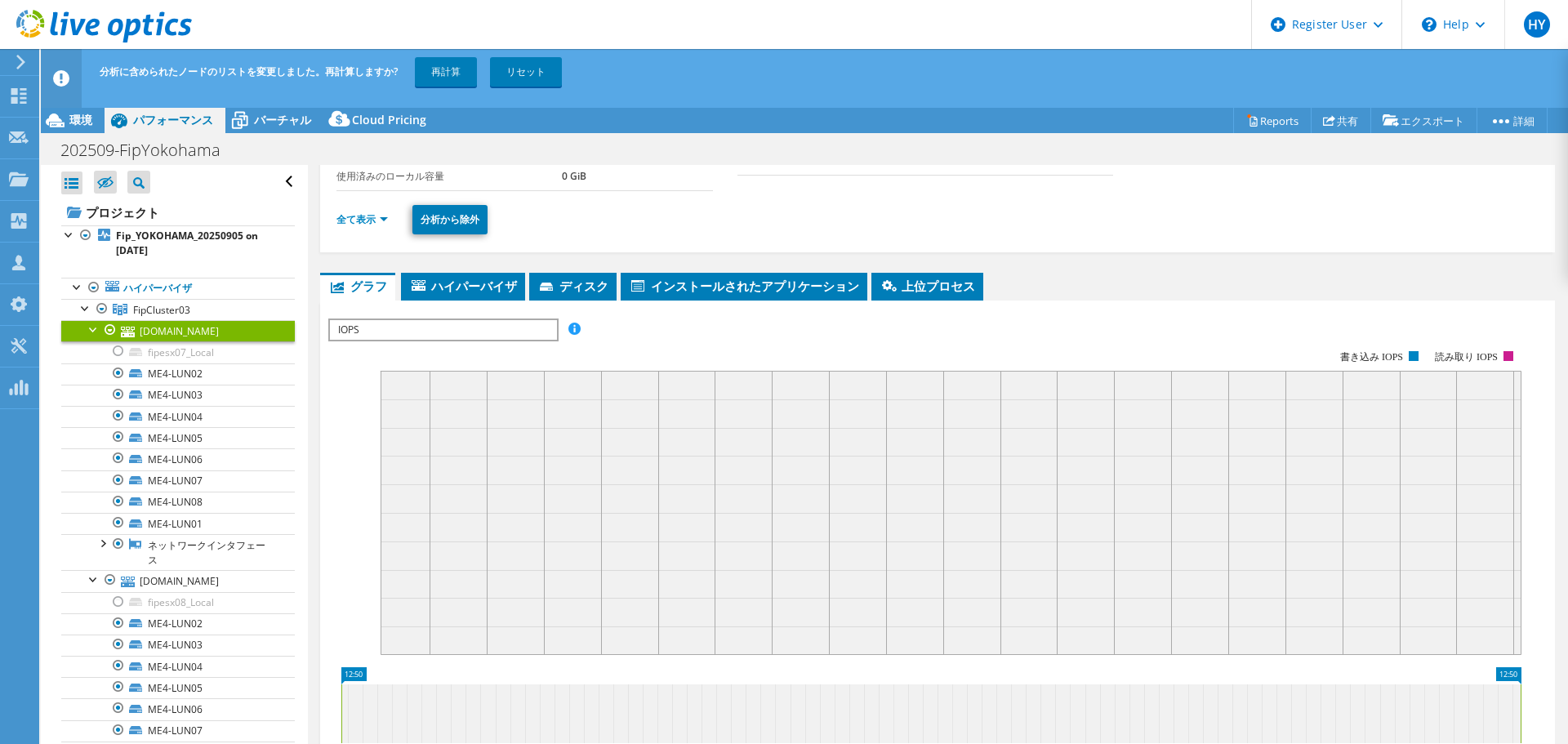
click at [90, 324] on div at bounding box center [94, 328] width 16 height 16
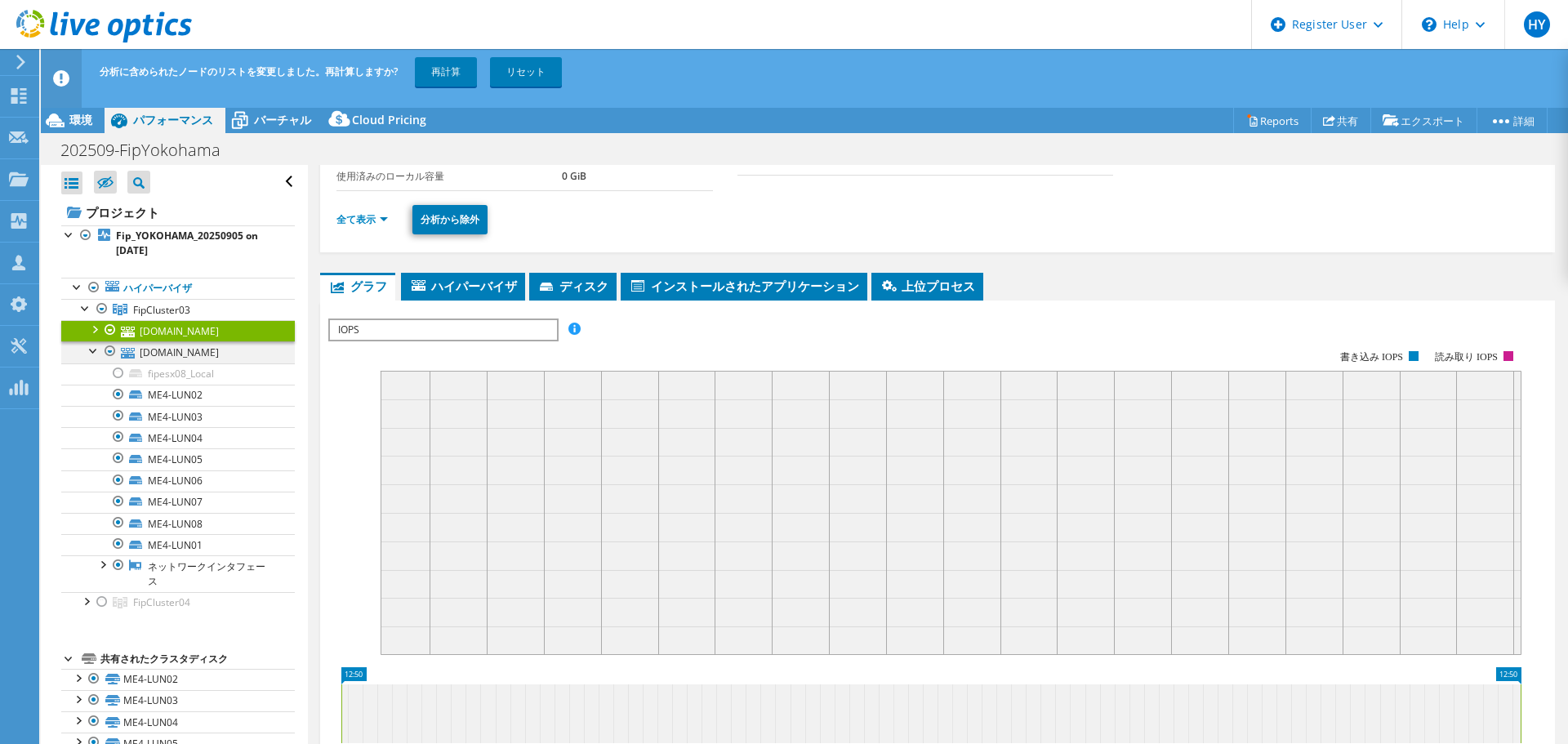
click at [90, 347] on div at bounding box center [94, 349] width 16 height 16
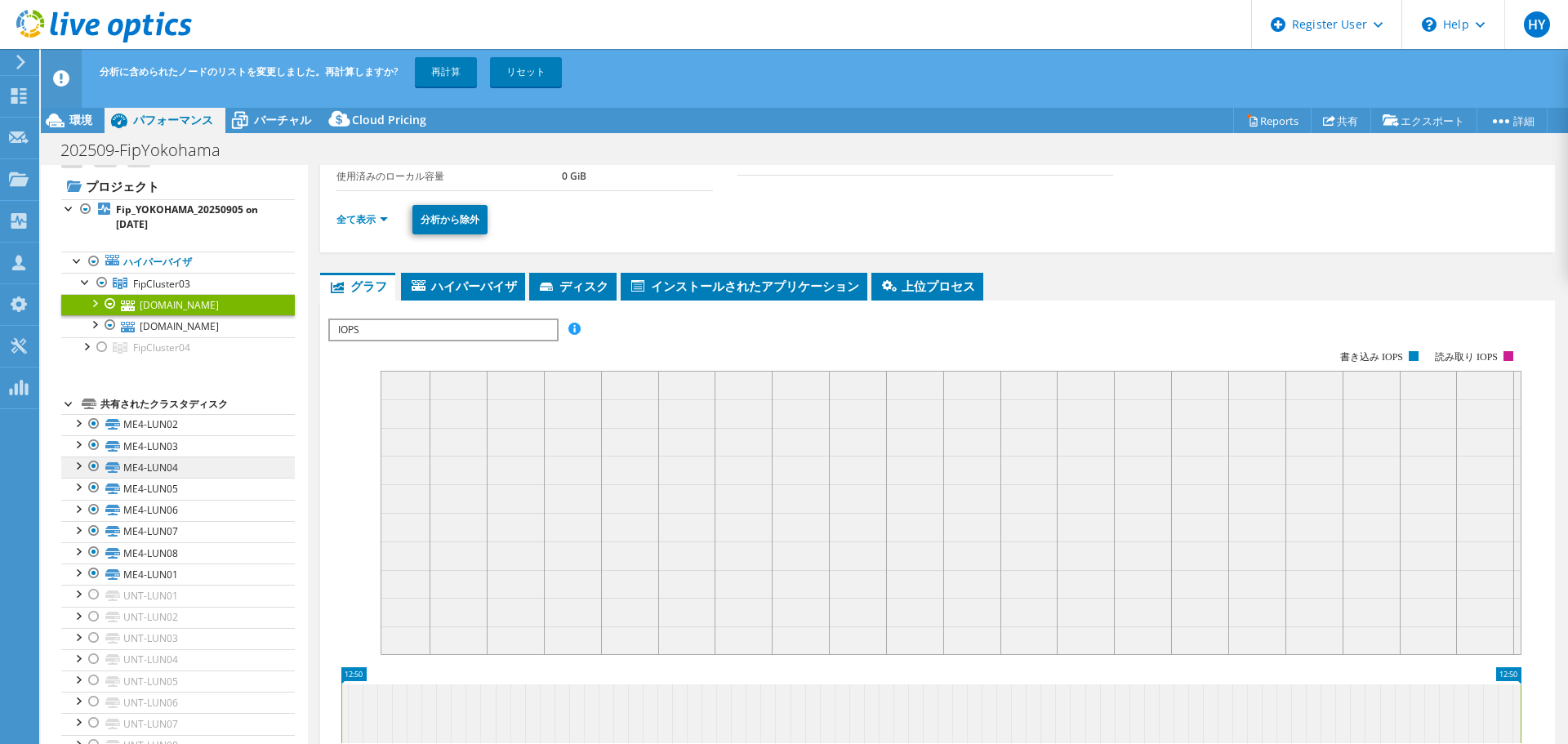
scroll to position [32, 0]
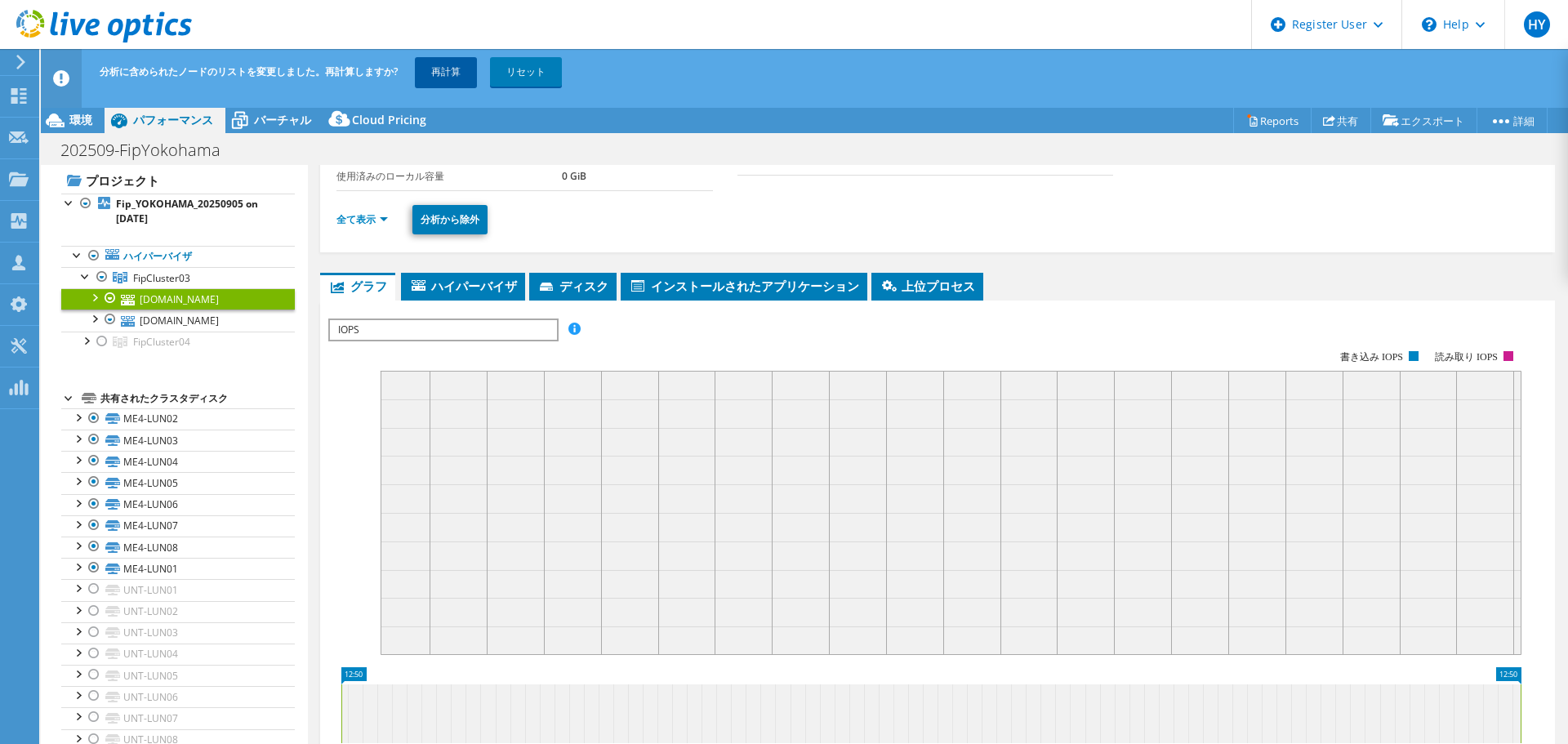
click at [459, 67] on link "再計算" at bounding box center [446, 72] width 62 height 29
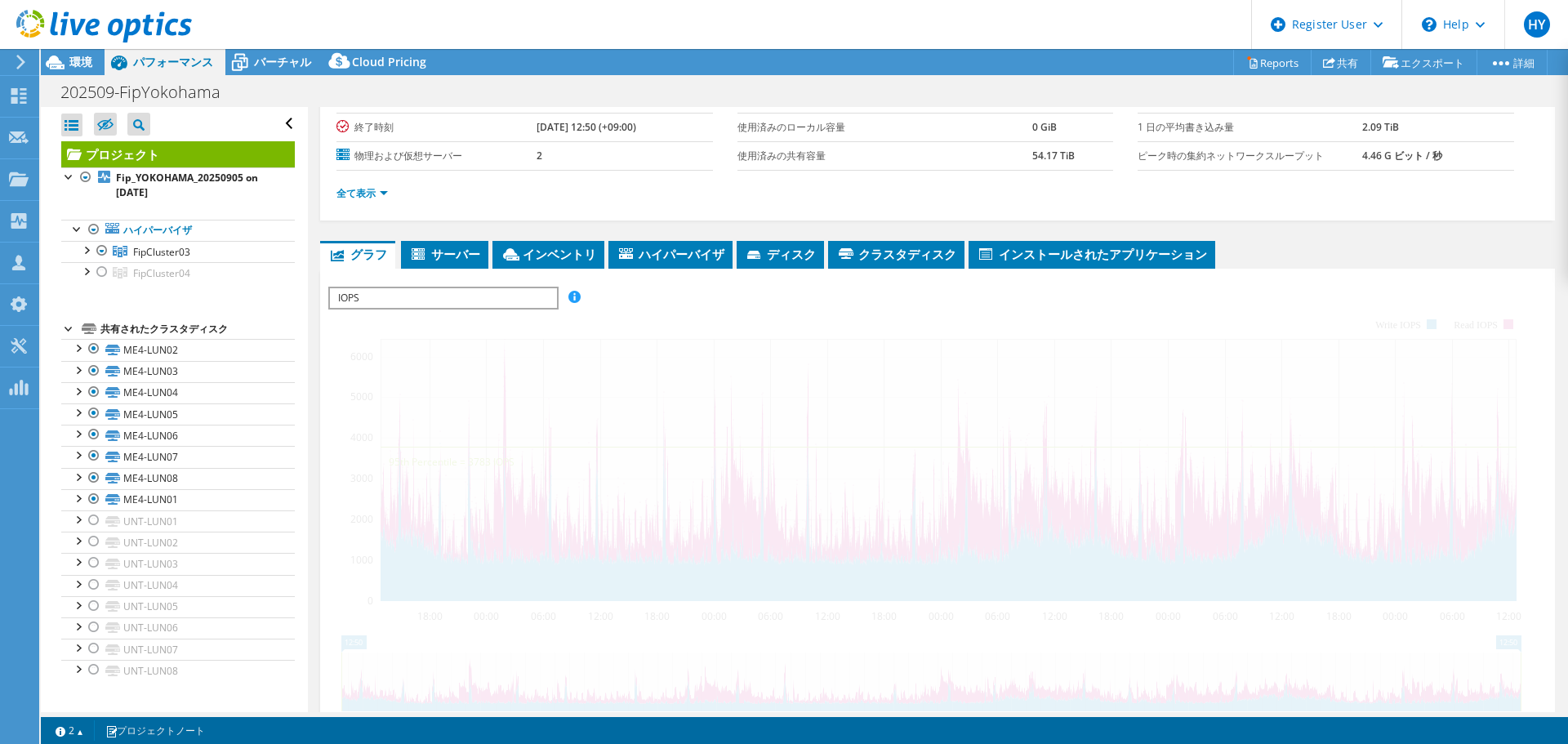
click at [402, 329] on div at bounding box center [938, 565] width 1219 height 558
click at [512, 319] on div at bounding box center [938, 565] width 1219 height 558
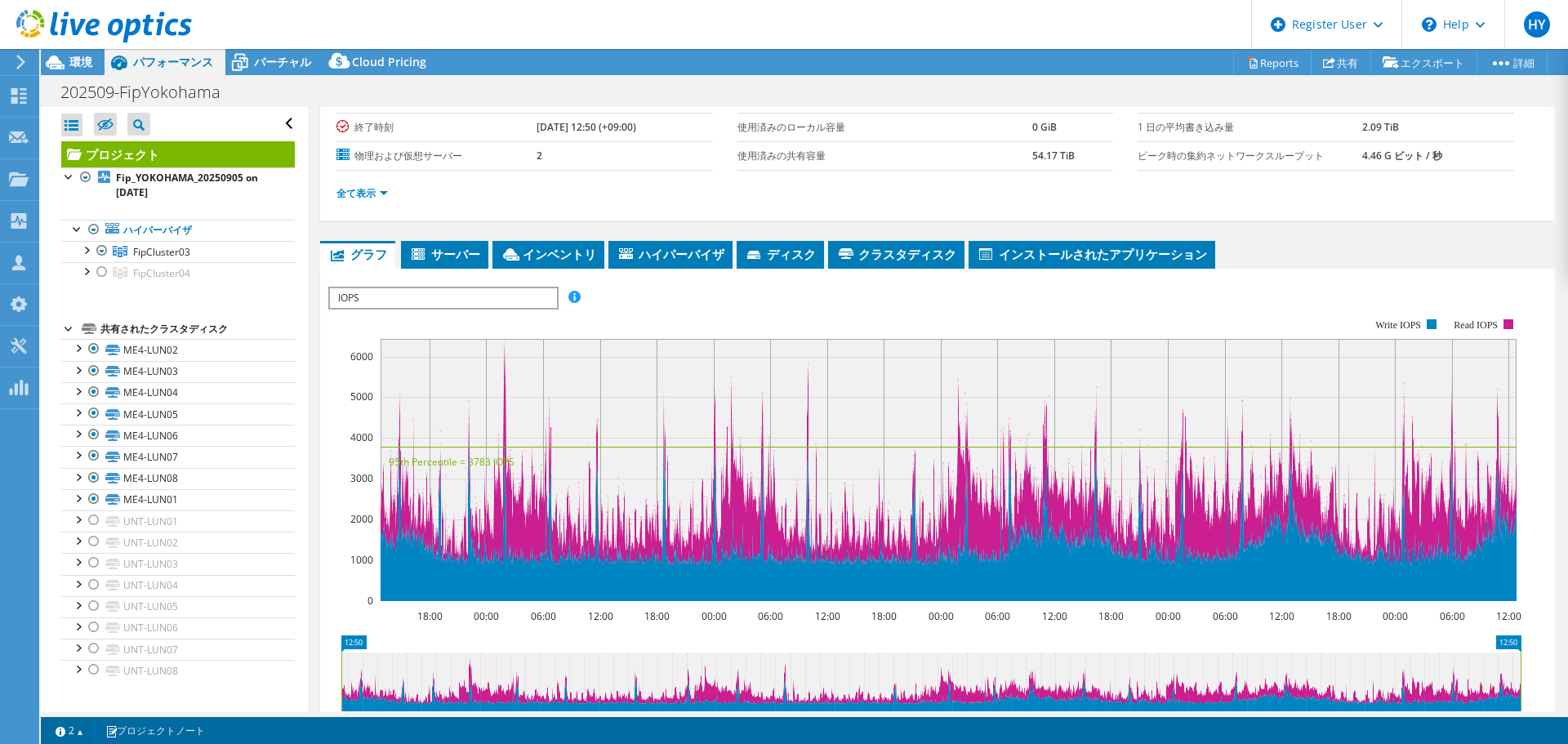
click at [348, 328] on div at bounding box center [938, 565] width 1219 height 558
click at [496, 288] on span "IOPS" at bounding box center [443, 297] width 226 height 19
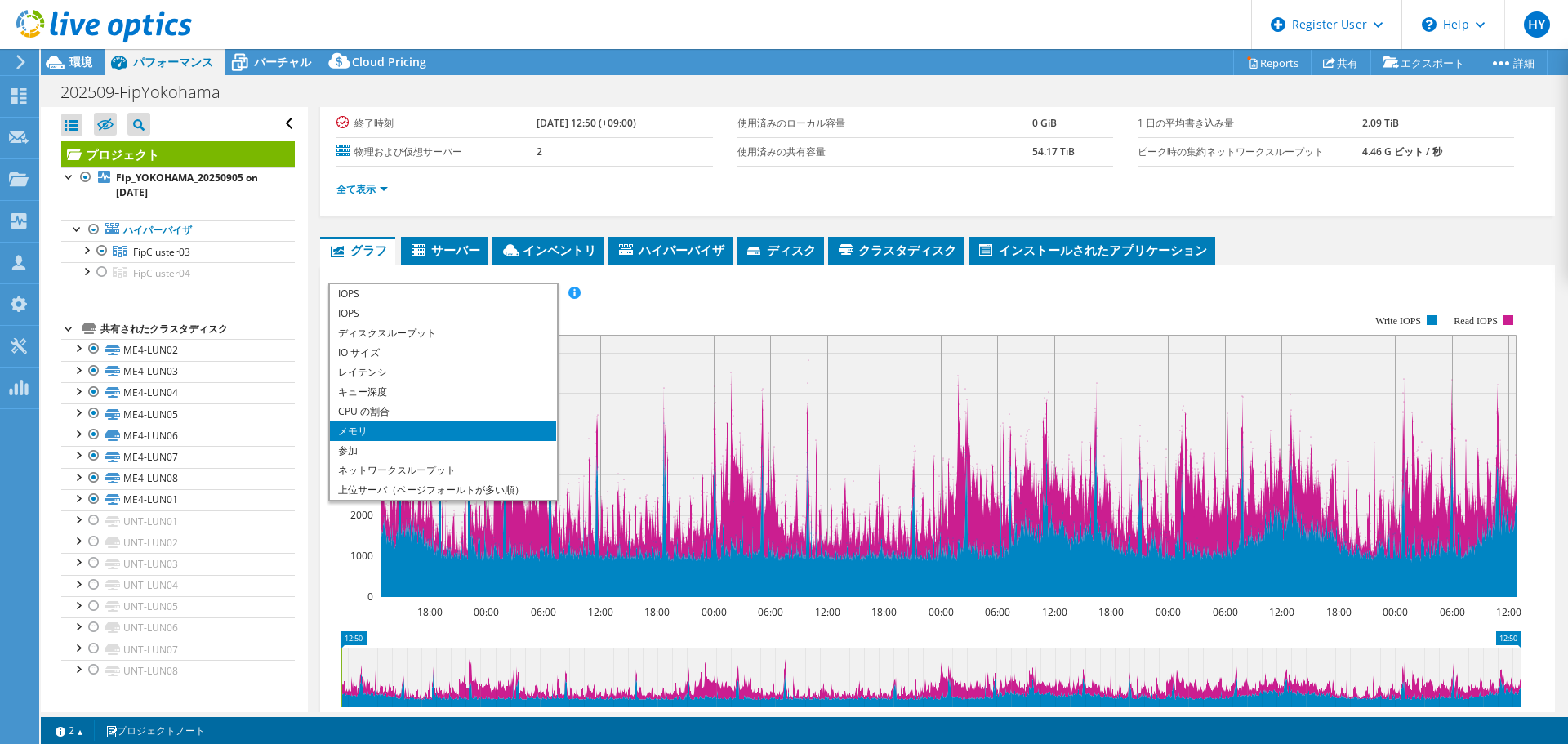
scroll to position [157, 0]
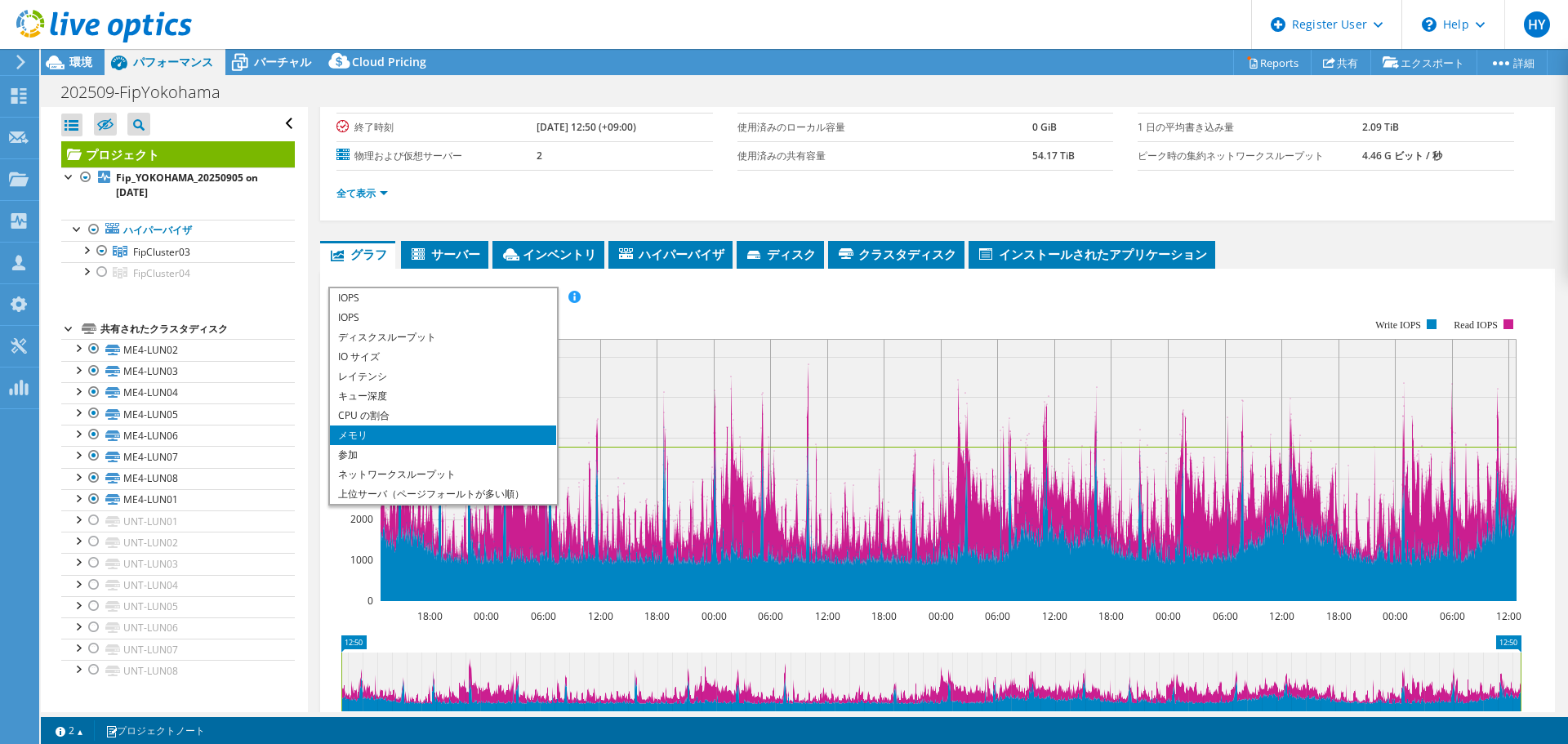
click at [421, 431] on li "メモリ" at bounding box center [443, 435] width 226 height 19
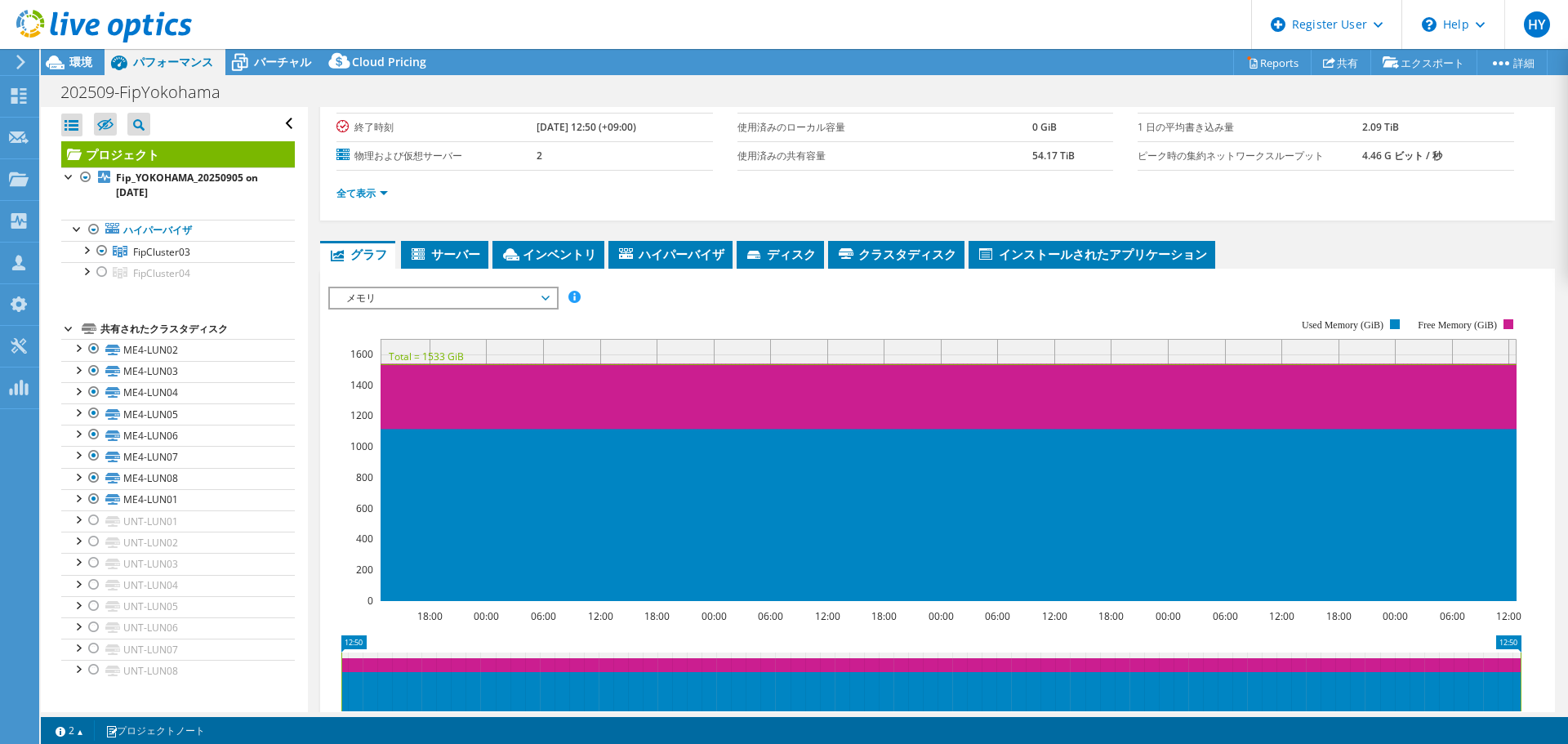
click at [556, 284] on div "IOPS ディスクスループット IO サイズ レイテンシ キュー深度 CPU の割合 メモリ ページフォールト 参加 ネットワークスループット 上位サーバ（ペ…" at bounding box center [938, 561] width 1219 height 566
click at [551, 299] on span "メモリ" at bounding box center [443, 297] width 226 height 19
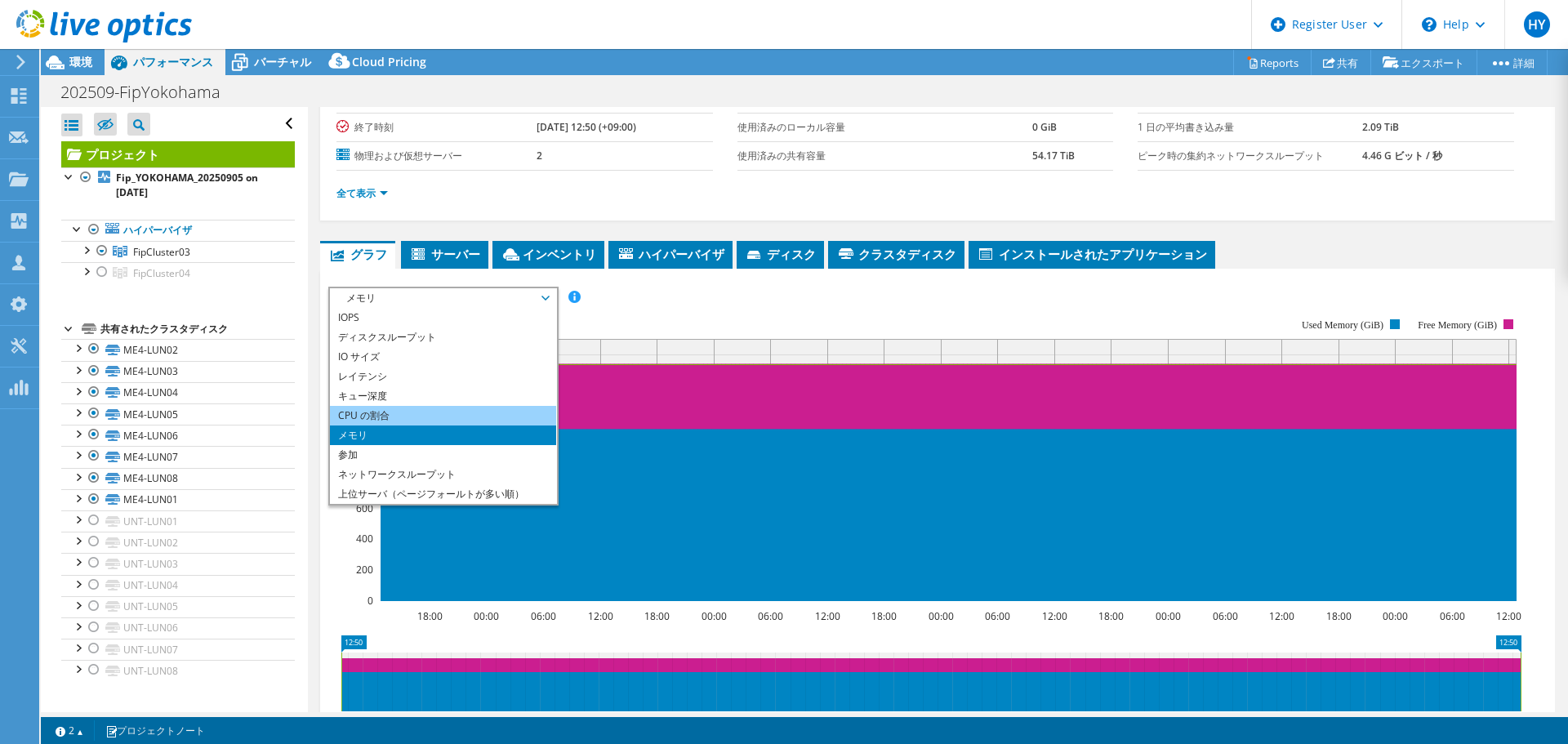
click at [471, 408] on li "CPU の割合" at bounding box center [443, 415] width 226 height 19
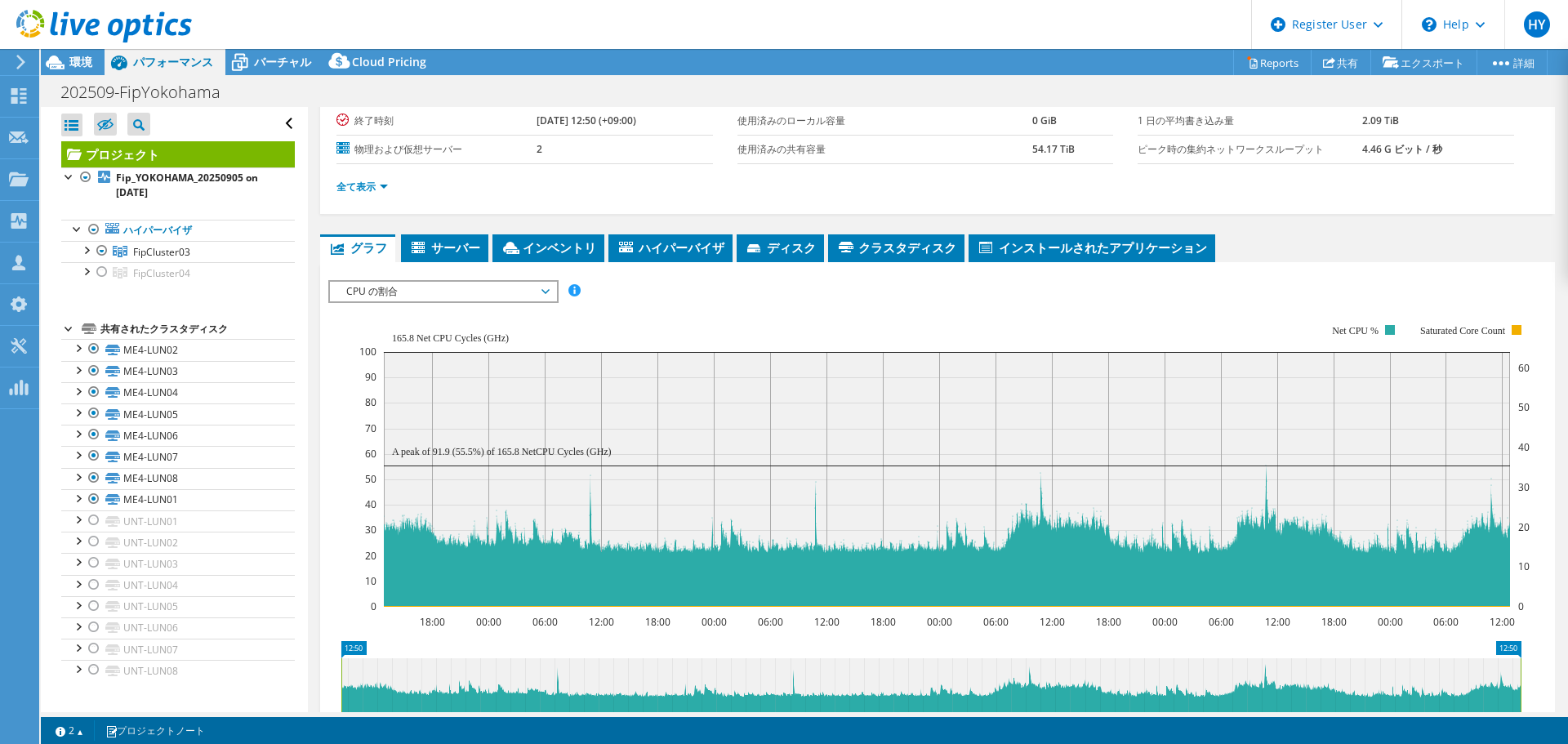
scroll to position [0, 0]
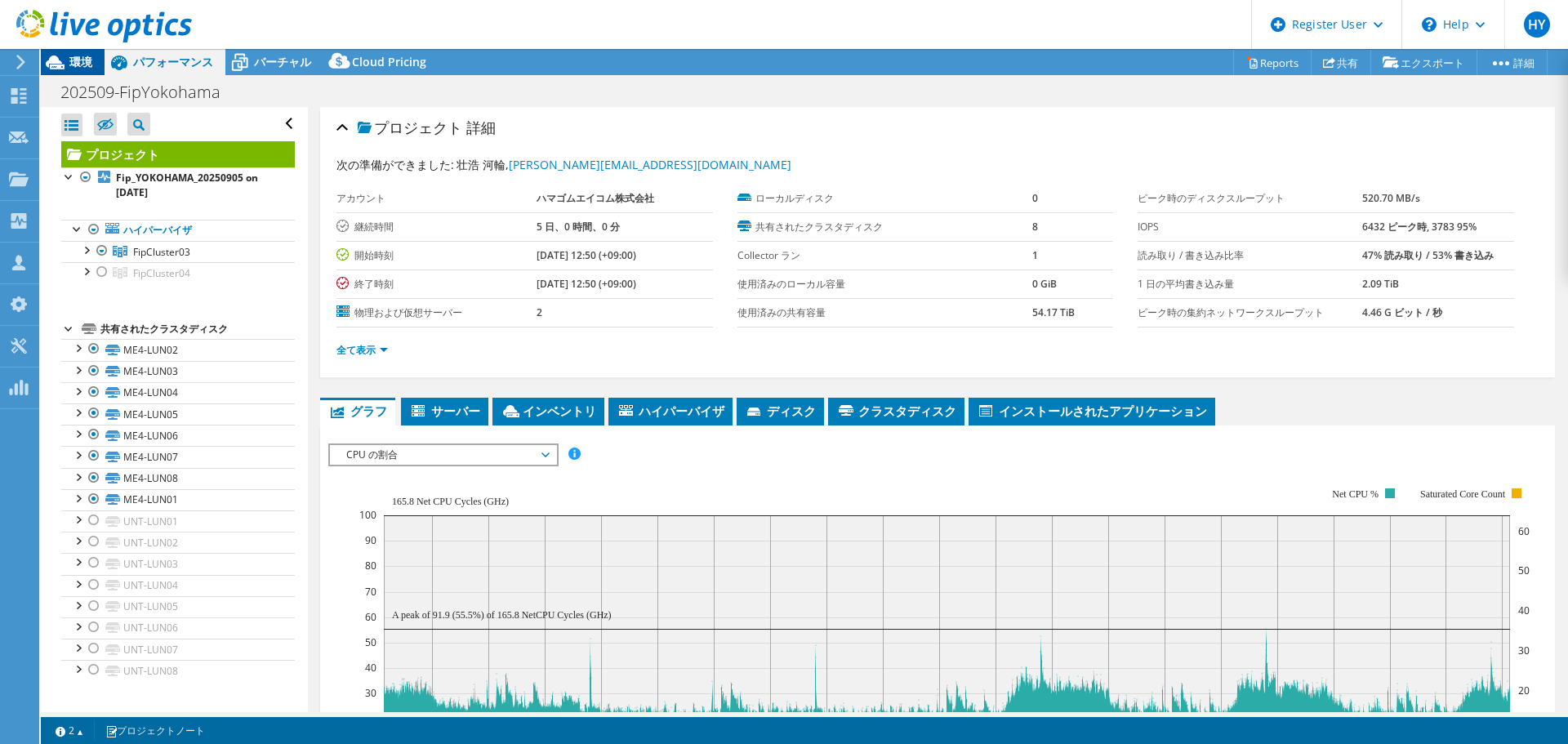
click at [68, 61] on icon at bounding box center [55, 62] width 28 height 28
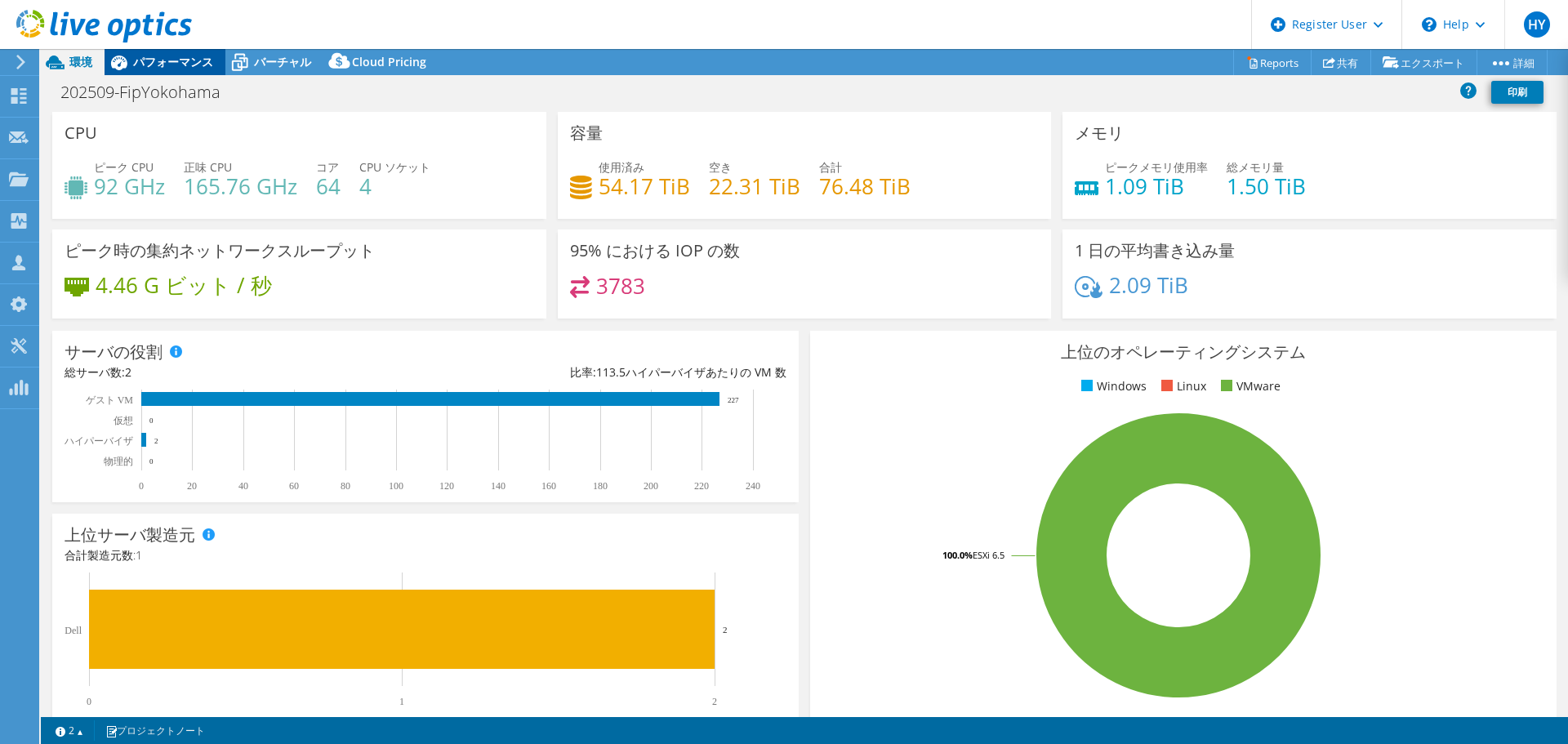
click at [135, 61] on span "パフォーマンス" at bounding box center [173, 61] width 80 height 16
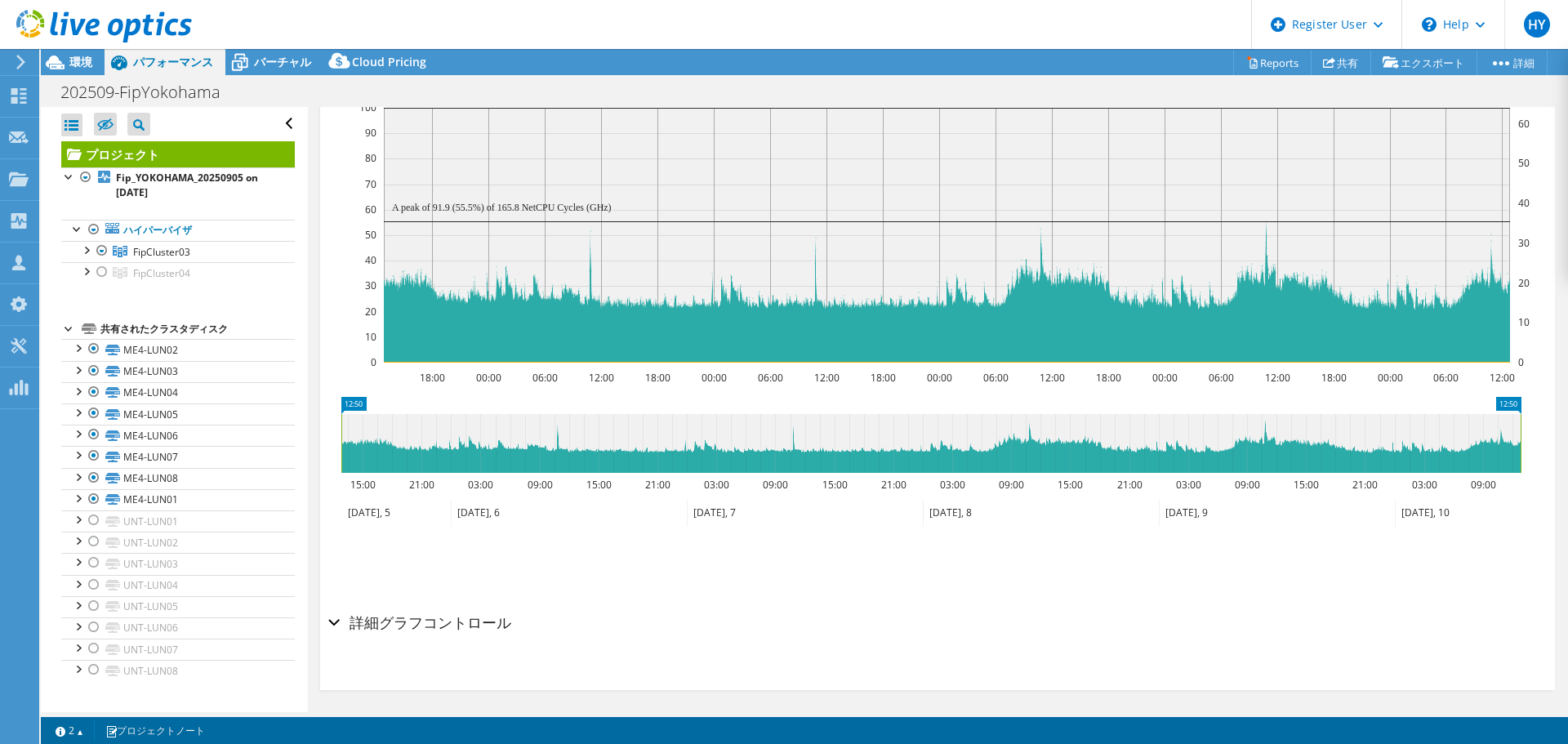
scroll to position [414, 0]
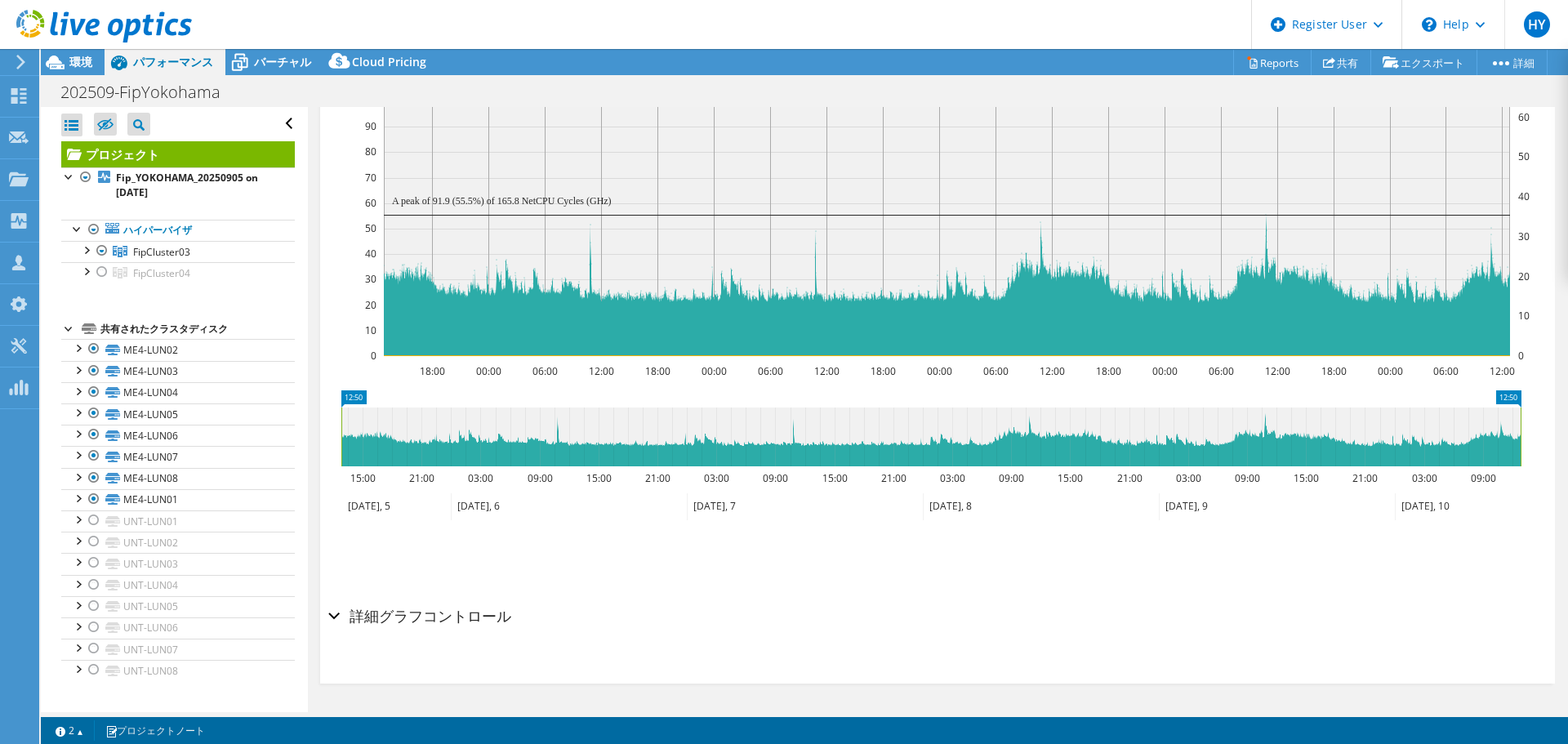
click at [363, 621] on h2 "詳細グラフコントロール" at bounding box center [420, 615] width 183 height 33
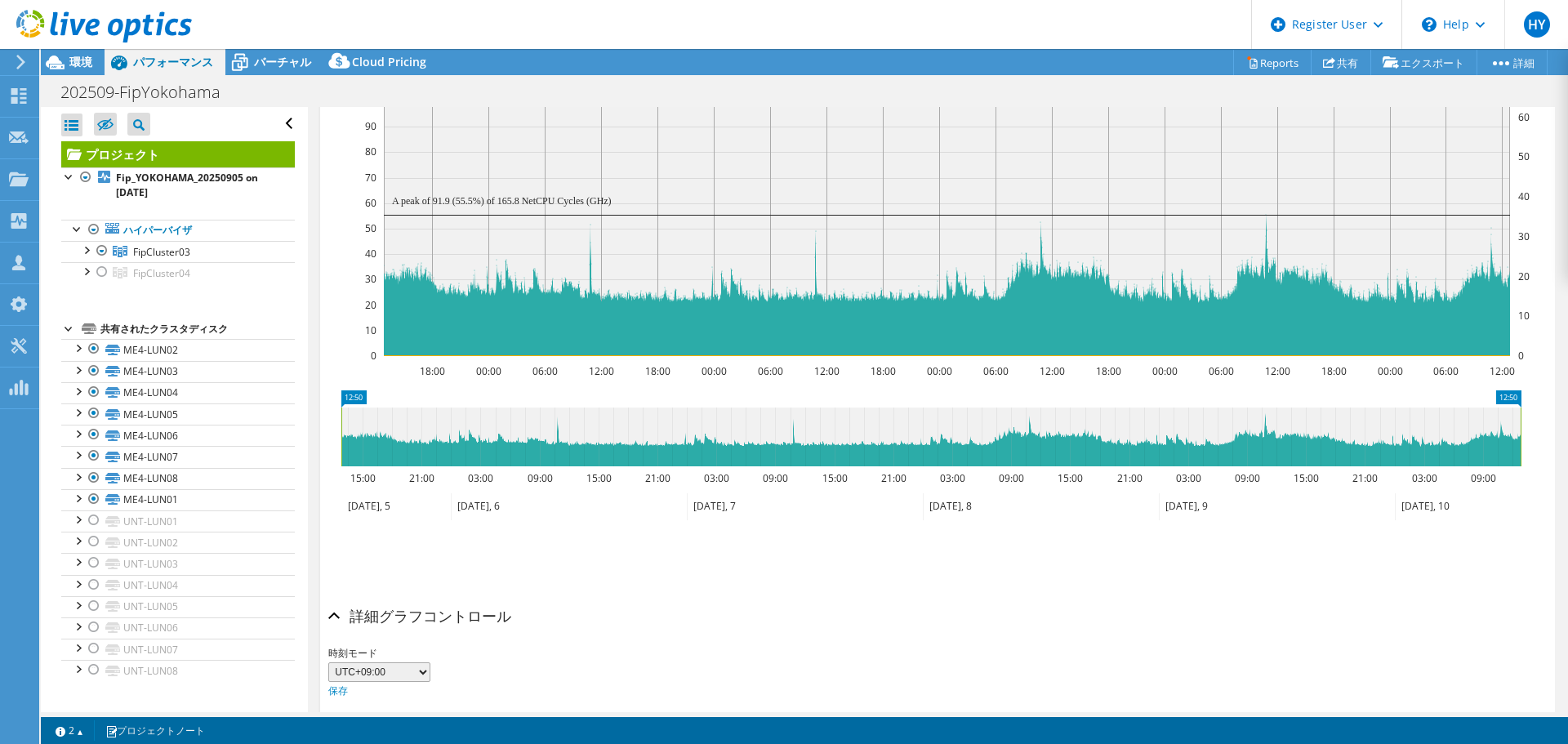
scroll to position [5, 0]
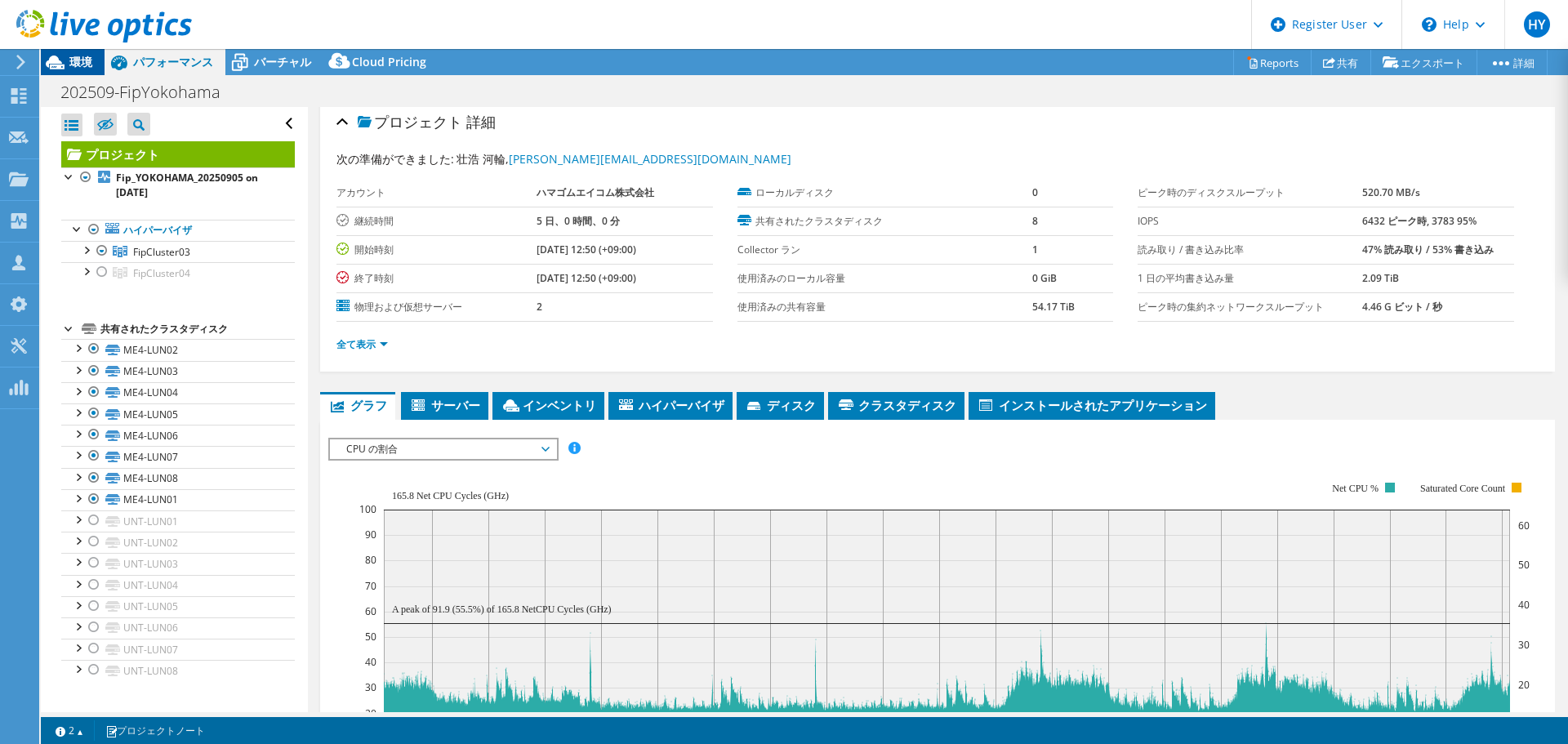
click at [80, 59] on span "環境" at bounding box center [80, 61] width 23 height 16
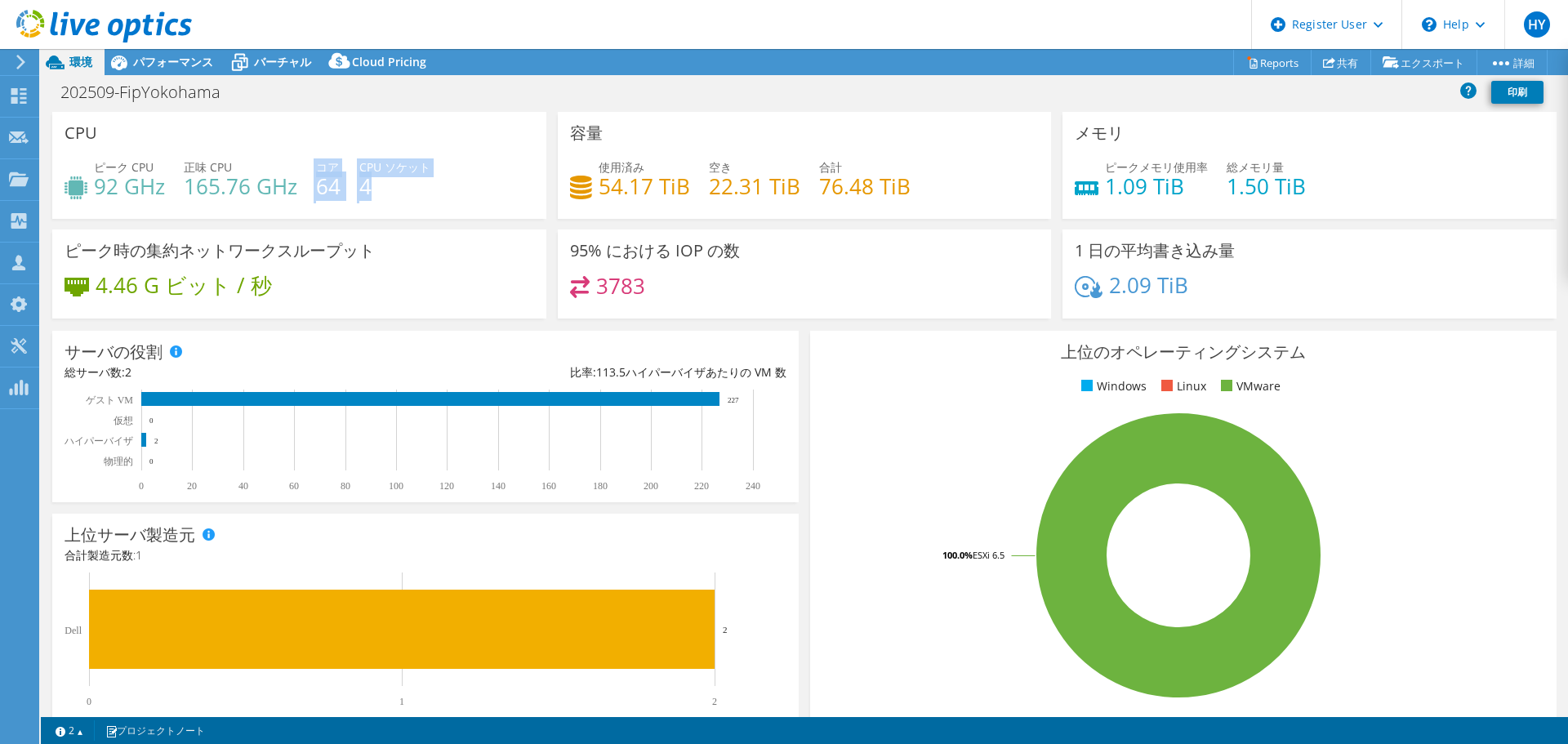
drag, startPoint x: 308, startPoint y: 191, endPoint x: 379, endPoint y: 191, distance: 71.0
click at [379, 191] on div "ピーク CPU 92 GHz 正味 CPU 165.76 GHz コア 64 CPU ソケット 4" at bounding box center [299, 185] width 470 height 53
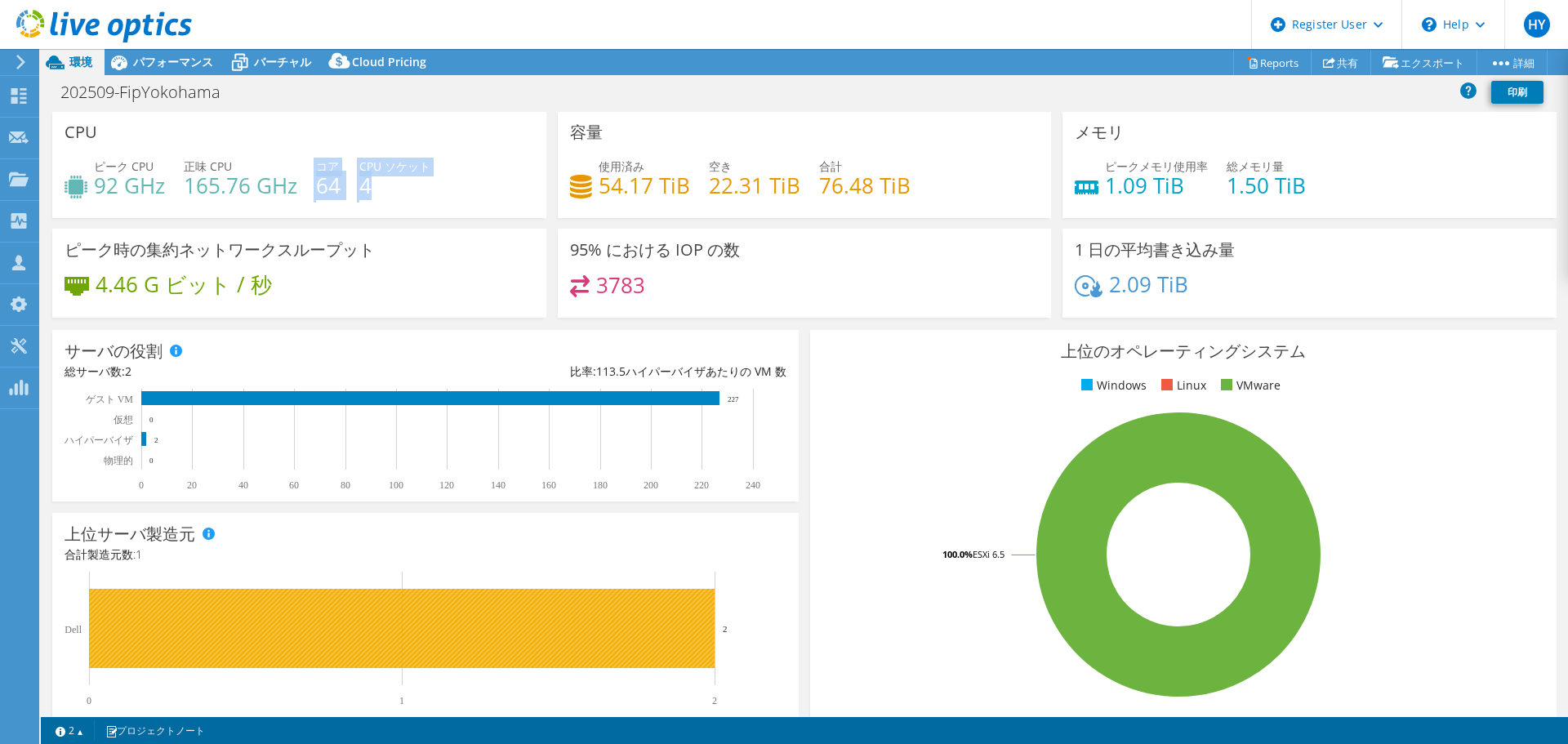
scroll to position [0, 0]
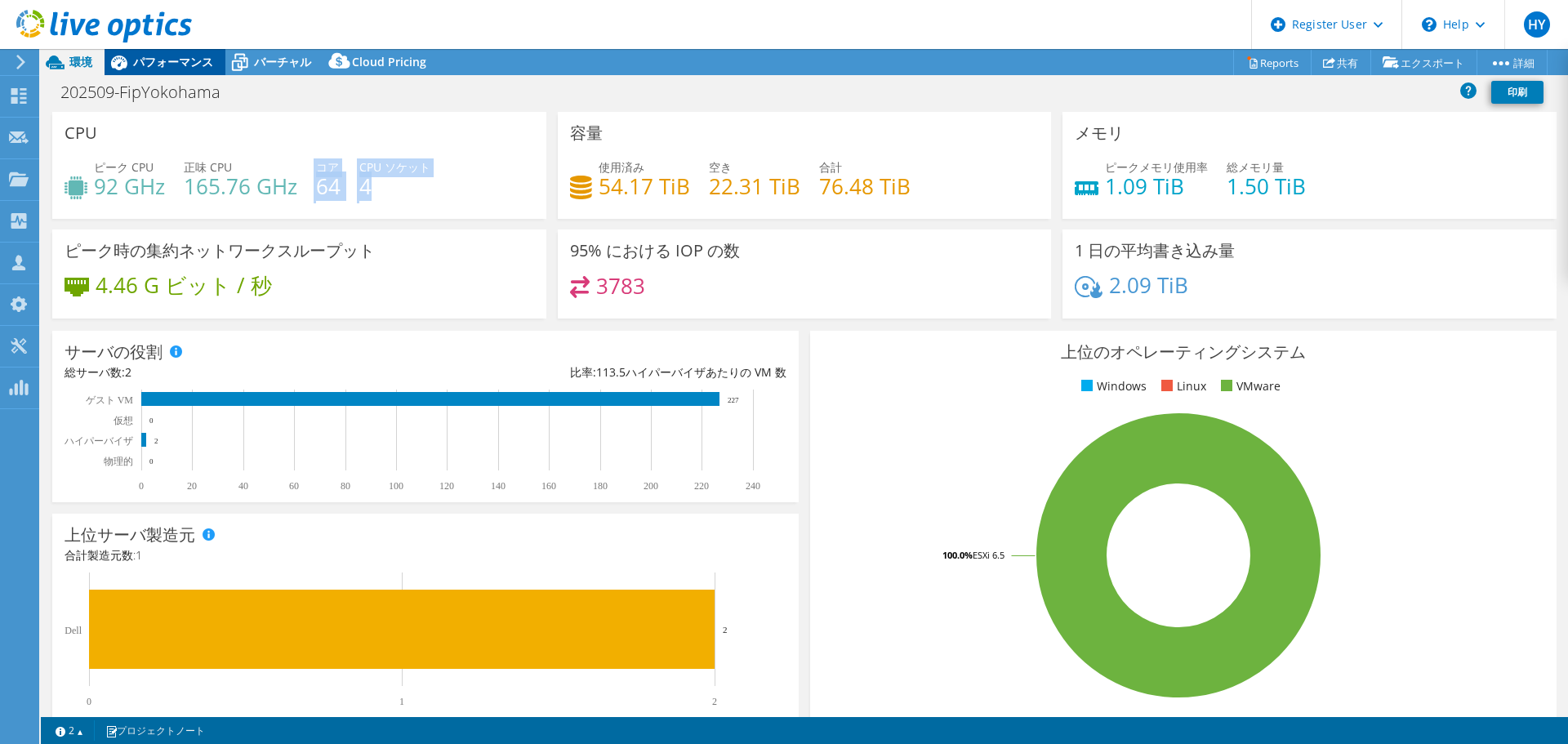
click at [158, 52] on div at bounding box center [96, 27] width 192 height 55
click at [149, 65] on span "パフォーマンス" at bounding box center [173, 61] width 80 height 16
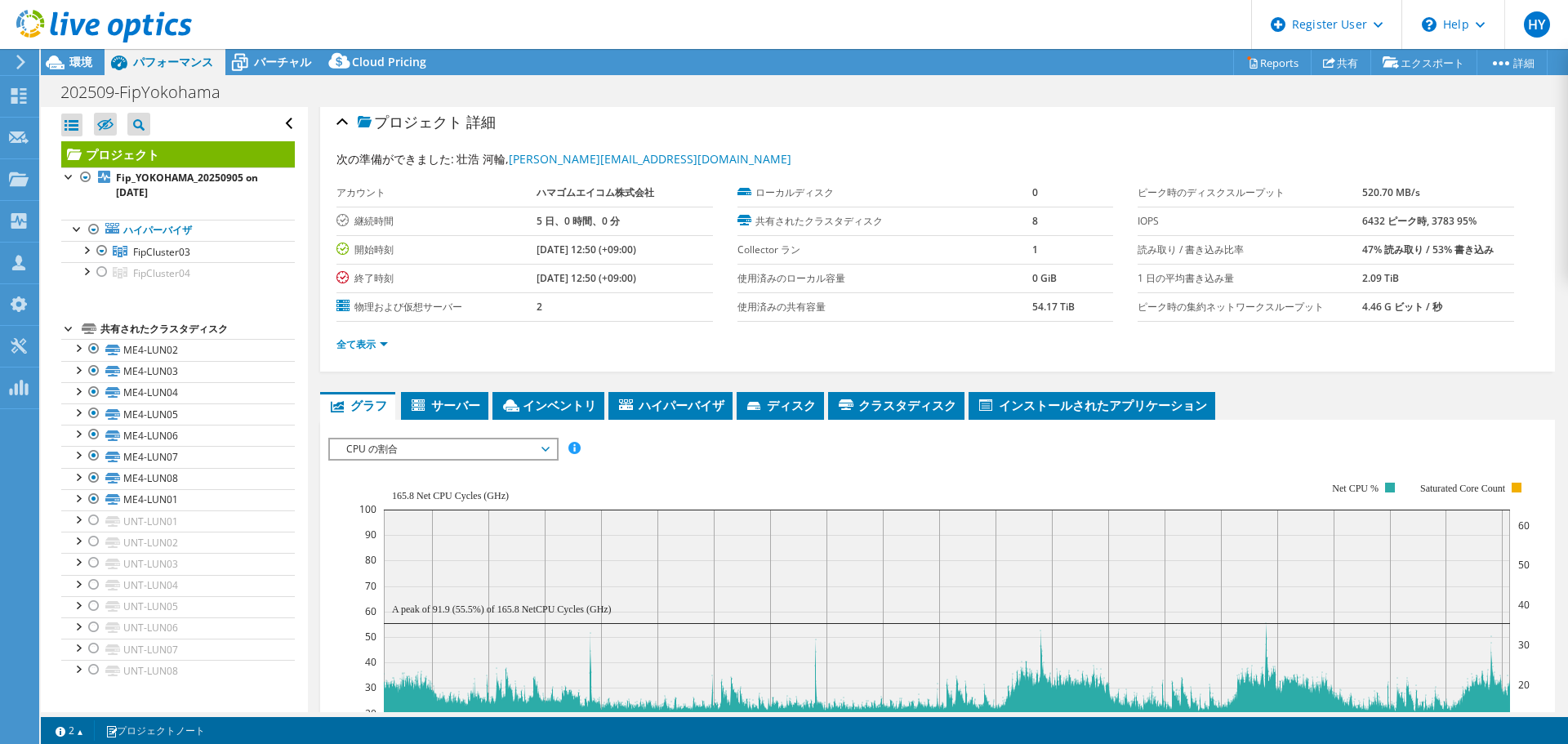
click at [441, 457] on span "CPU の割合" at bounding box center [443, 449] width 210 height 19
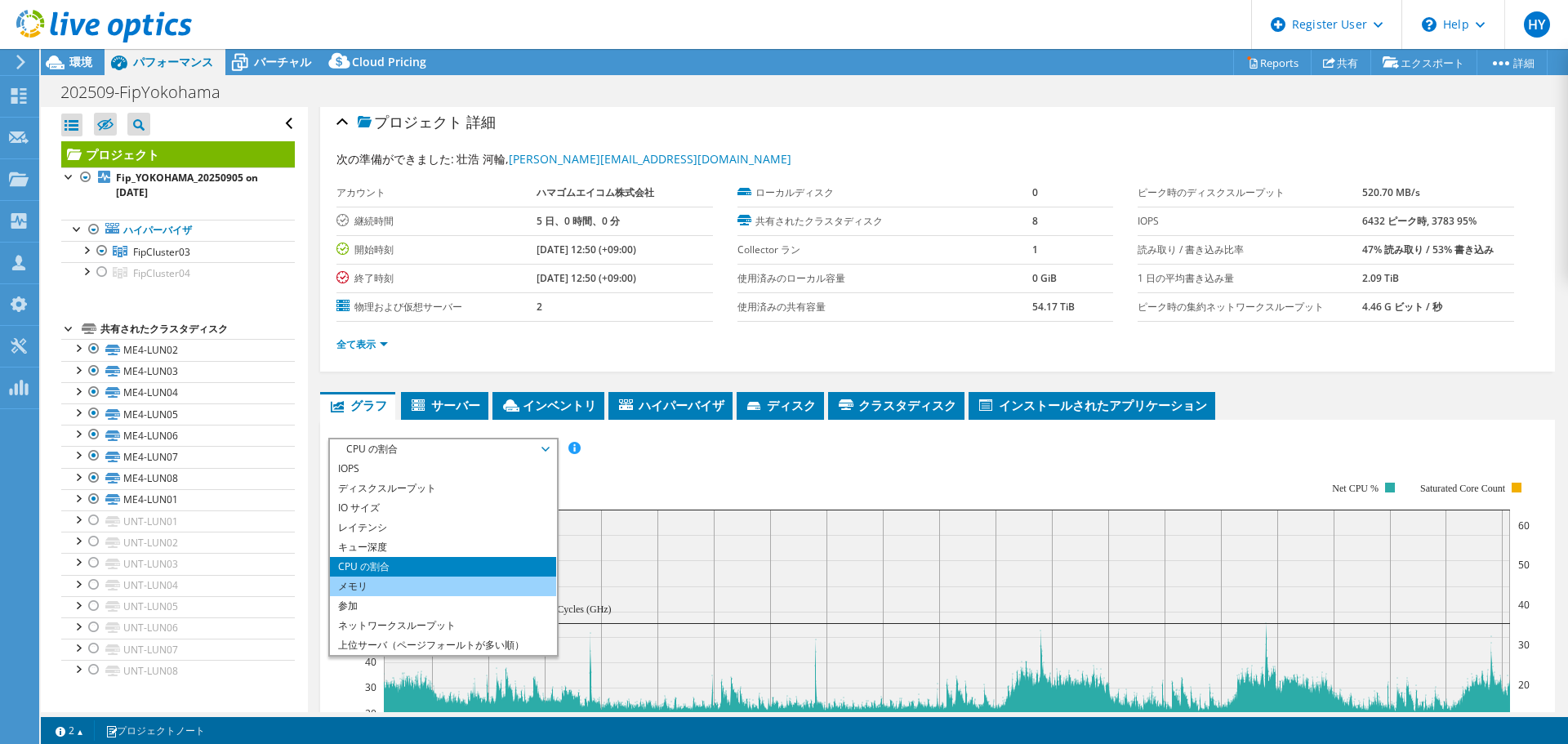
click at [399, 581] on li "メモリ" at bounding box center [443, 585] width 226 height 19
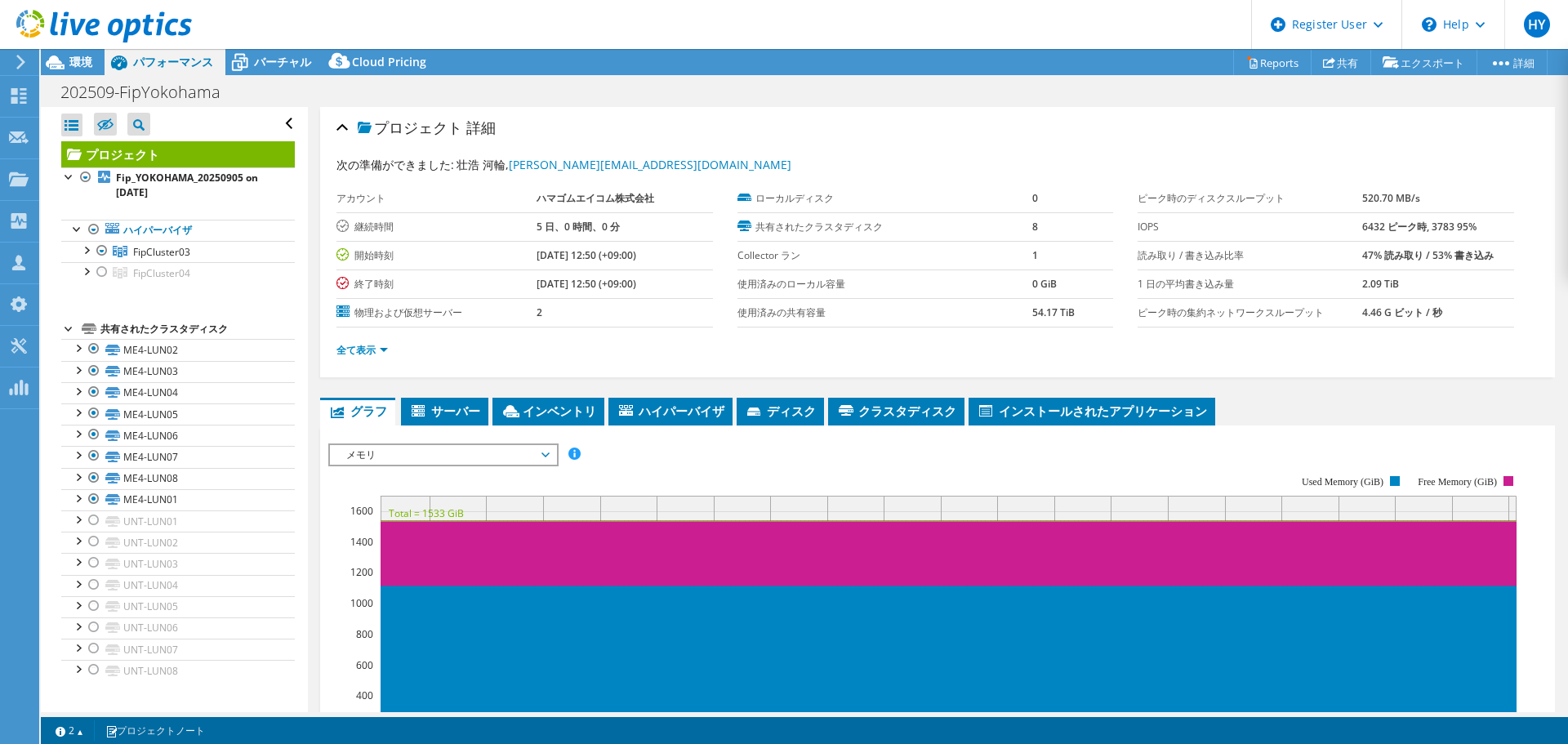
click at [70, 47] on div at bounding box center [96, 27] width 192 height 55
click at [69, 54] on div at bounding box center [96, 27] width 192 height 55
click at [67, 69] on icon at bounding box center [55, 62] width 28 height 28
